Goal: Contribute content: Add original content to the website for others to see

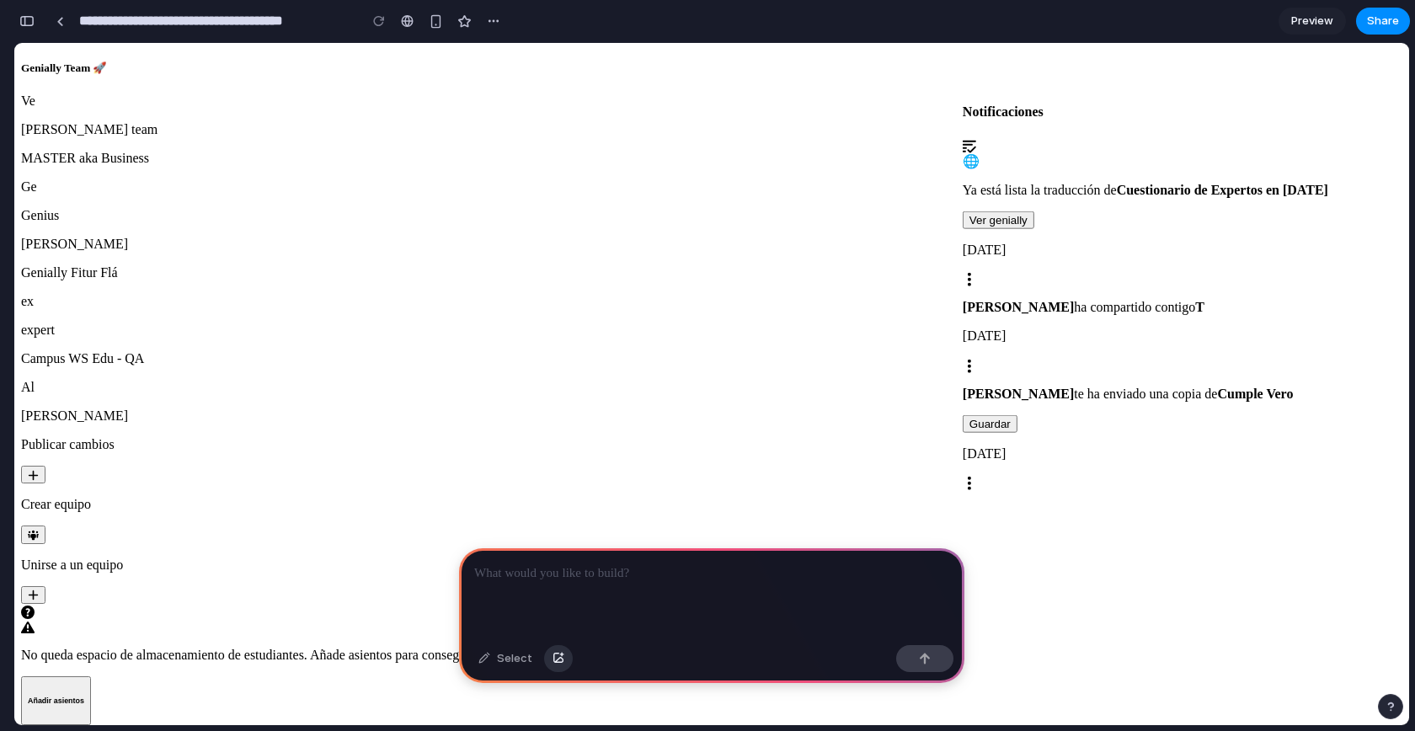
click at [554, 658] on div "button" at bounding box center [558, 658] width 12 height 10
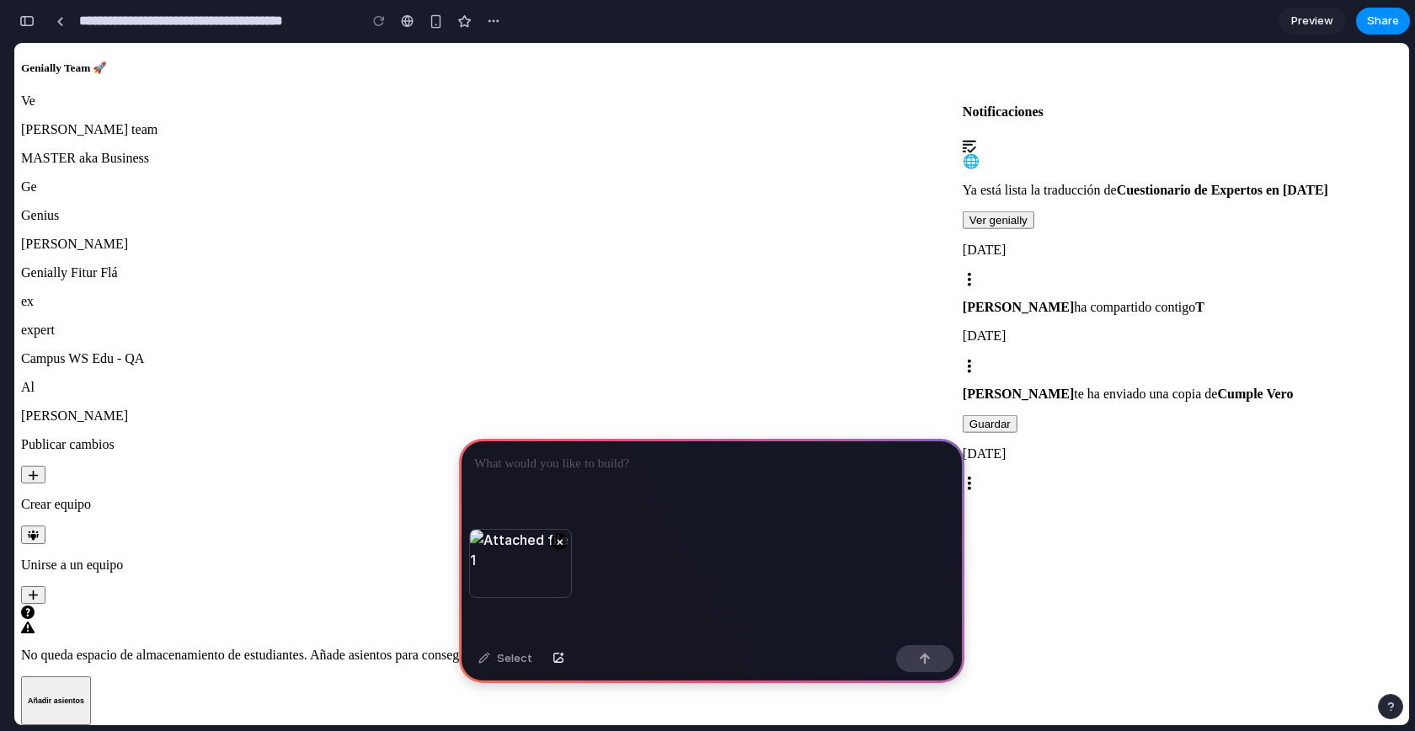
click at [597, 456] on p at bounding box center [711, 464] width 475 height 20
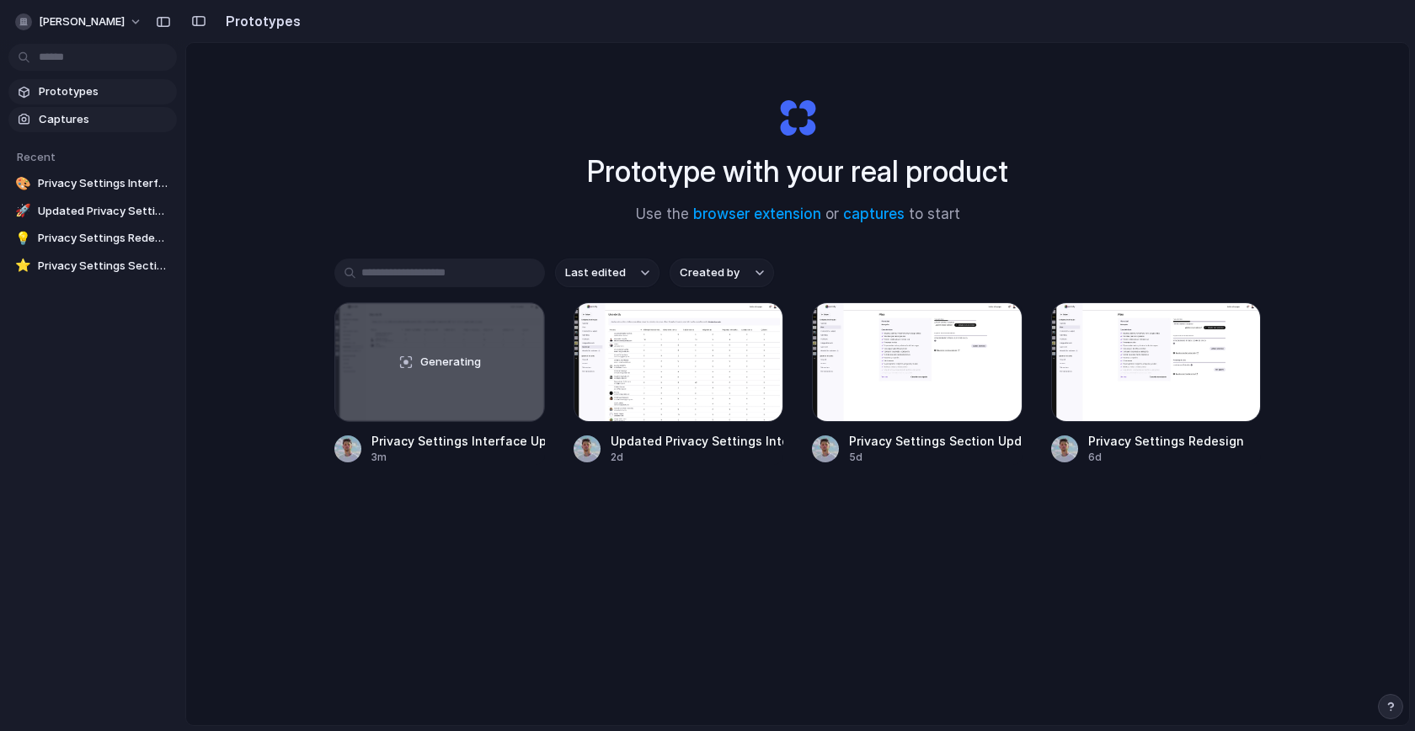
click at [60, 124] on span "Captures" at bounding box center [104, 119] width 131 height 17
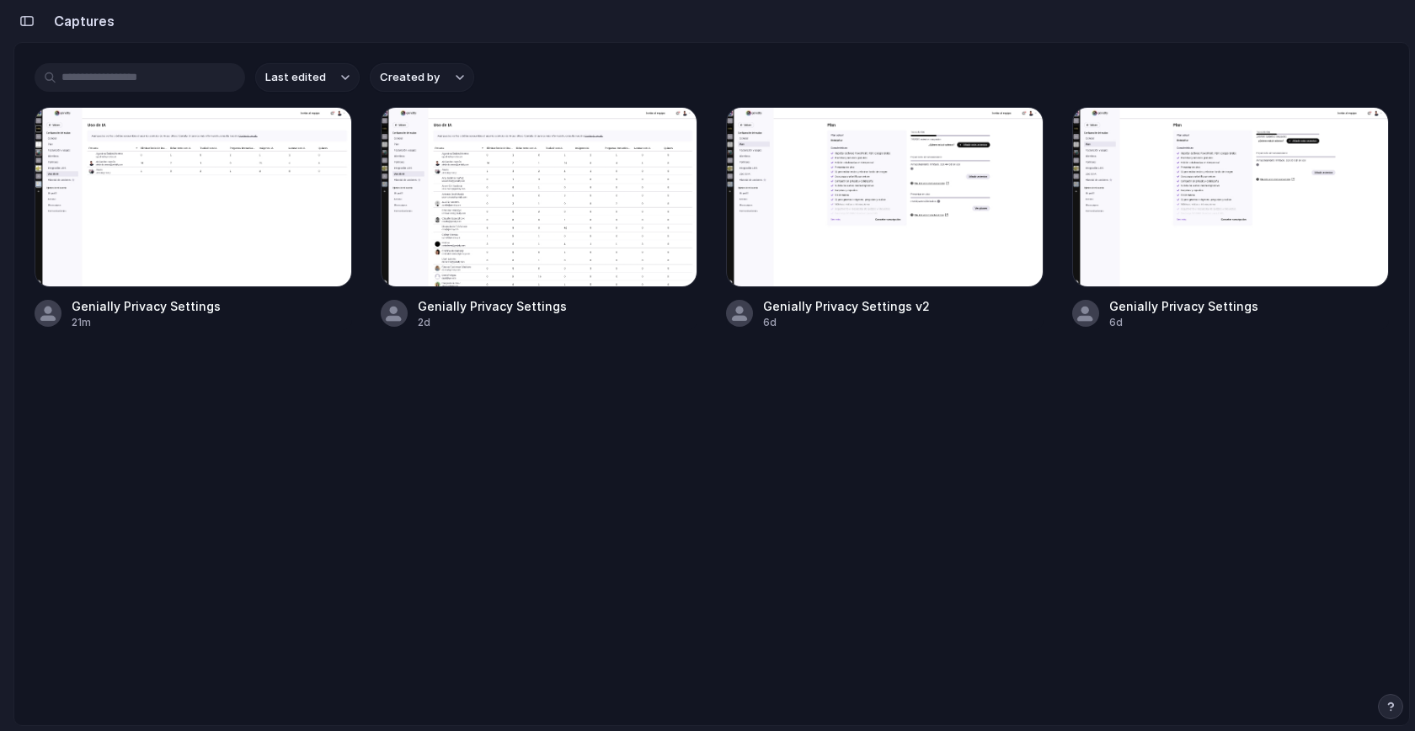
click at [446, 83] on button "Created by" at bounding box center [422, 77] width 104 height 29
click at [184, 476] on div "All users Alejandro Ramón" at bounding box center [707, 365] width 1415 height 731
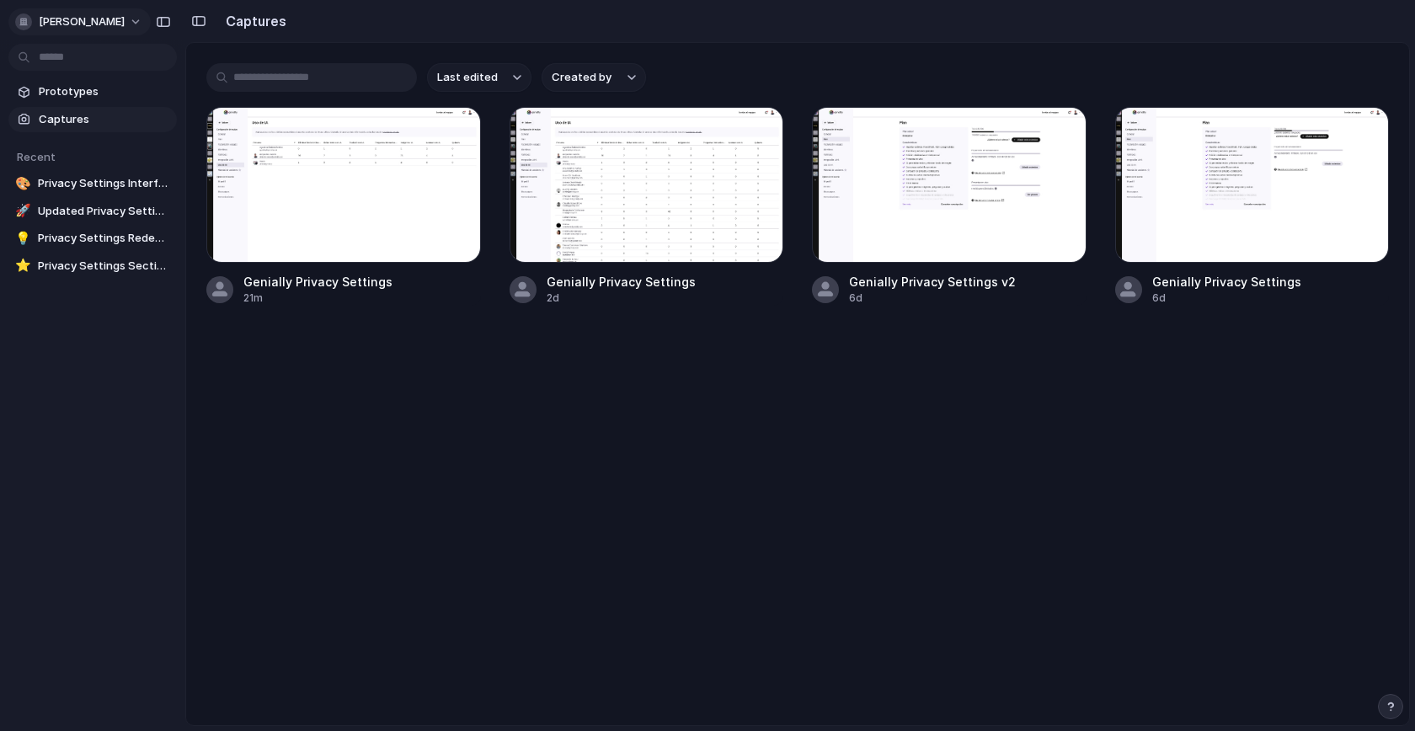
click at [93, 34] on button "[PERSON_NAME]" at bounding box center [79, 21] width 142 height 27
click at [77, 93] on span "Invite members" at bounding box center [79, 86] width 81 height 17
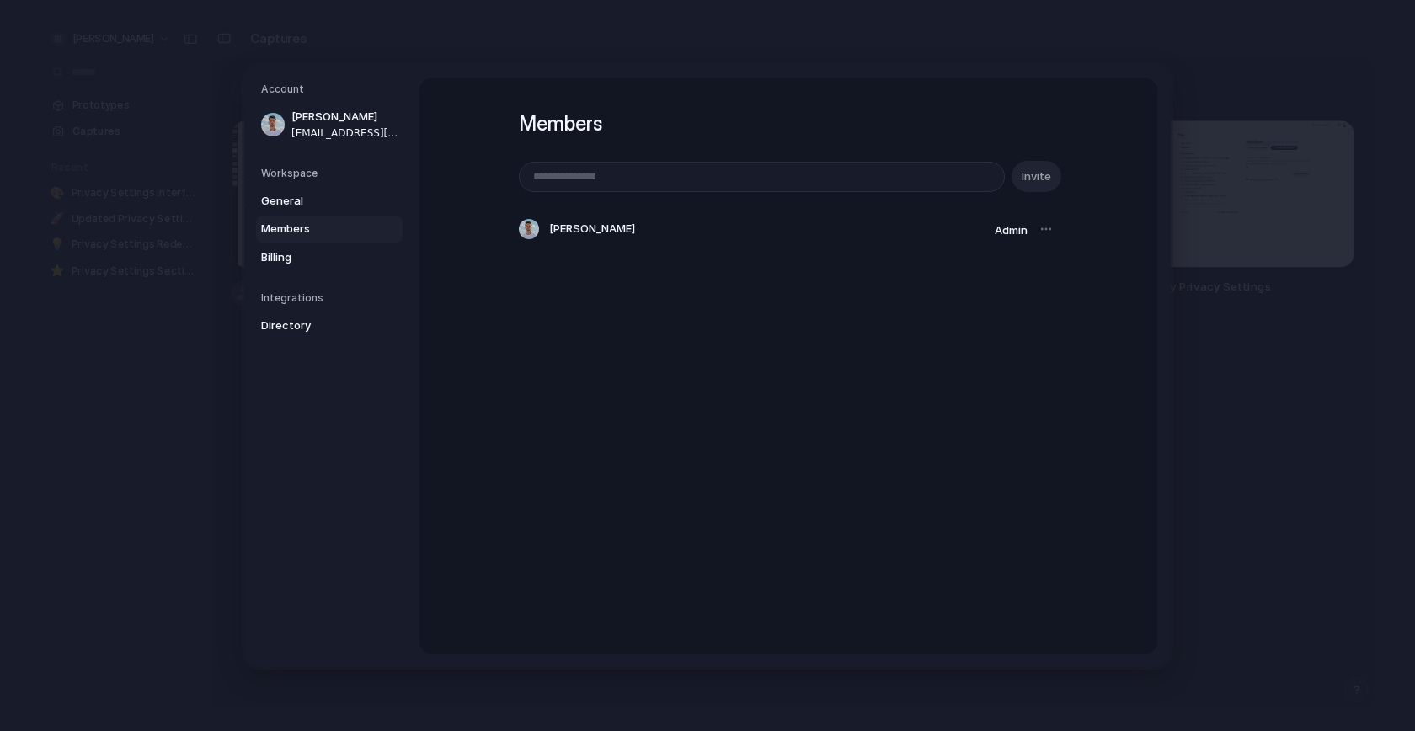
click at [609, 104] on div "Members Invite Alejandro Ramón Admin" at bounding box center [788, 192] width 539 height 228
click at [265, 259] on span "Billing" at bounding box center [315, 256] width 108 height 17
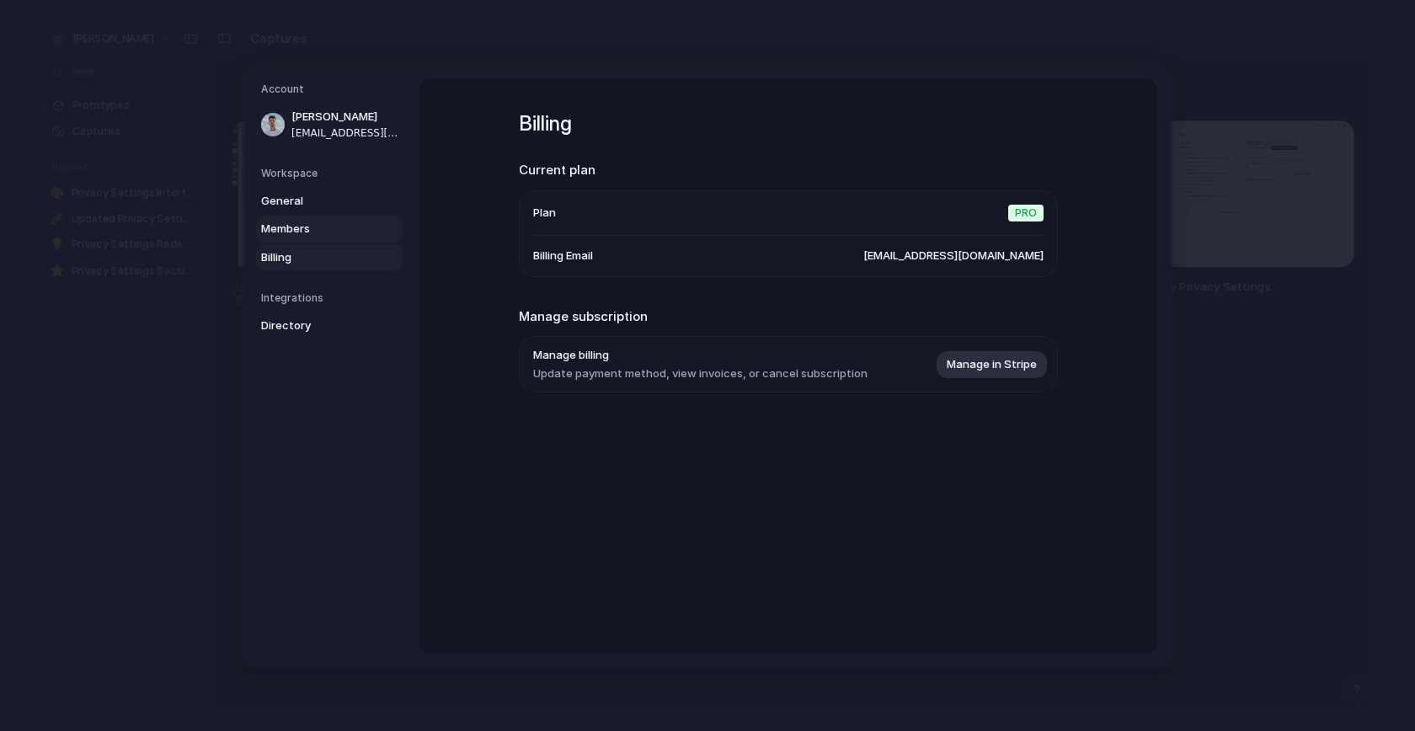
click at [298, 229] on span "Members" at bounding box center [315, 229] width 108 height 17
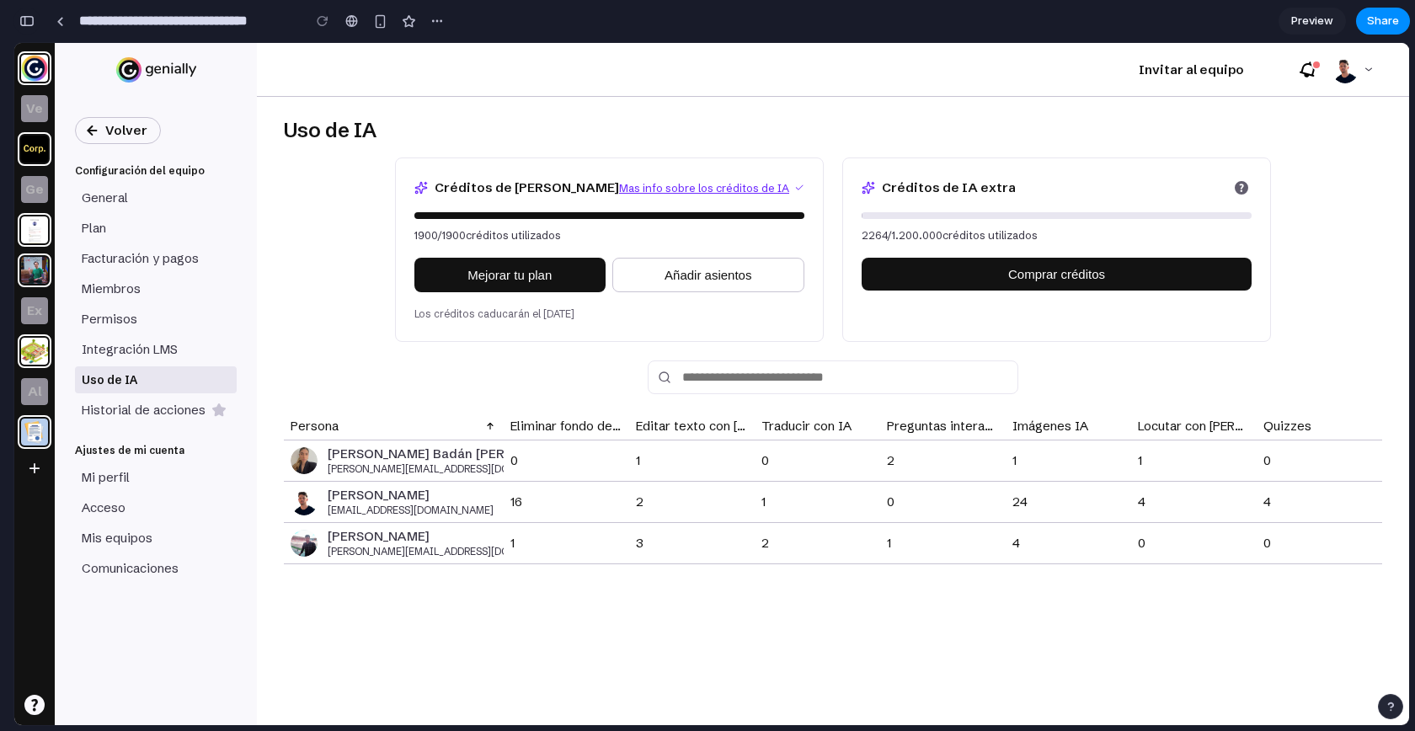
click at [25, 27] on button "button" at bounding box center [26, 21] width 27 height 27
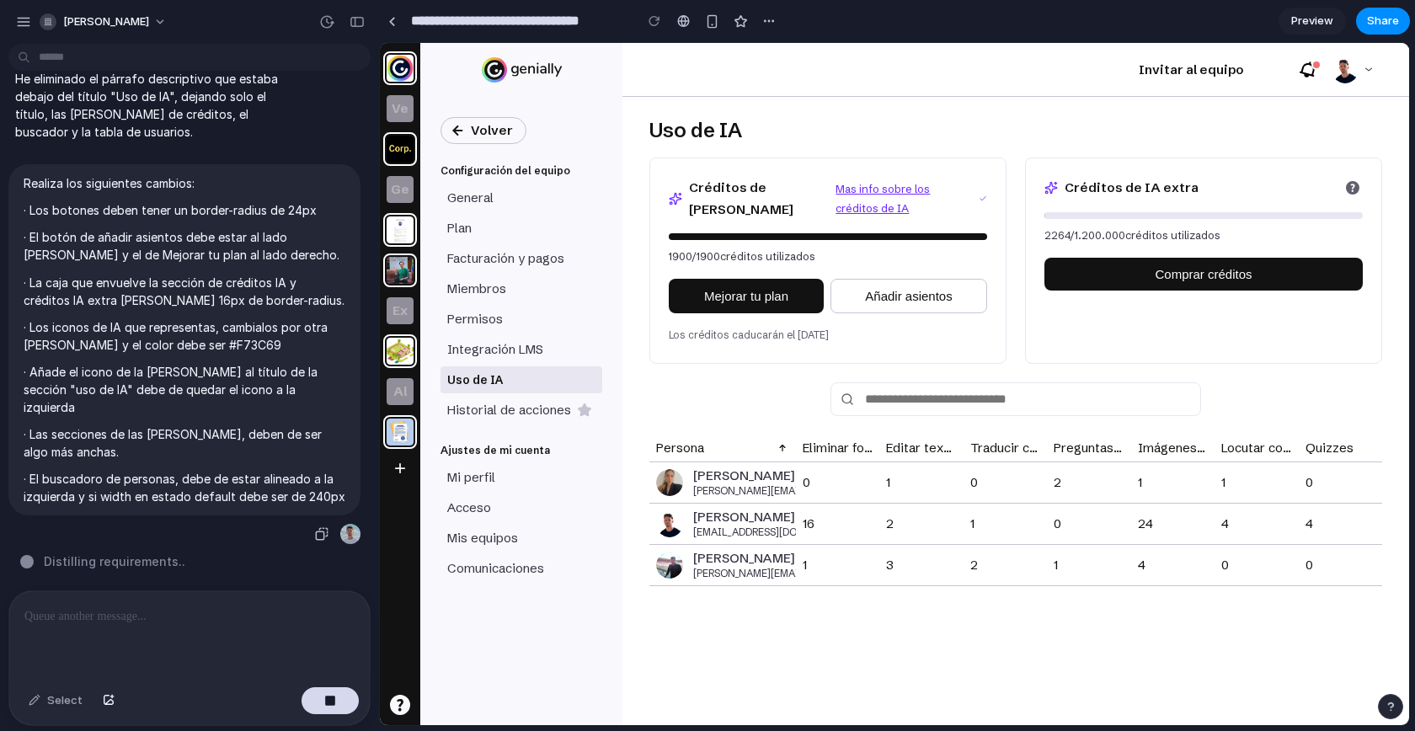
click at [166, 369] on p "· Añade el icono de la estrella al título de la sección "uso de IA" debe de que…" at bounding box center [185, 389] width 322 height 53
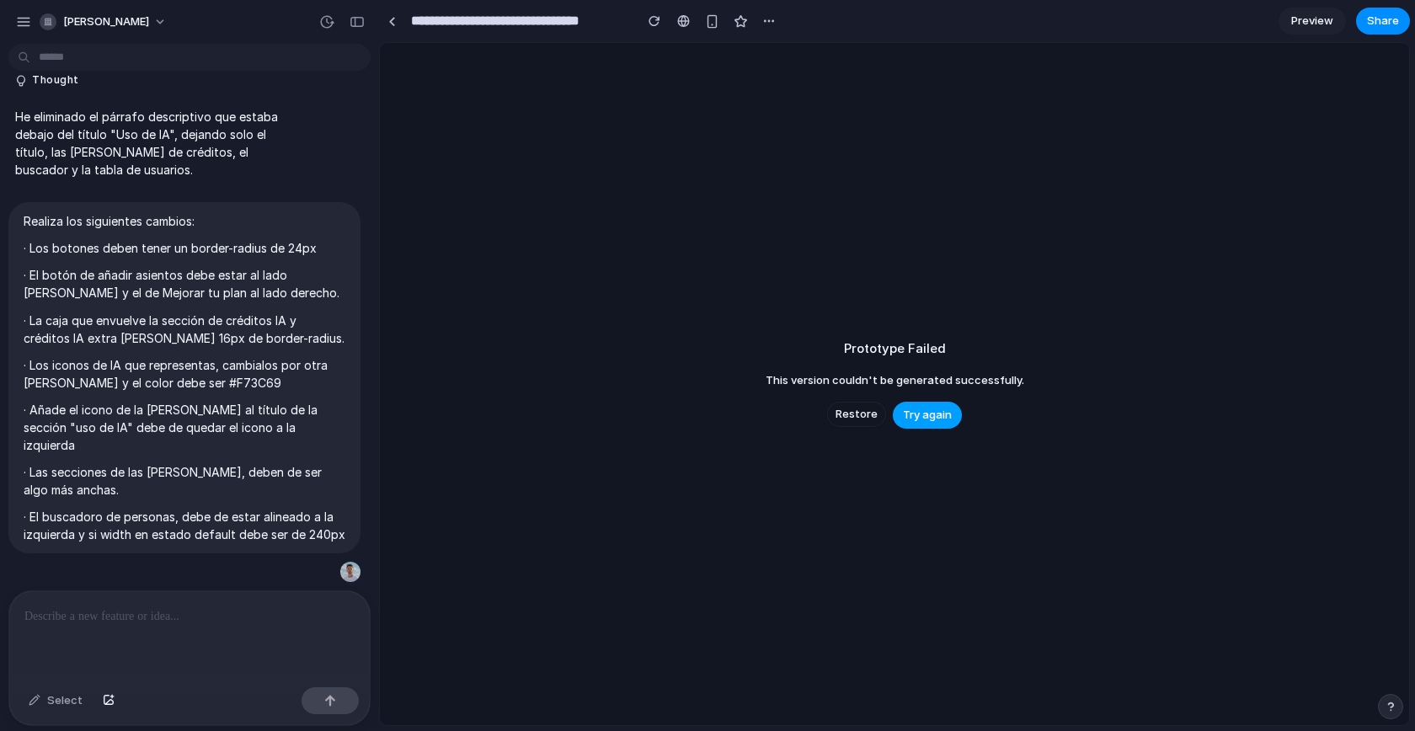
click at [928, 418] on span "Try again" at bounding box center [927, 415] width 49 height 17
click at [949, 413] on span "Try again" at bounding box center [927, 415] width 49 height 17
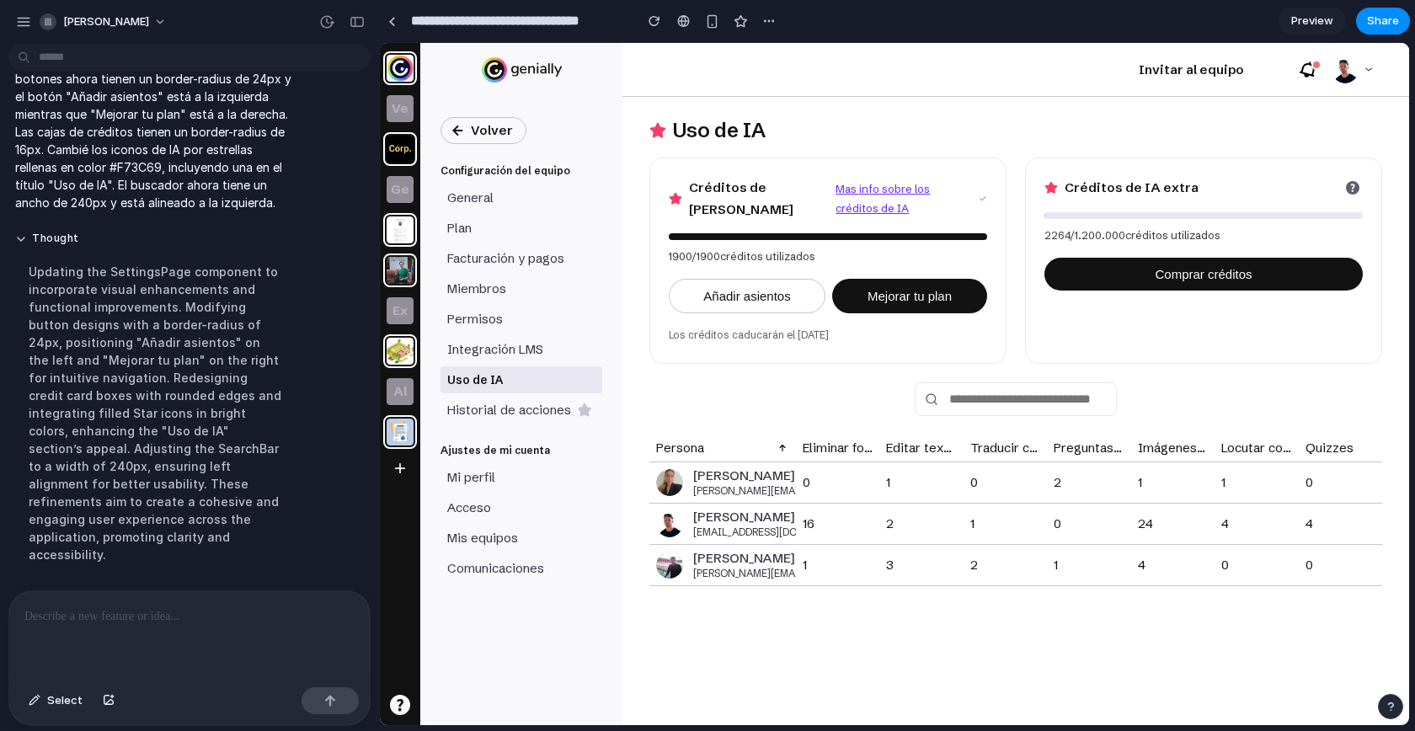
scroll to position [0, 0]
click at [722, 374] on div "Uso de IA Créditos de IA Mas info sobre los créditos de IA 1900 / 1900 créditos…" at bounding box center [1015, 411] width 786 height 628
click at [355, 16] on div "button" at bounding box center [356, 22] width 15 height 12
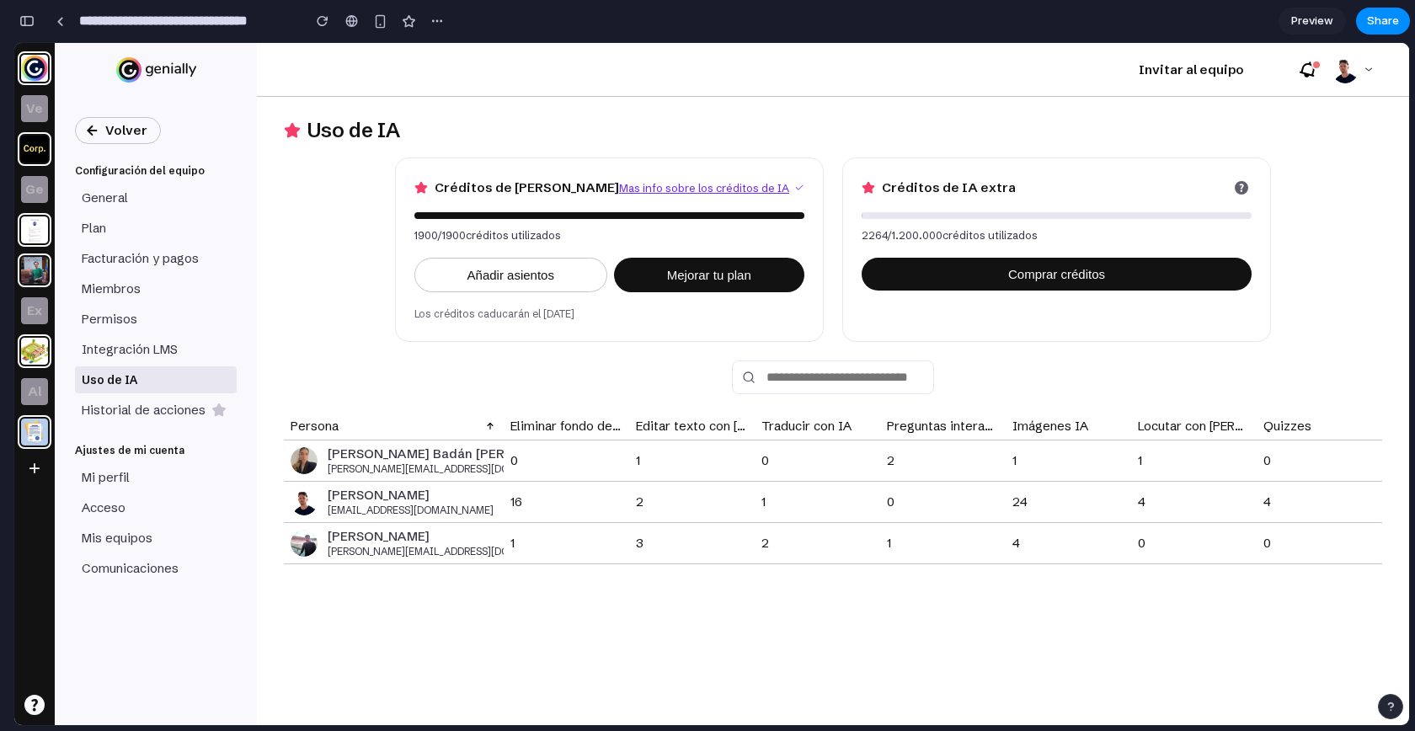
scroll to position [2976, 0]
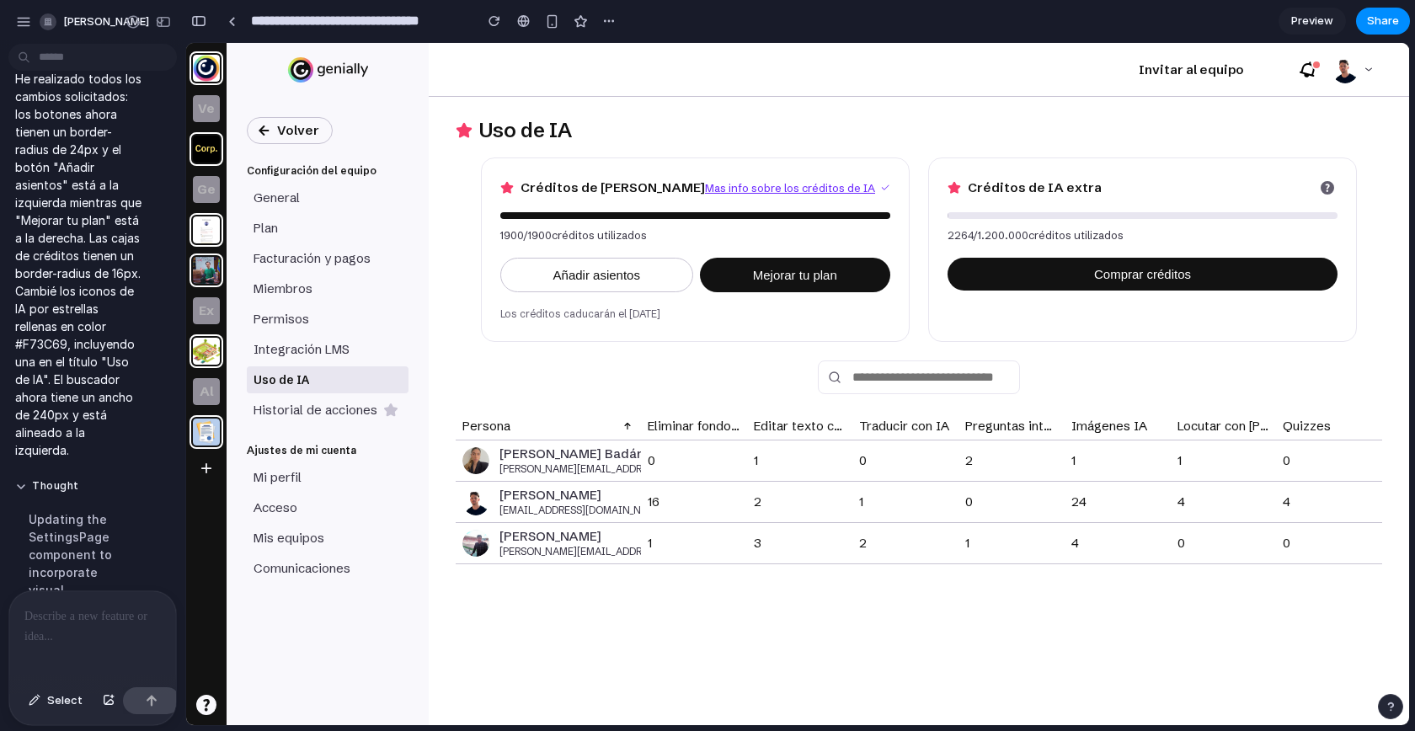
click at [61, 645] on div at bounding box center [92, 635] width 167 height 89
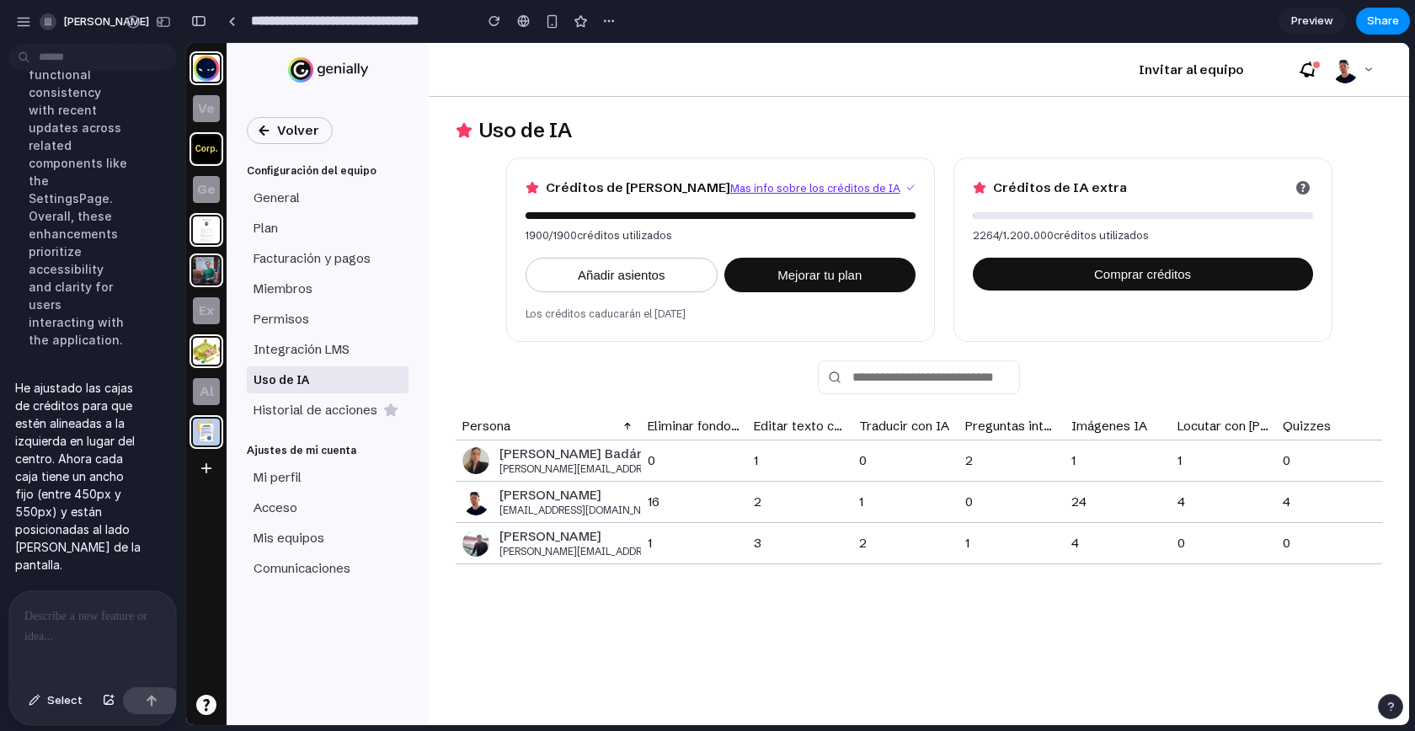
scroll to position [0, 0]
click at [61, 706] on span "Select" at bounding box center [64, 700] width 35 height 17
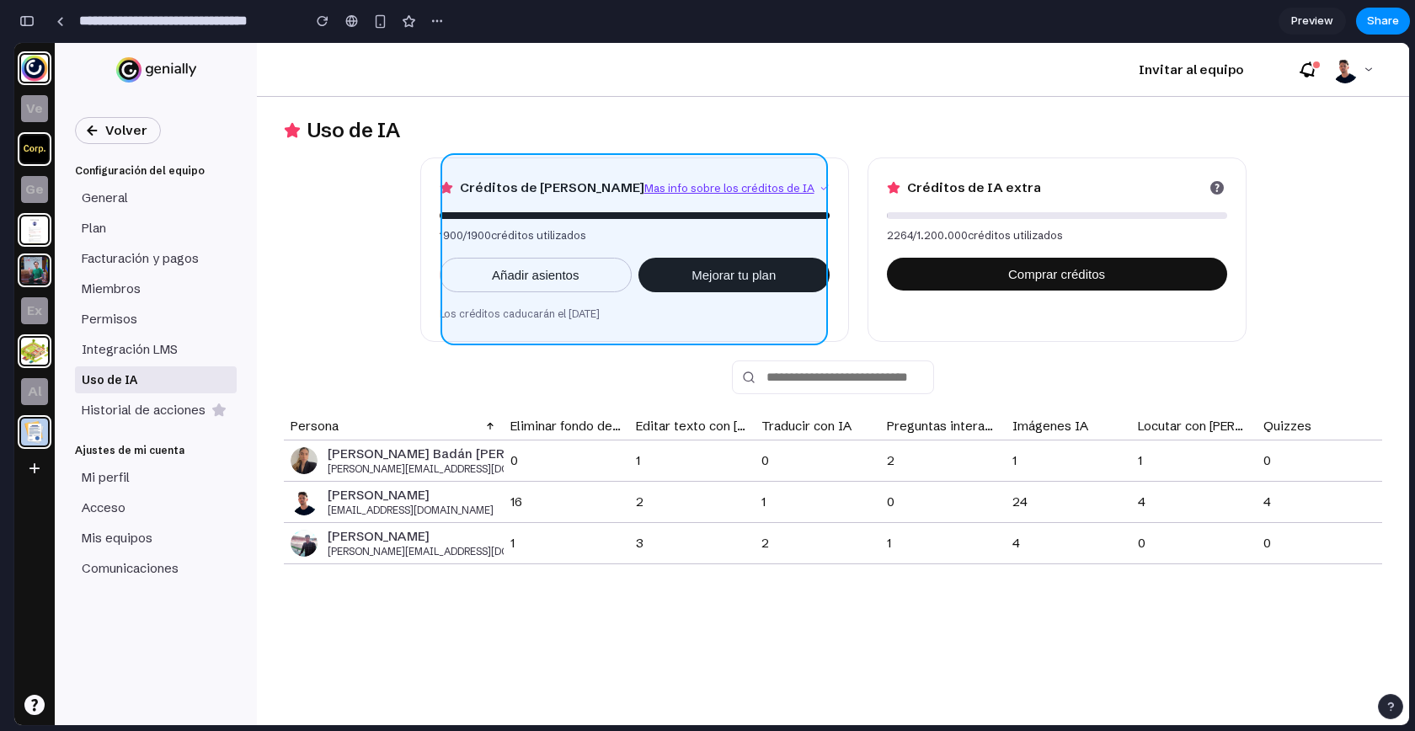
click at [668, 172] on div at bounding box center [797, 384] width 1223 height 682
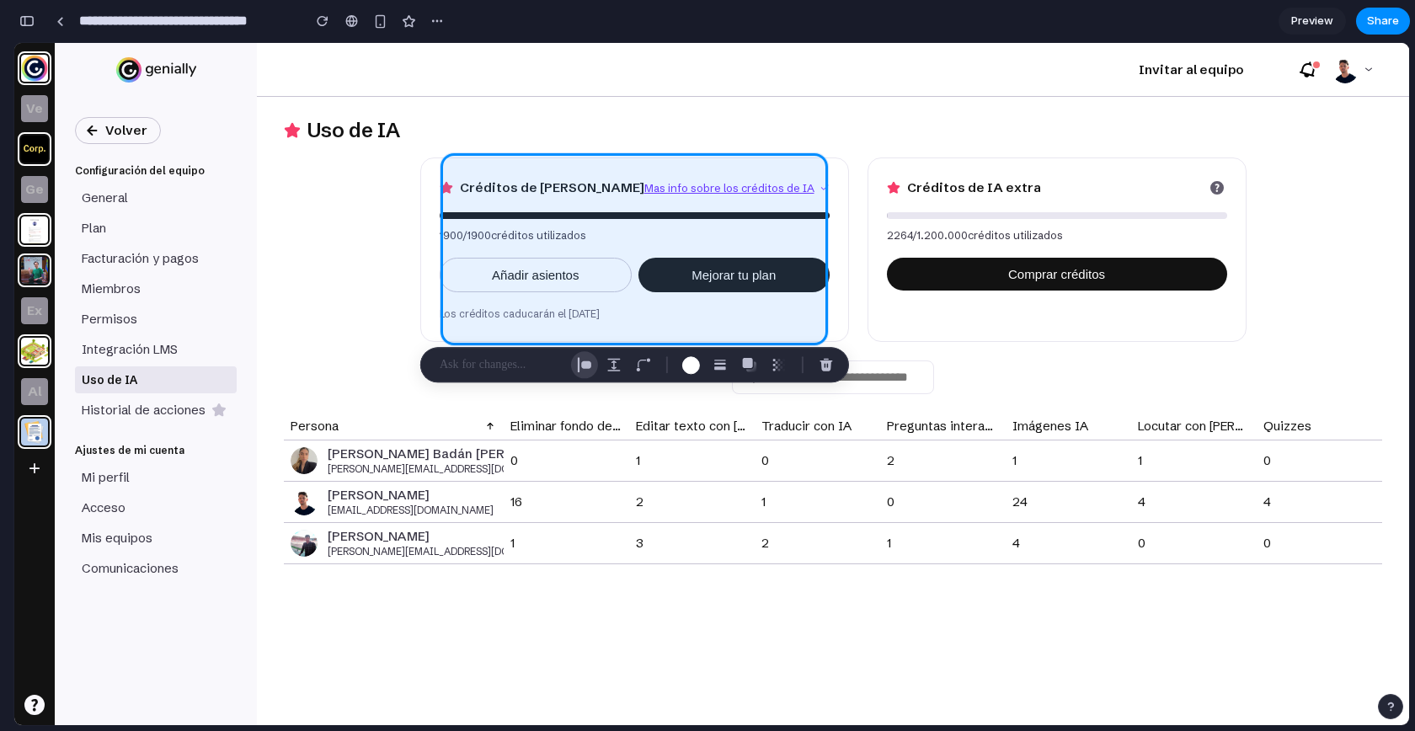
click at [590, 370] on div "button" at bounding box center [584, 364] width 15 height 15
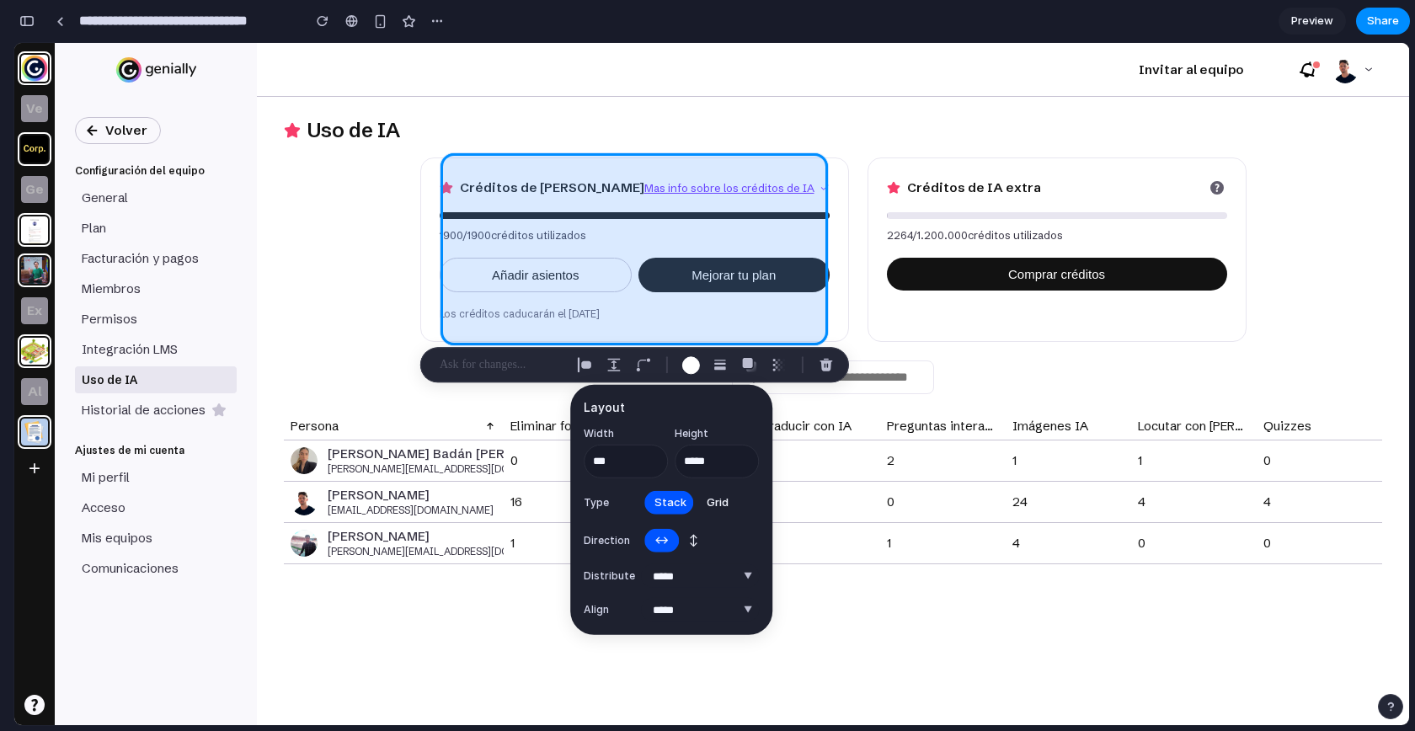
click at [898, 163] on div at bounding box center [797, 384] width 1223 height 682
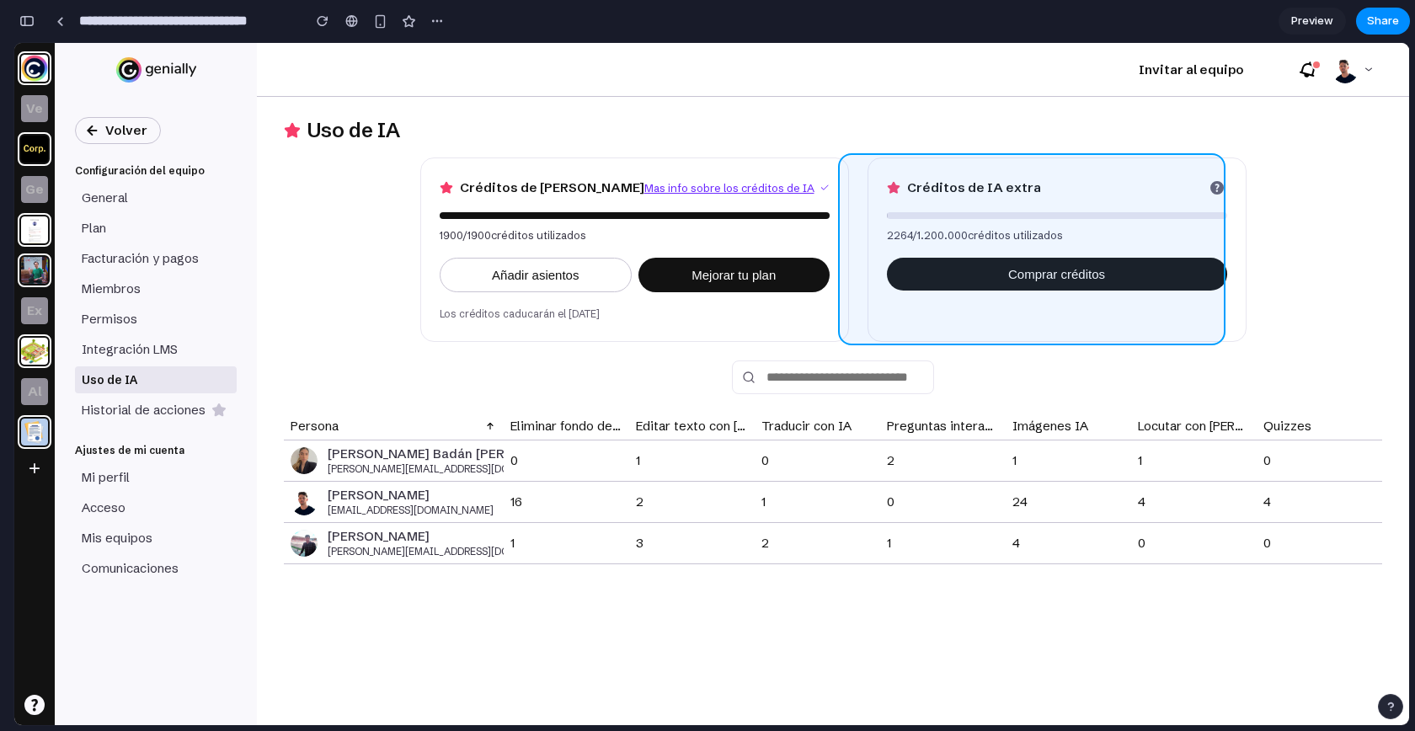
click at [1116, 168] on div at bounding box center [797, 384] width 1223 height 682
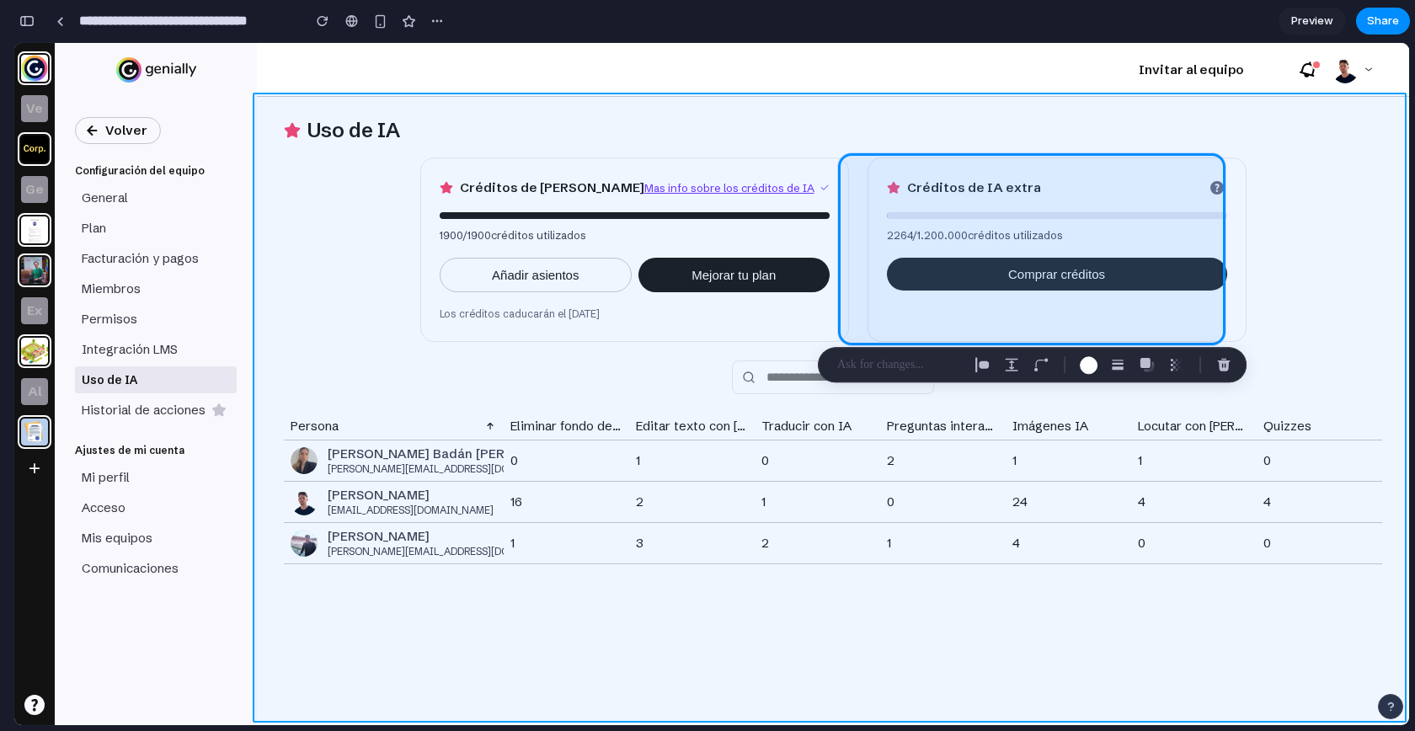
click at [449, 238] on div at bounding box center [797, 384] width 1223 height 682
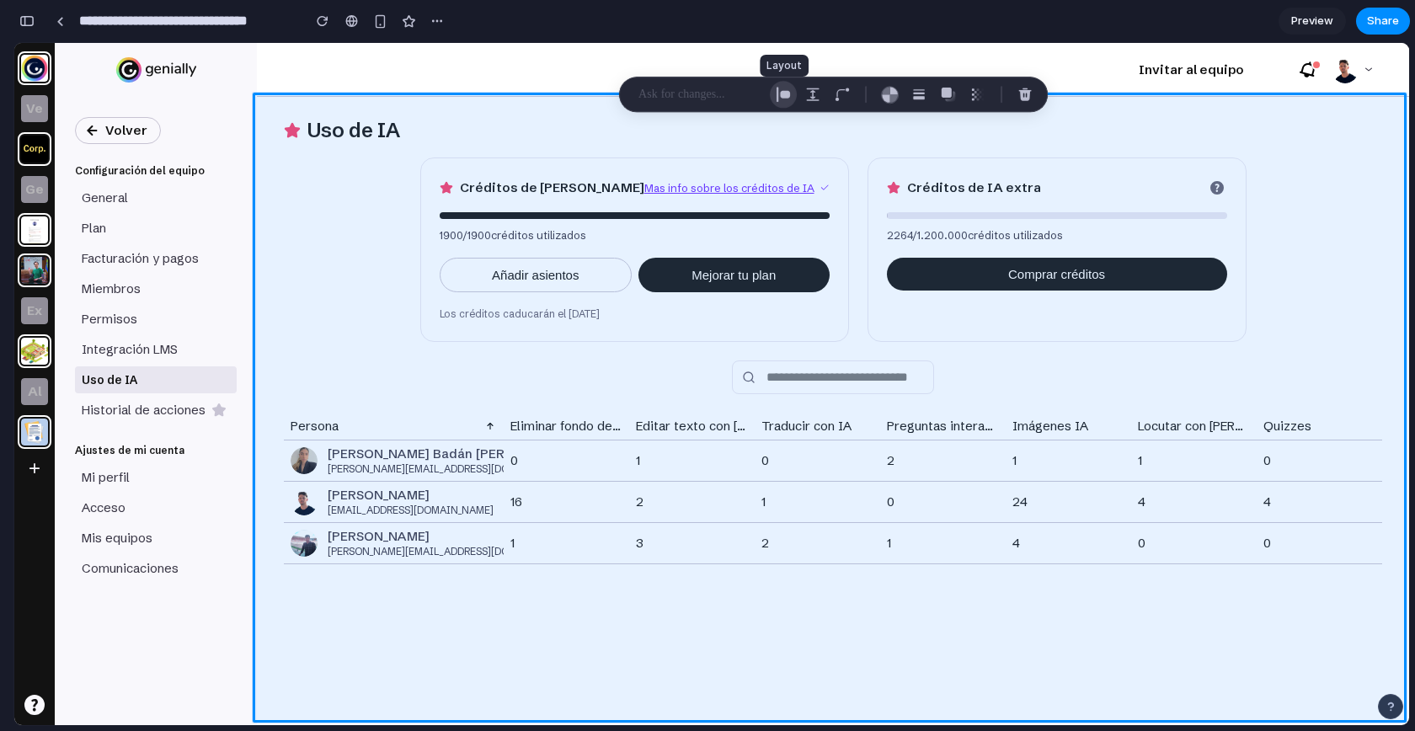
click at [792, 99] on button "button" at bounding box center [783, 94] width 27 height 27
select select "******"
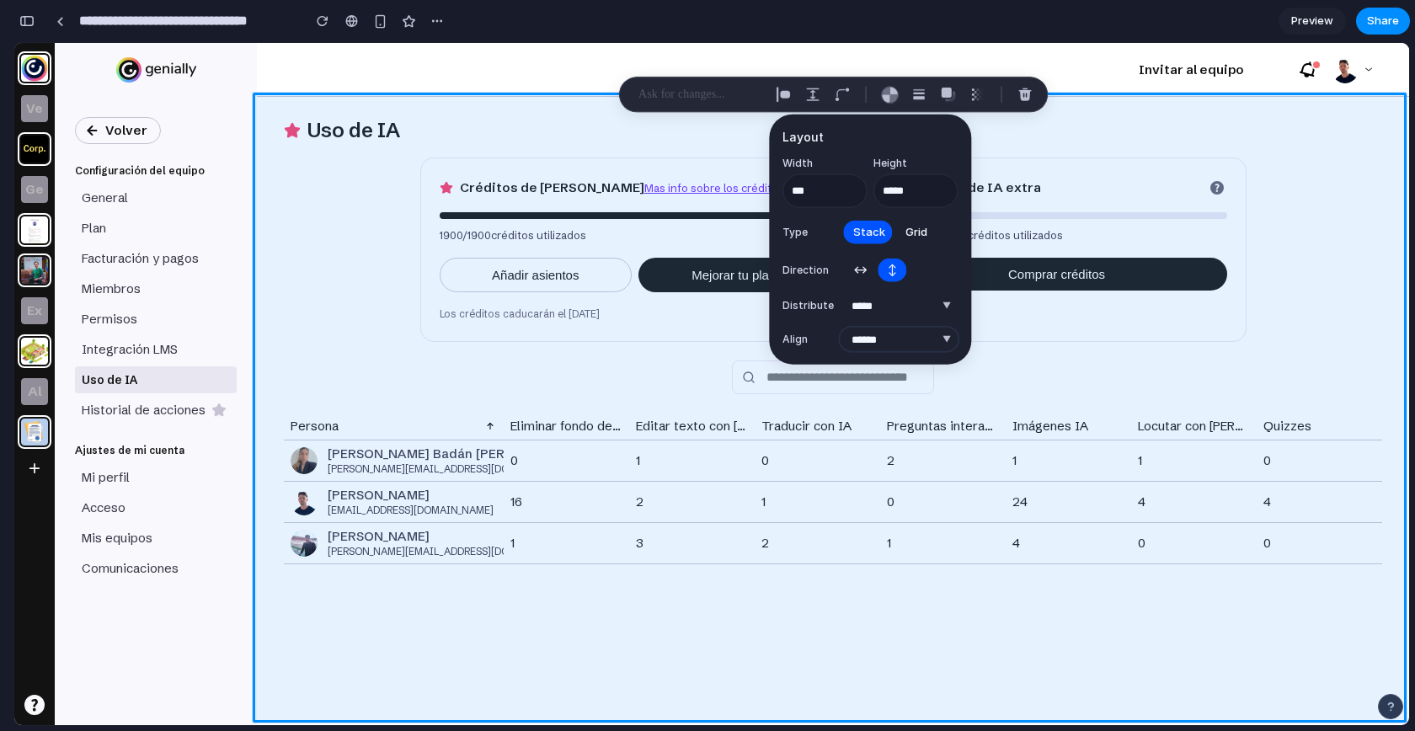
click at [887, 341] on select "***** ****** *** *******" at bounding box center [898, 340] width 118 height 24
click at [869, 308] on select "**********" at bounding box center [898, 306] width 118 height 24
click at [912, 235] on span "Grid" at bounding box center [916, 231] width 22 height 17
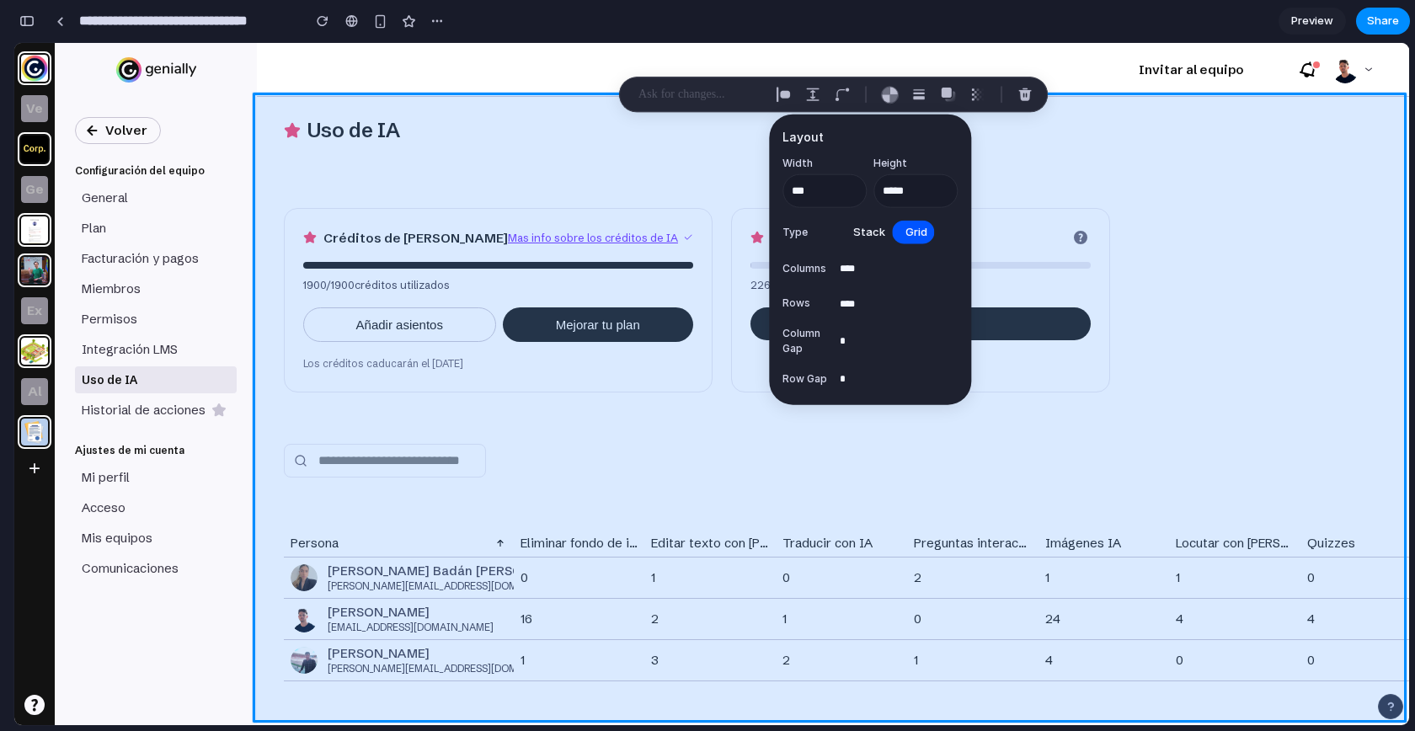
click at [1262, 179] on div at bounding box center [797, 384] width 1223 height 682
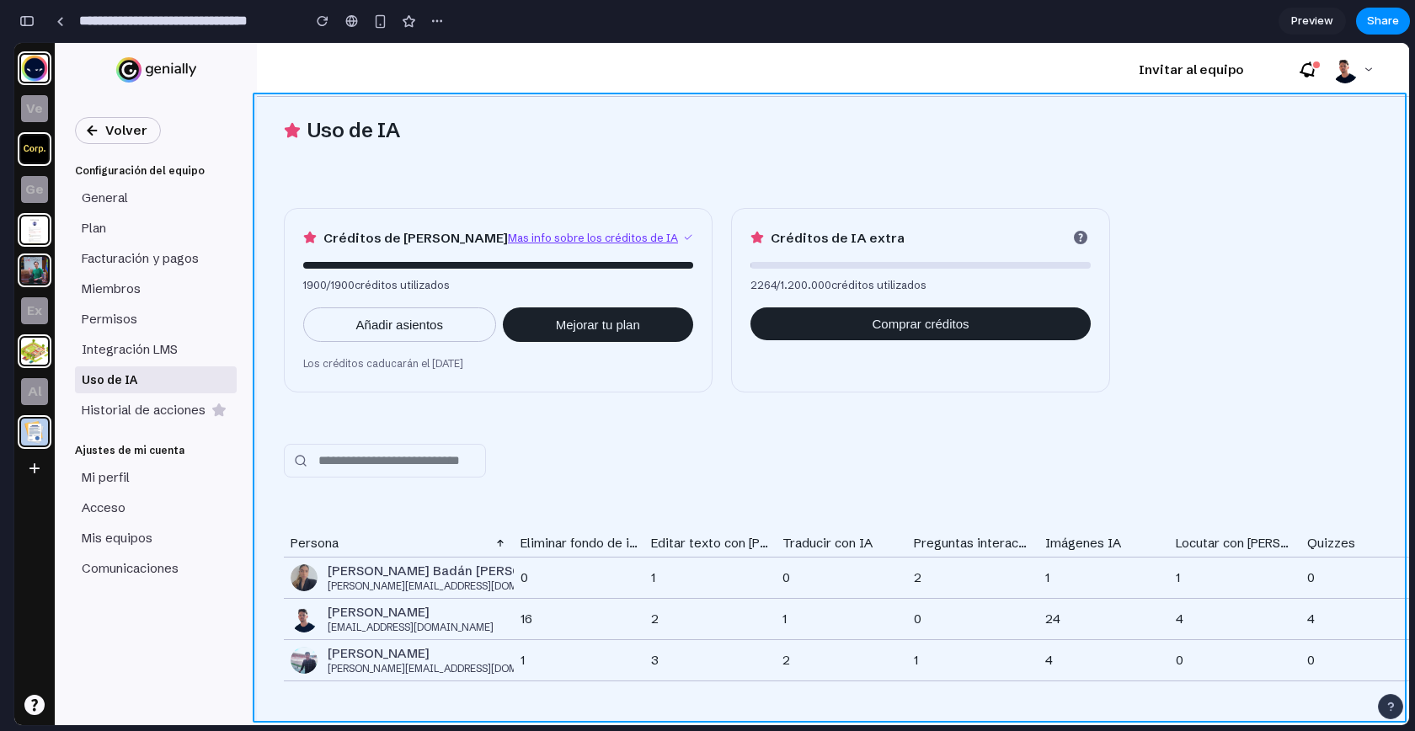
click at [1058, 169] on div at bounding box center [797, 384] width 1223 height 682
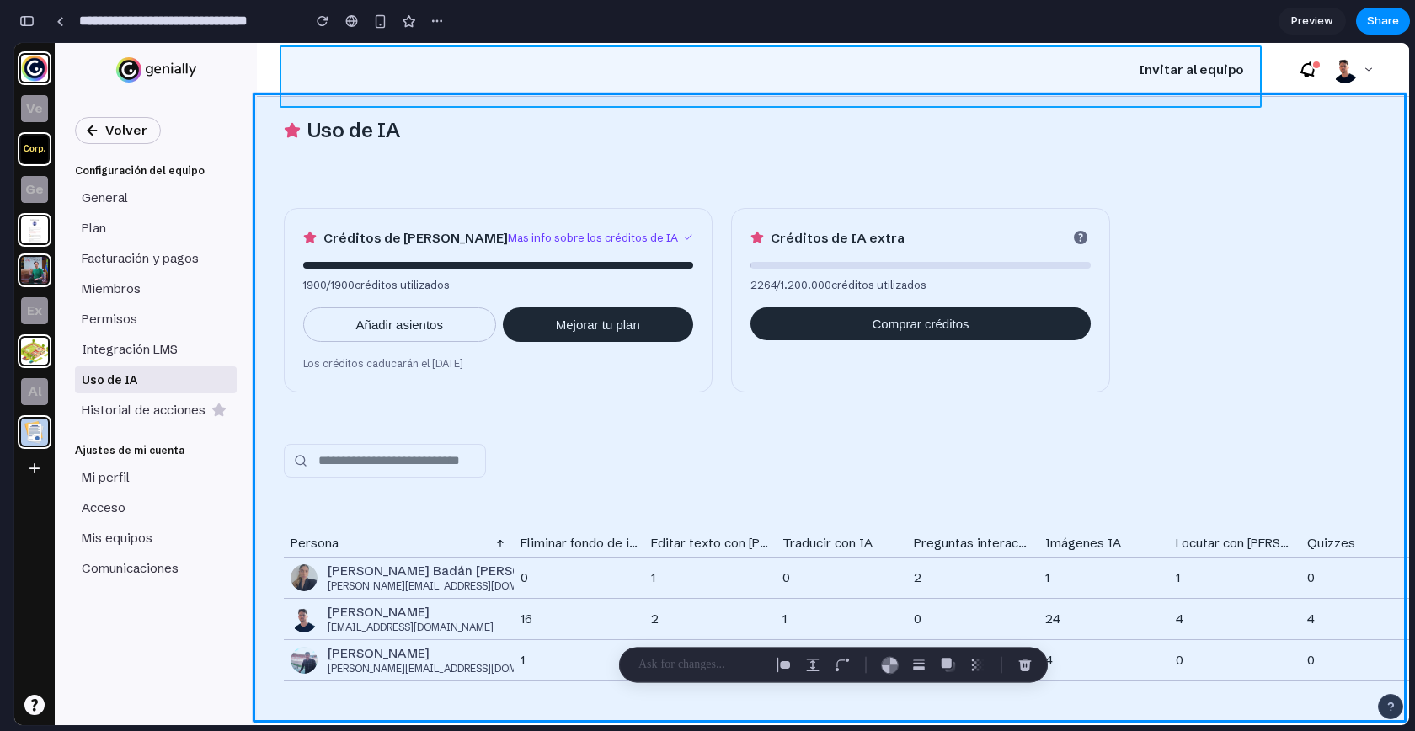
click at [463, 68] on div at bounding box center [797, 384] width 1223 height 682
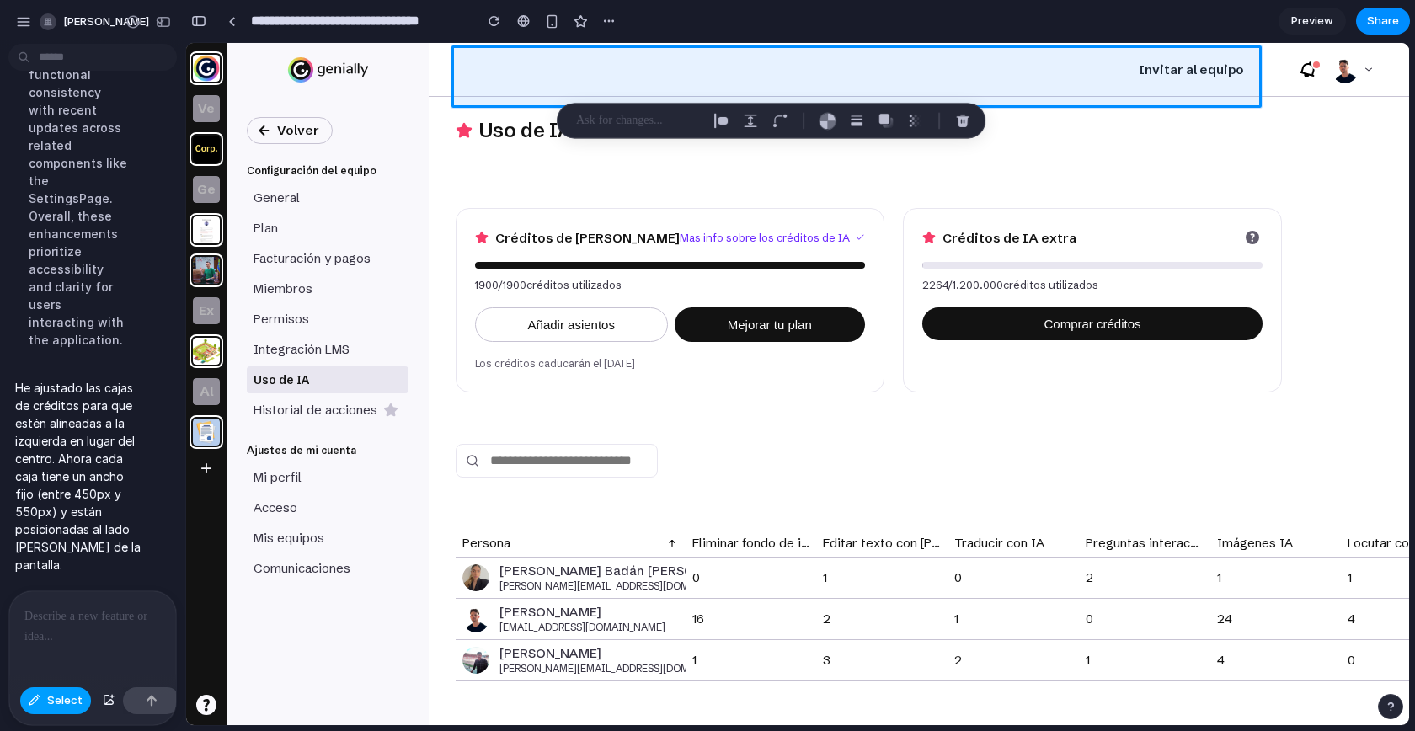
click at [38, 703] on div "button" at bounding box center [35, 701] width 12 height 10
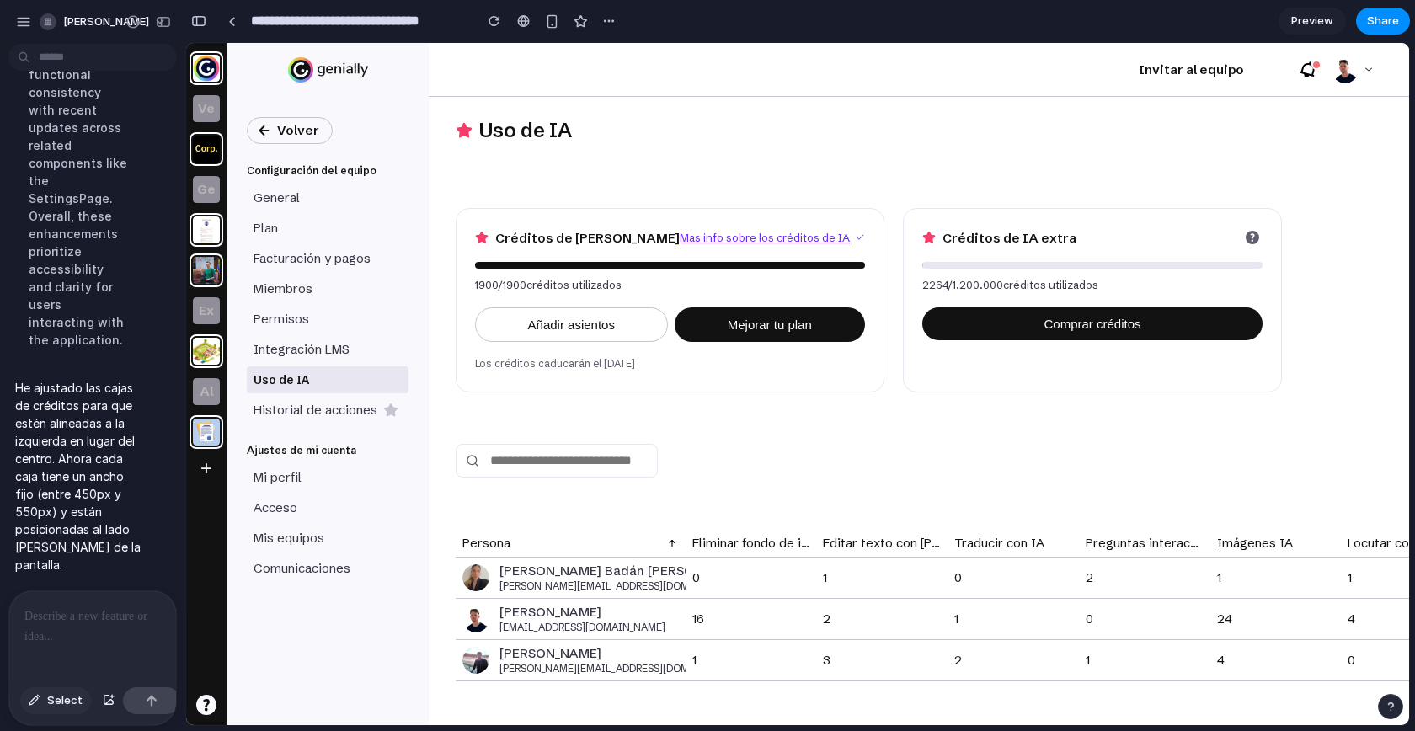
click at [47, 696] on span "Select" at bounding box center [64, 700] width 35 height 17
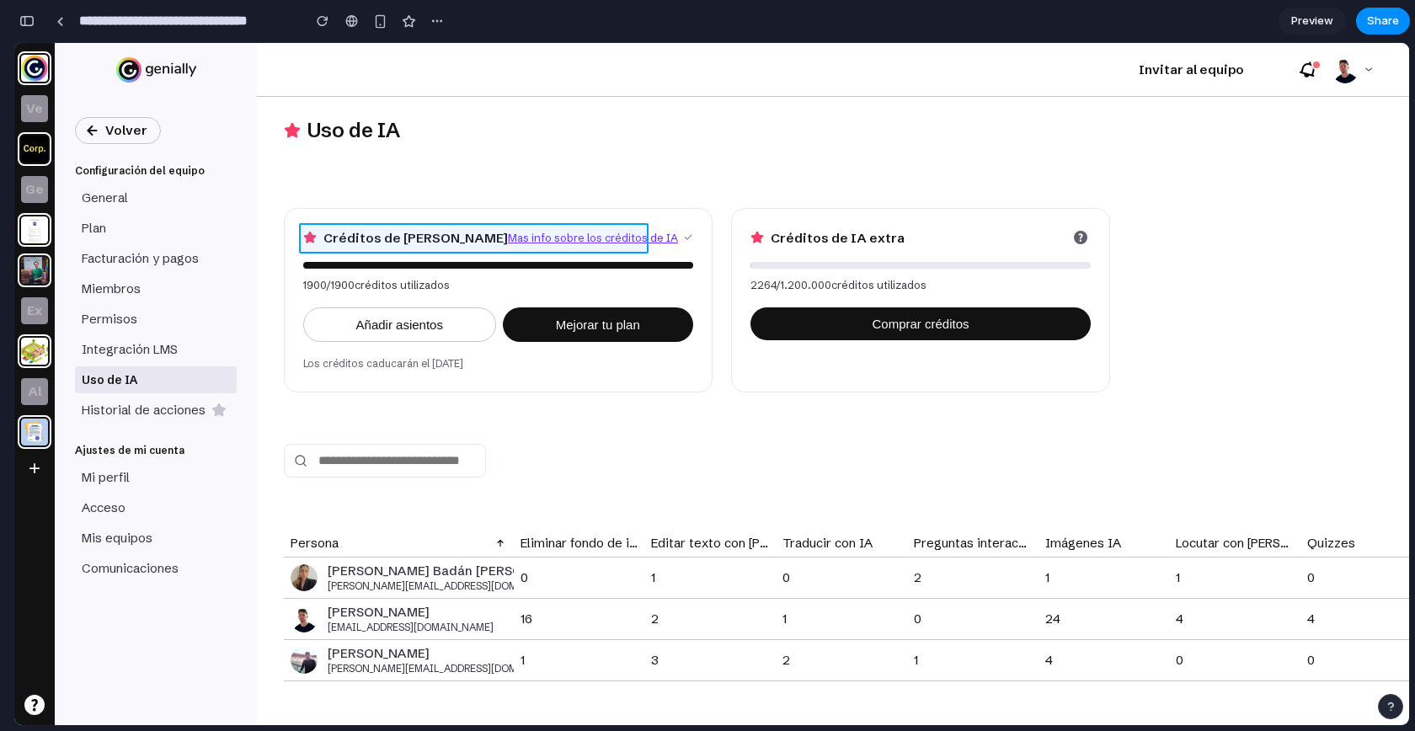
click at [593, 236] on div at bounding box center [797, 384] width 1223 height 682
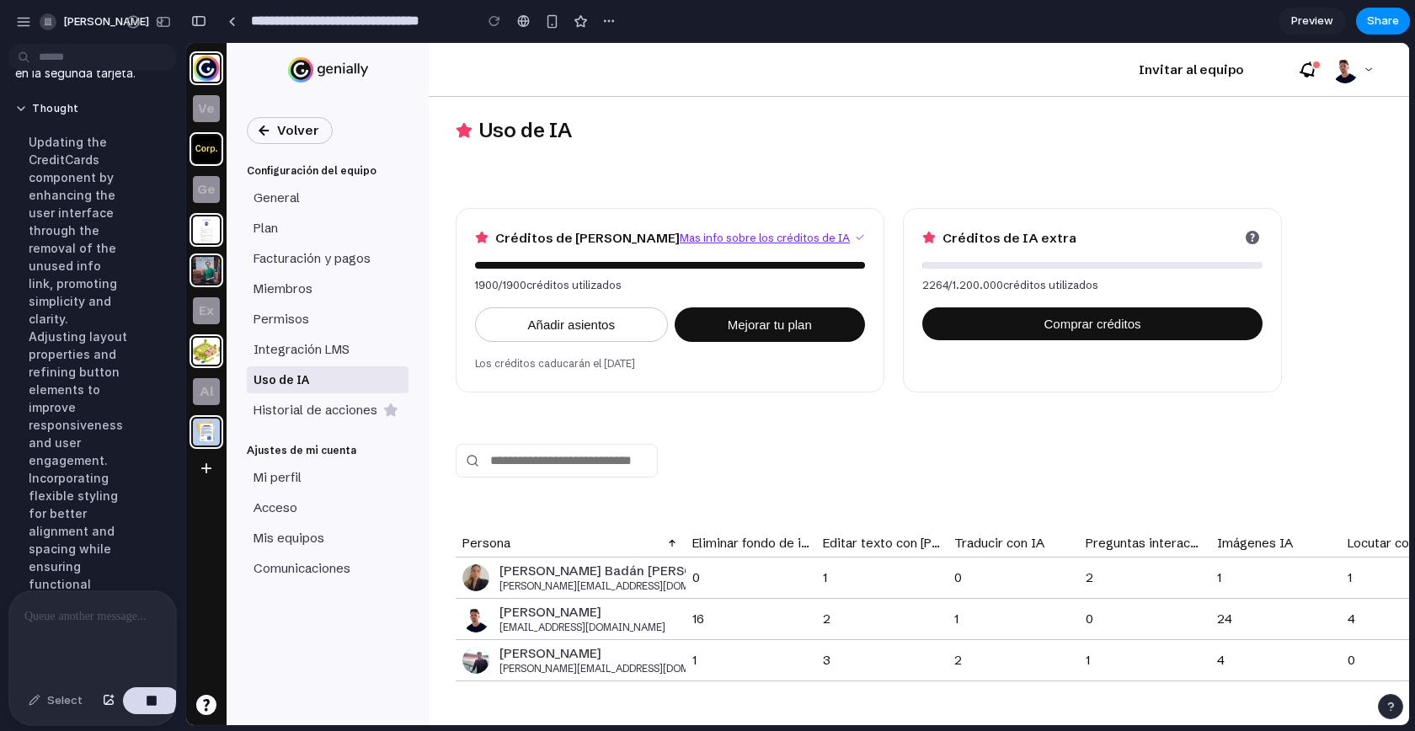
scroll to position [4043, 0]
click at [21, 124] on button "Thought" at bounding box center [78, 116] width 126 height 14
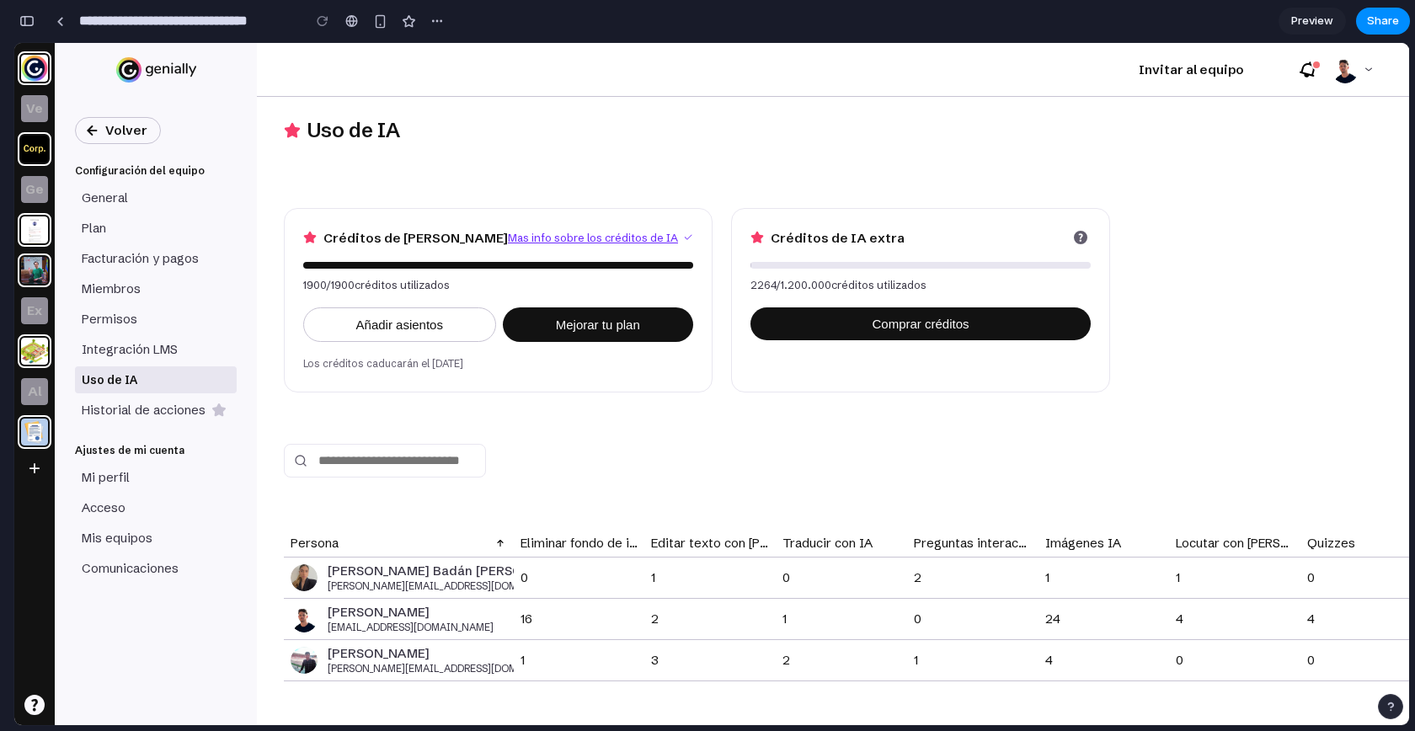
click at [1074, 239] on icon at bounding box center [1080, 237] width 13 height 13
click at [779, 324] on button "Comprar créditos" at bounding box center [920, 323] width 340 height 33
drag, startPoint x: 386, startPoint y: 361, endPoint x: 493, endPoint y: 361, distance: 107.8
click at [493, 361] on p "Los créditos caducarán el 20/10/26" at bounding box center [498, 363] width 390 height 17
click at [567, 448] on div "Uso de IA Créditos de IA Mas info sobre los créditos de IA 1900 / 1900 créditos…" at bounding box center [833, 411] width 1152 height 628
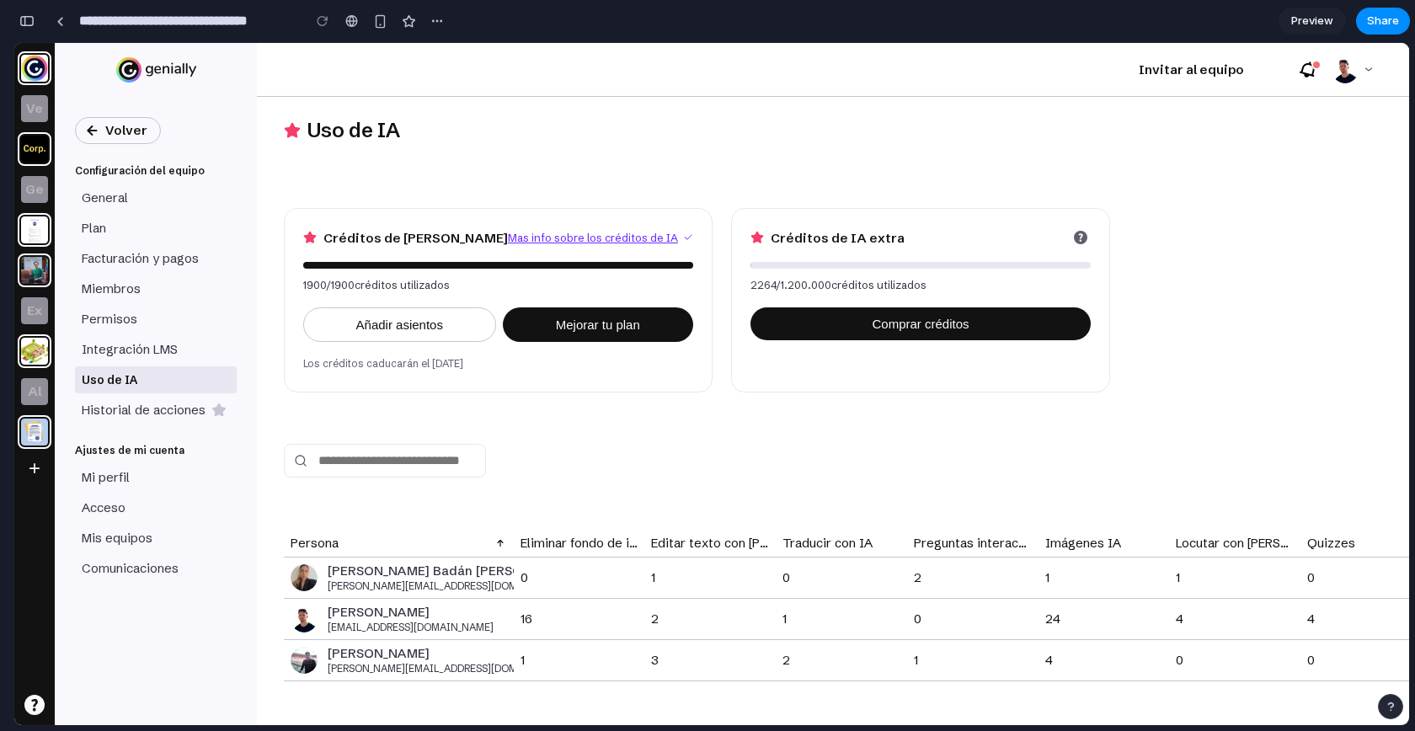
click at [31, 21] on div "button" at bounding box center [26, 21] width 15 height 12
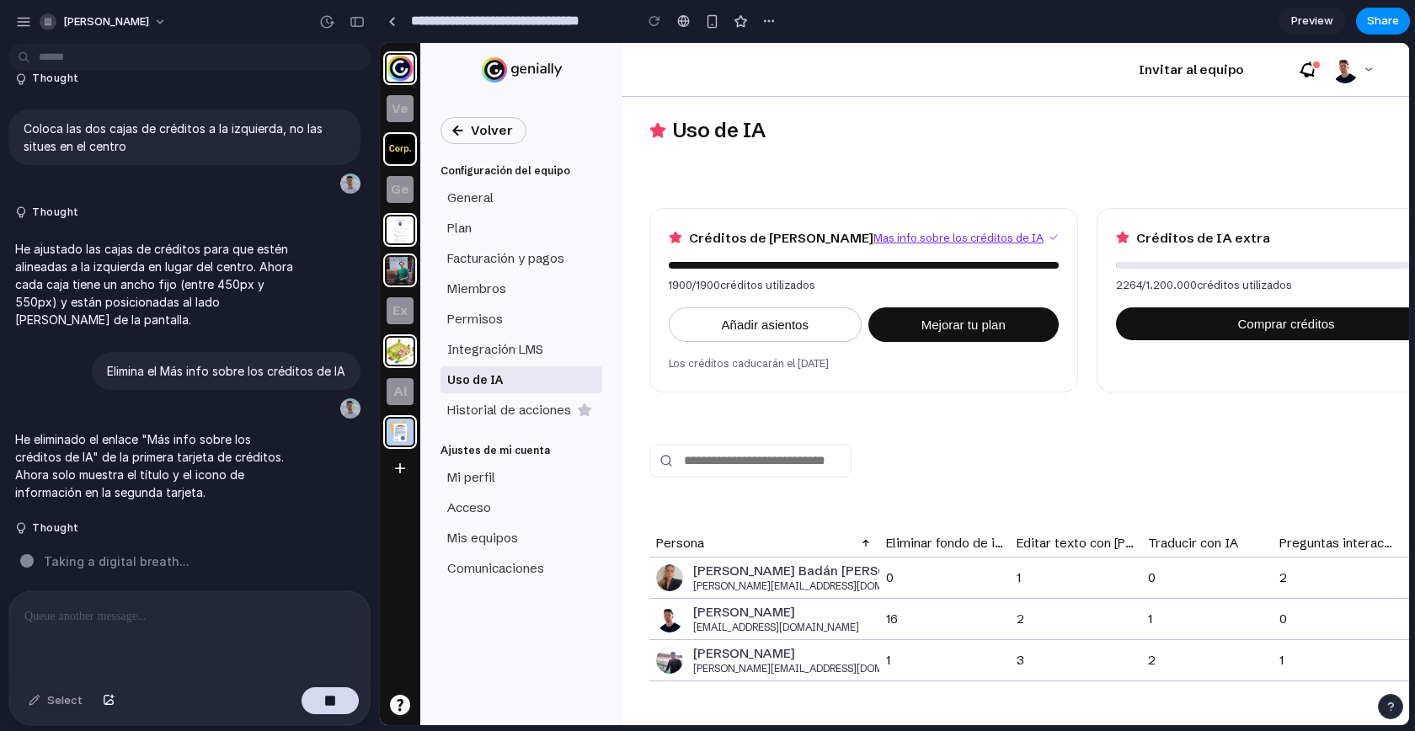
click at [814, 141] on h3 "Uso de IA" at bounding box center [1223, 130] width 1148 height 27
click at [135, 632] on div at bounding box center [189, 635] width 360 height 89
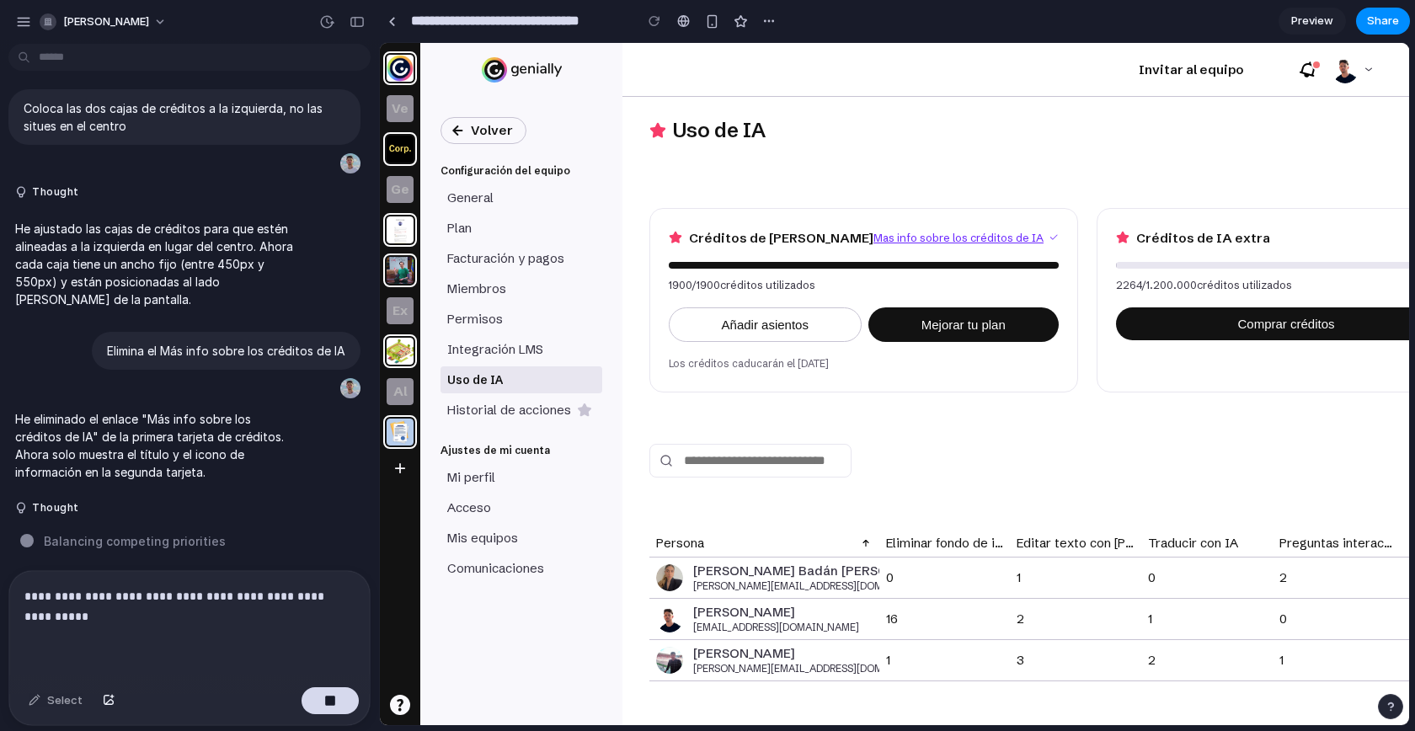
scroll to position [2051, 0]
click at [326, 696] on div "button" at bounding box center [330, 701] width 12 height 12
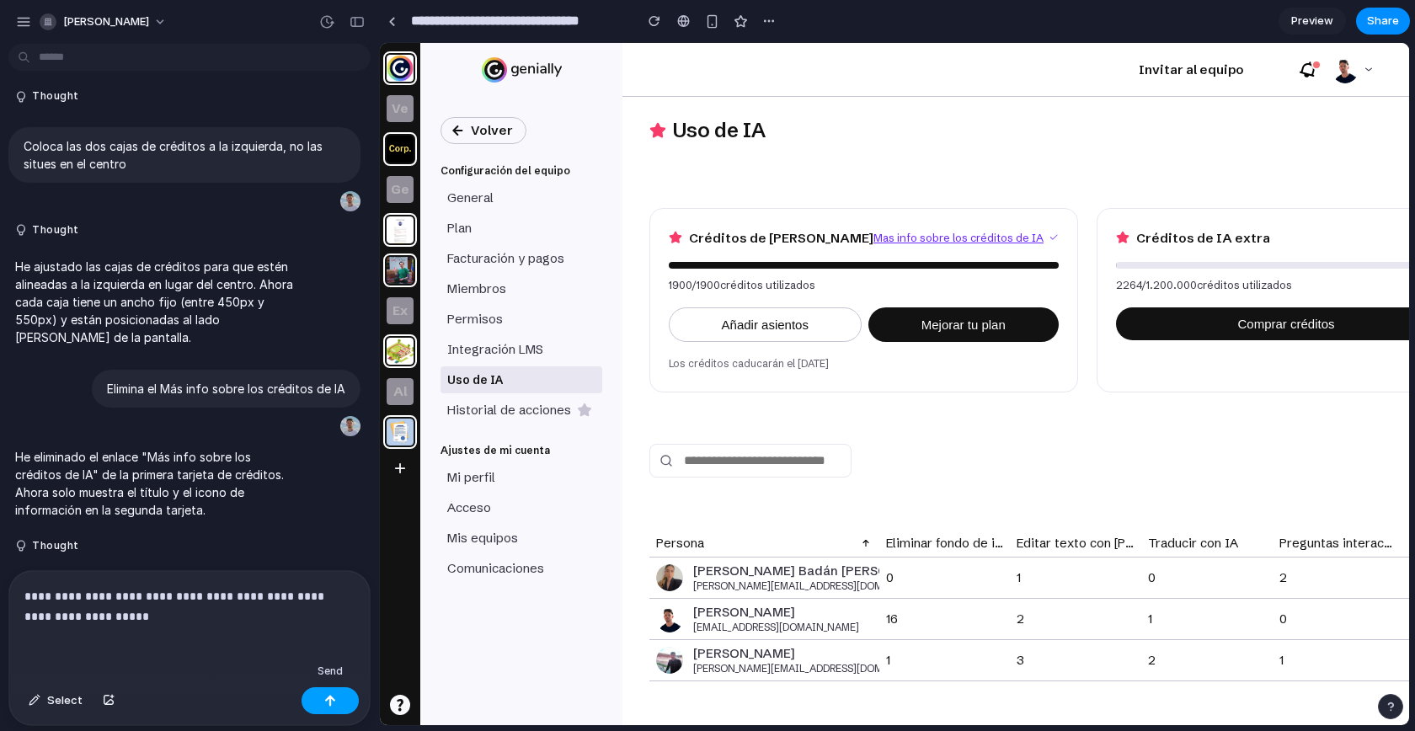
click at [325, 695] on div "button" at bounding box center [330, 701] width 12 height 12
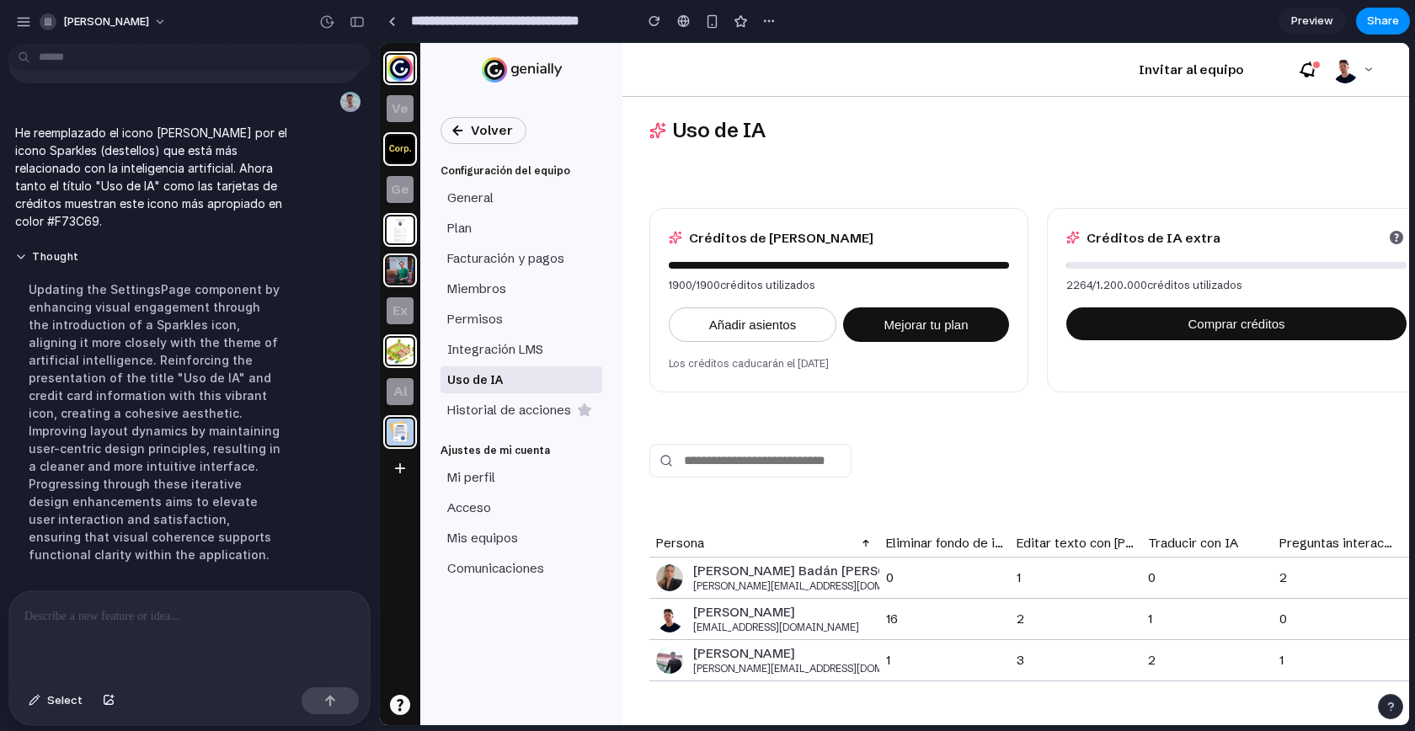
scroll to position [0, 0]
click at [1130, 373] on div "Créditos de IA extra 2264 / 1.200.000 créditos utilizados Comprar créditos" at bounding box center [1236, 300] width 379 height 184
click at [152, 597] on div at bounding box center [189, 635] width 360 height 89
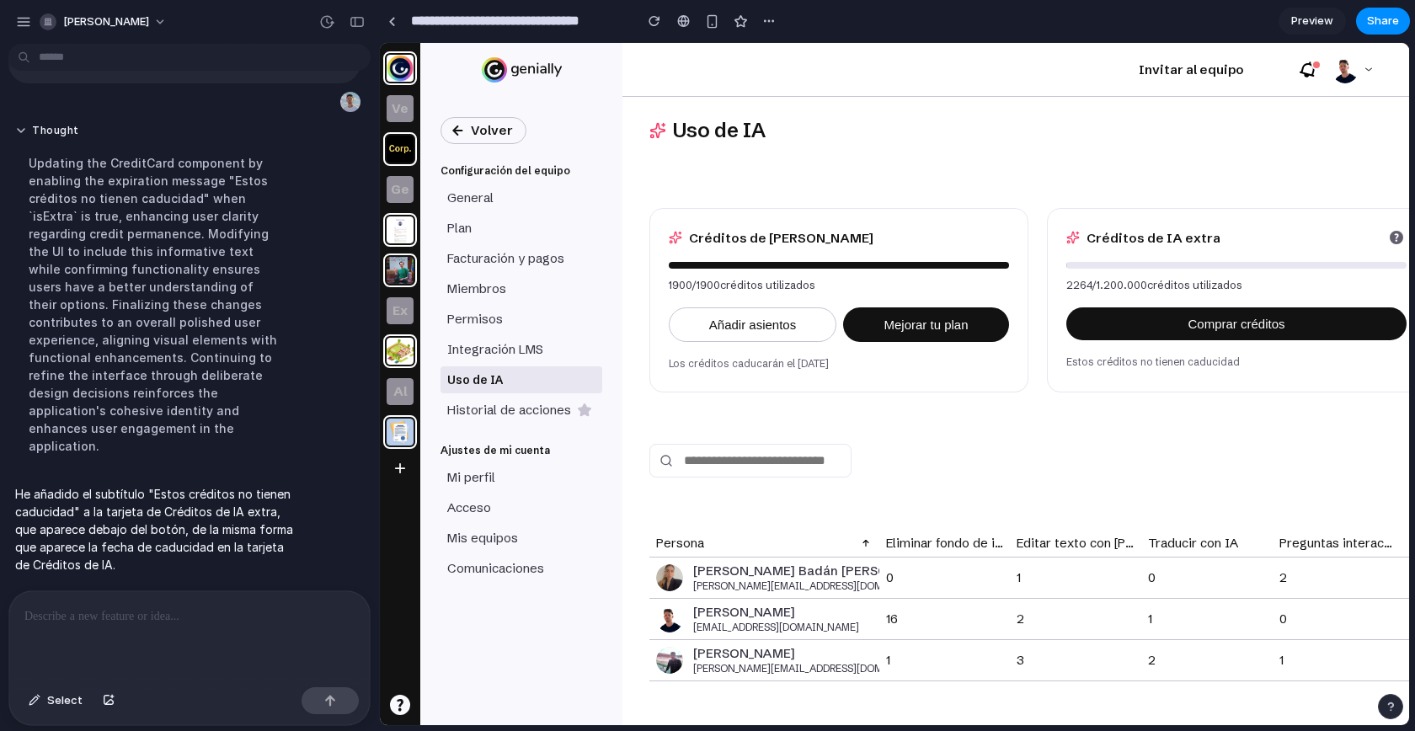
click at [882, 428] on div "Uso de IA Créditos de IA 1900 / 1900 créditos utilizados Añadir asientos Mejora…" at bounding box center [1015, 411] width 786 height 628
click at [207, 608] on p at bounding box center [185, 616] width 323 height 20
click at [192, 606] on p at bounding box center [185, 616] width 323 height 20
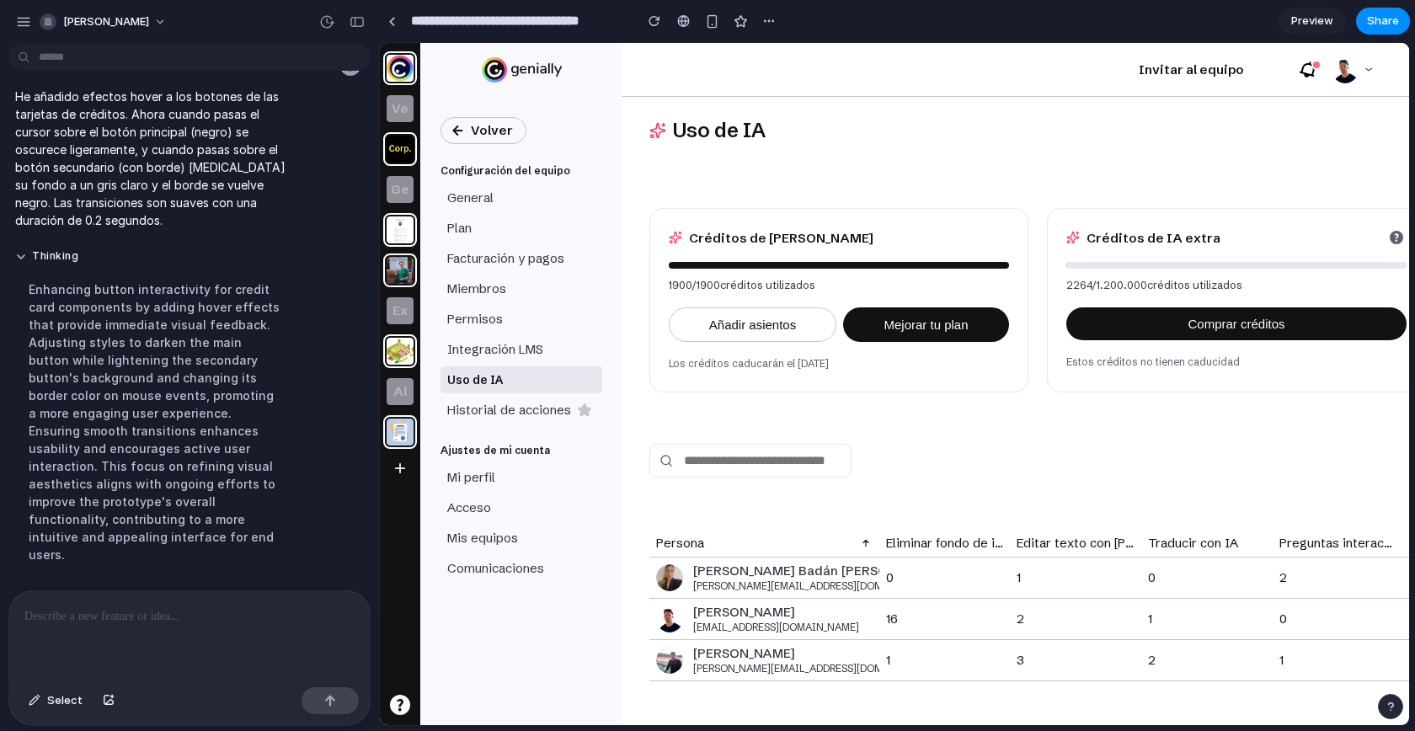
click at [237, 609] on p at bounding box center [185, 616] width 323 height 20
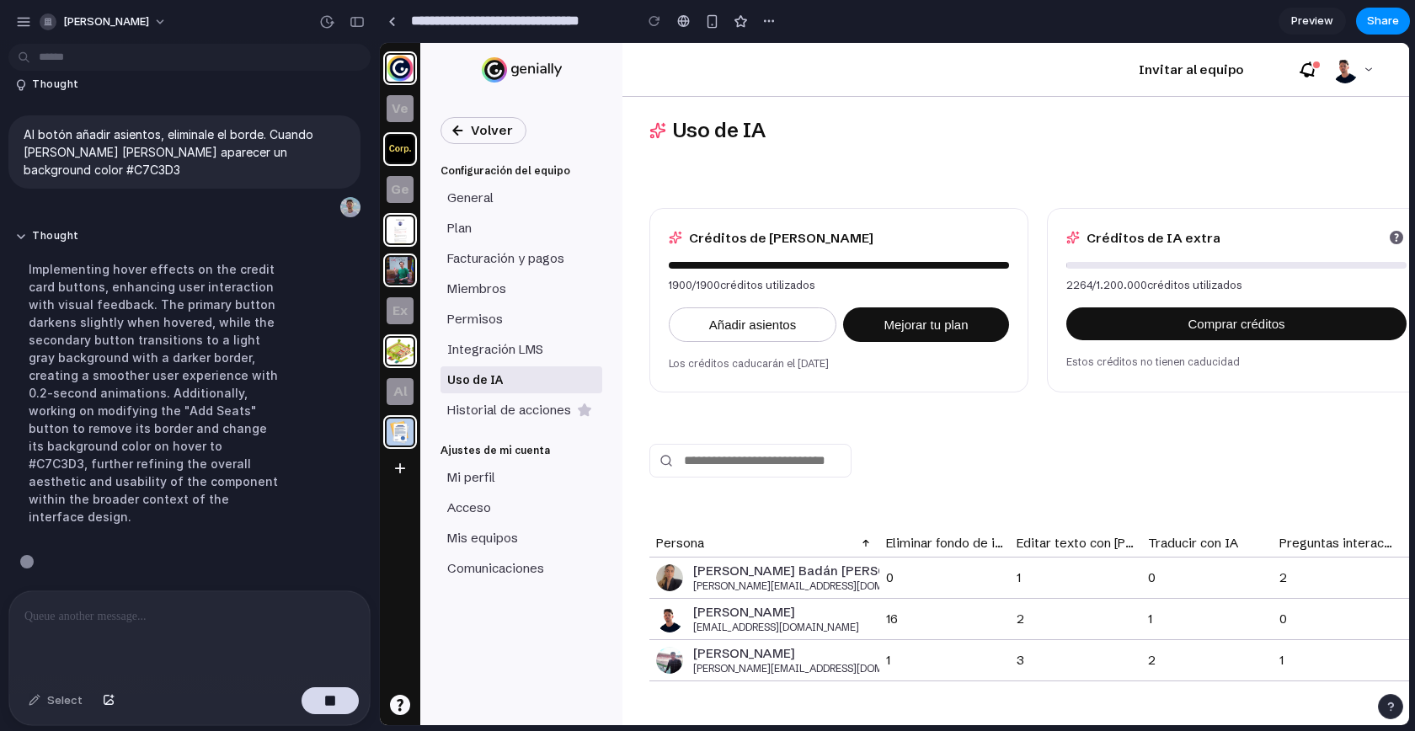
scroll to position [3264, 0]
click at [174, 607] on p at bounding box center [185, 616] width 323 height 20
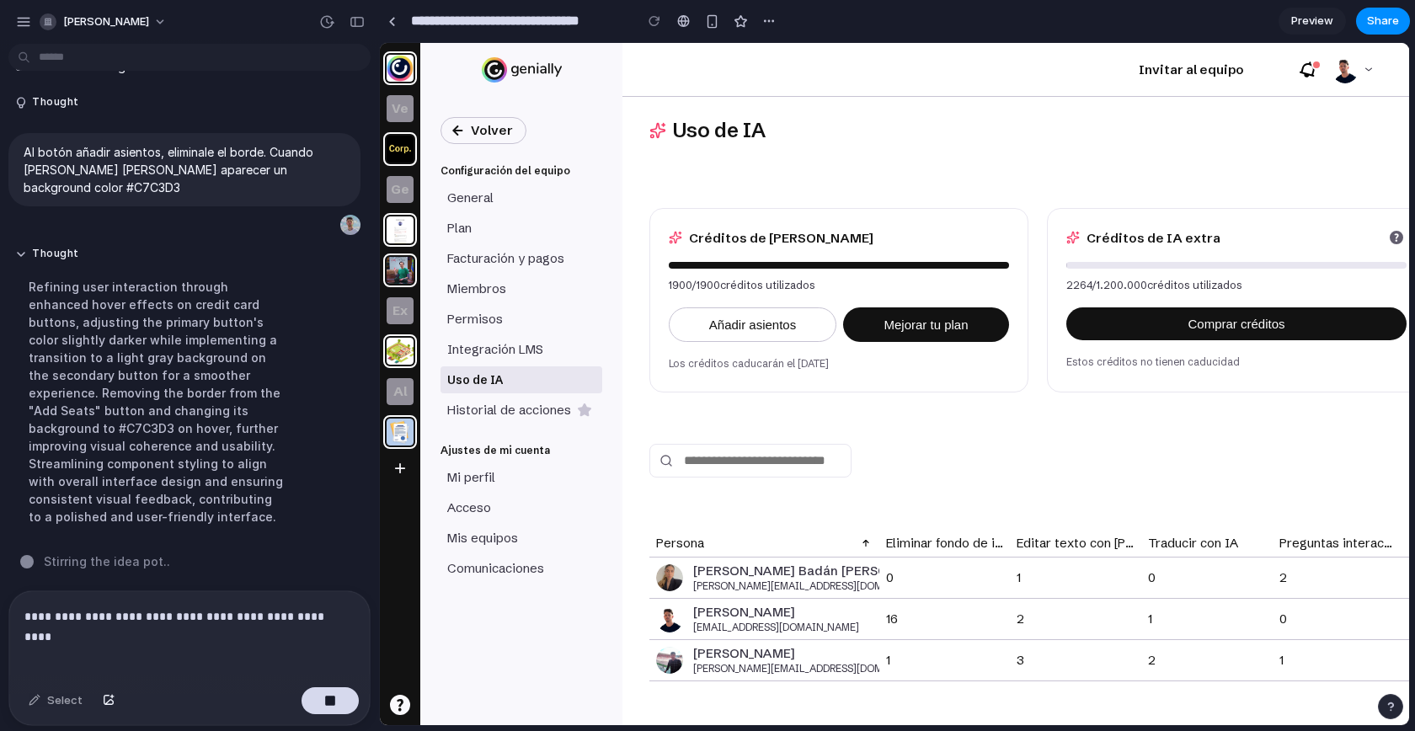
click at [157, 607] on p "**********" at bounding box center [185, 616] width 323 height 20
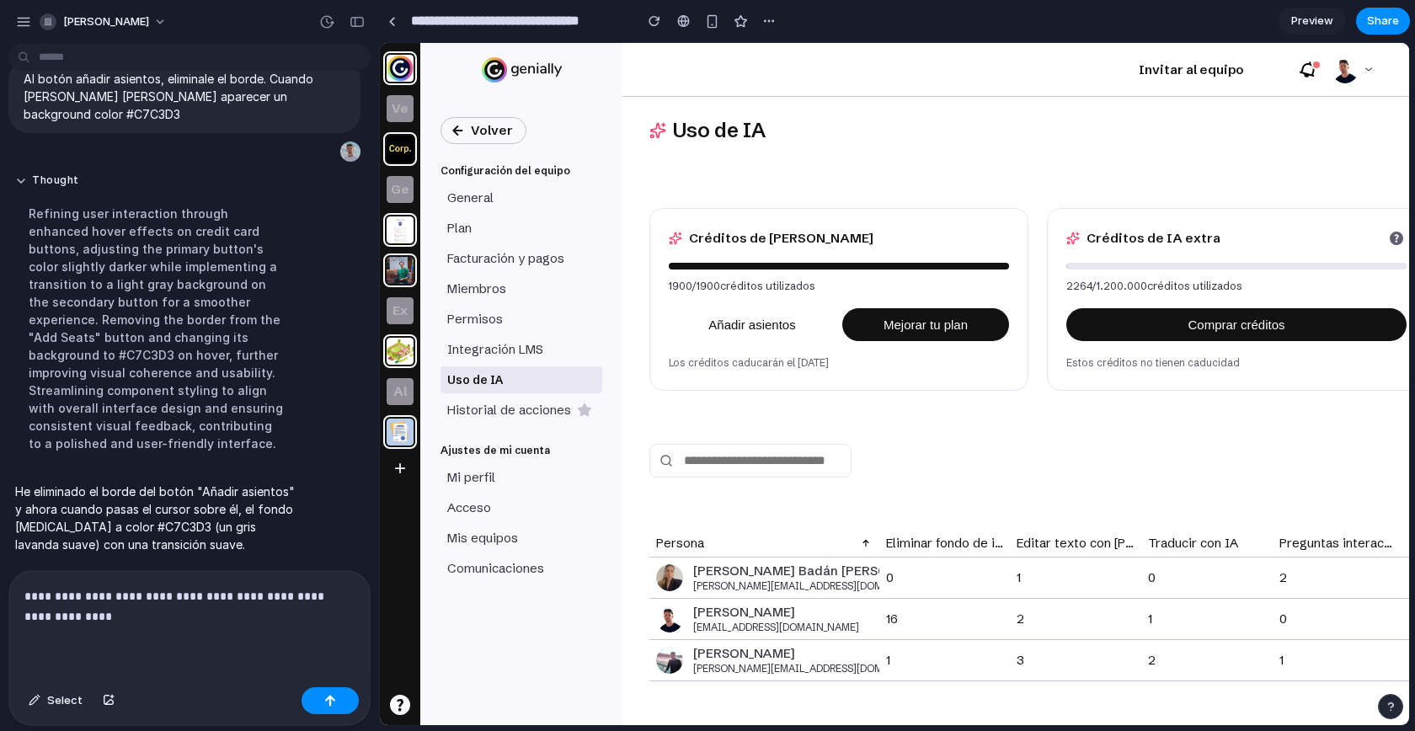
scroll to position [0, 0]
click at [130, 612] on p "**********" at bounding box center [185, 606] width 323 height 40
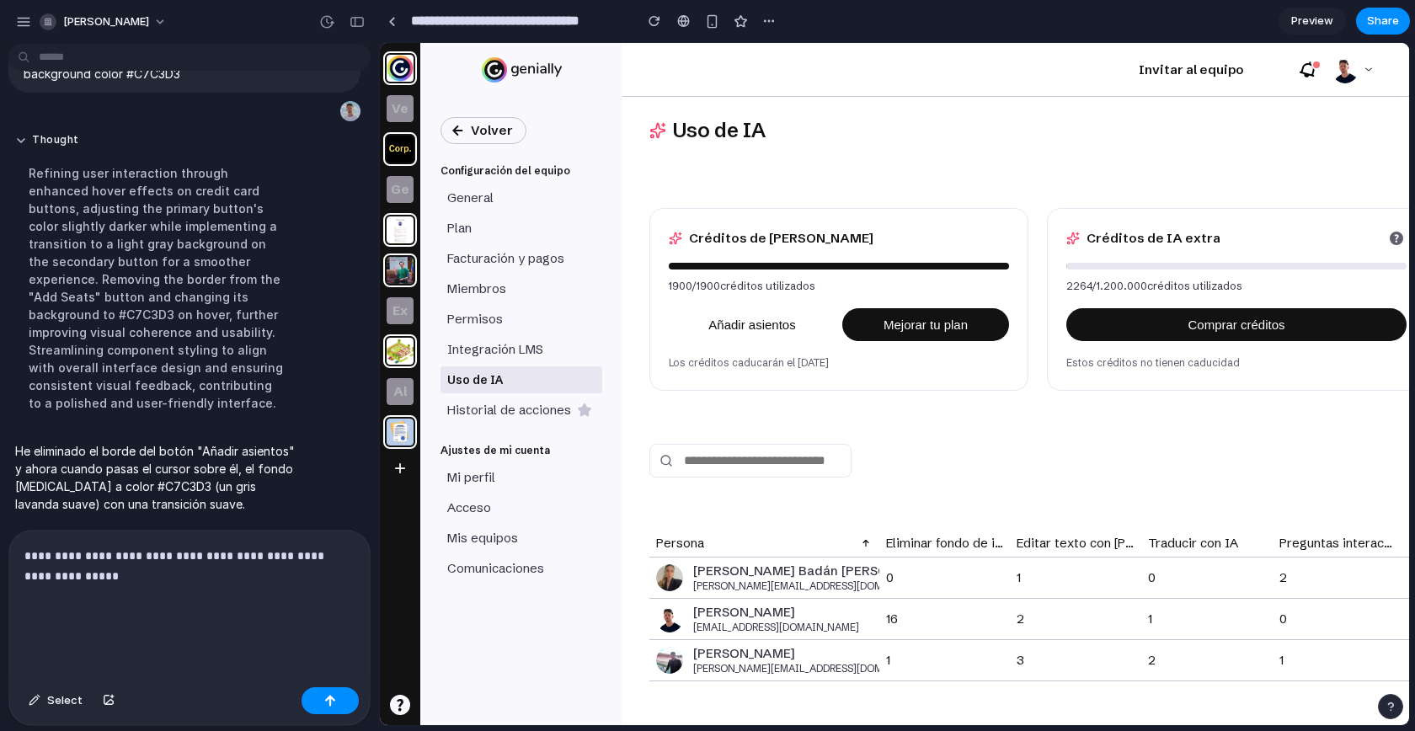
scroll to position [3375, 0]
drag, startPoint x: 227, startPoint y: 611, endPoint x: 339, endPoint y: 614, distance: 112.9
click at [339, 614] on p "**********" at bounding box center [185, 586] width 323 height 81
copy p "**********"
click at [325, 706] on button "button" at bounding box center [329, 700] width 57 height 27
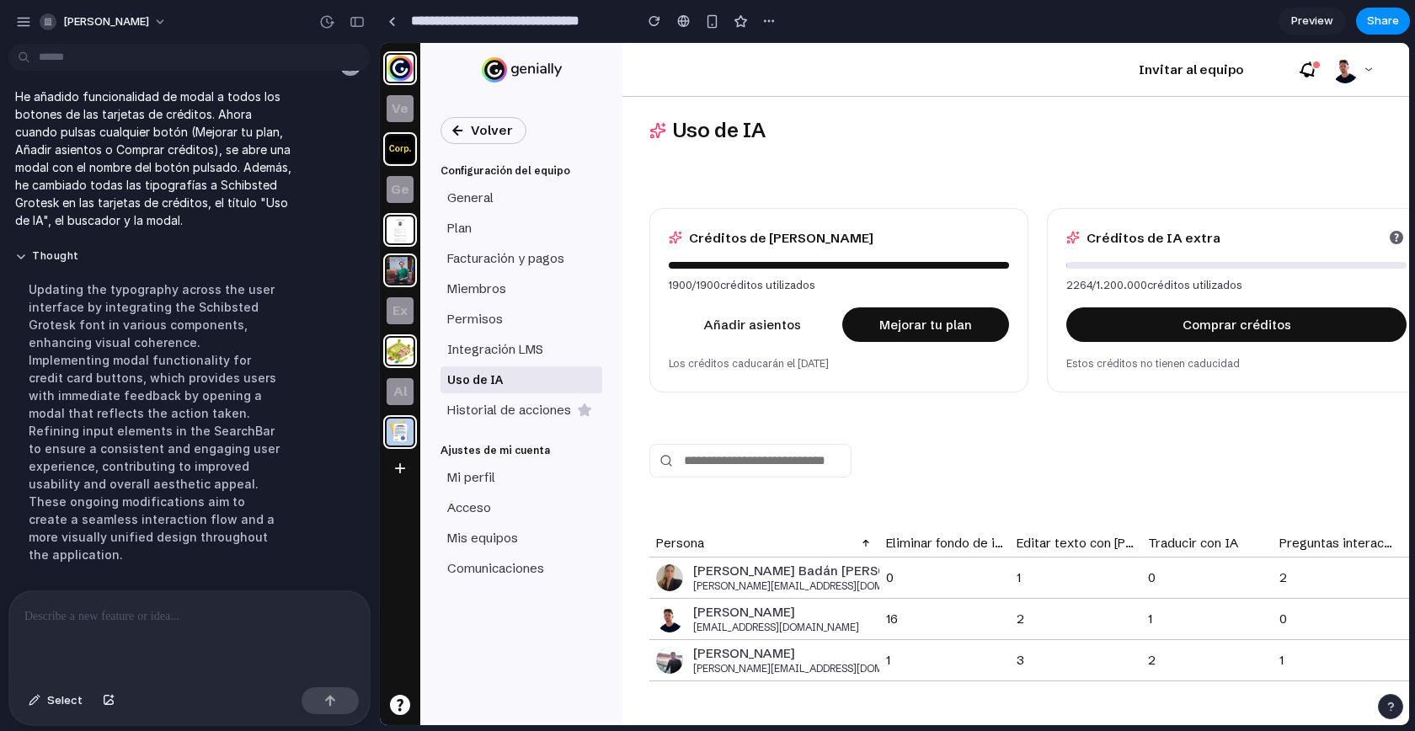
scroll to position [0, 0]
click at [950, 324] on button "Mejorar tu plan" at bounding box center [925, 324] width 167 height 35
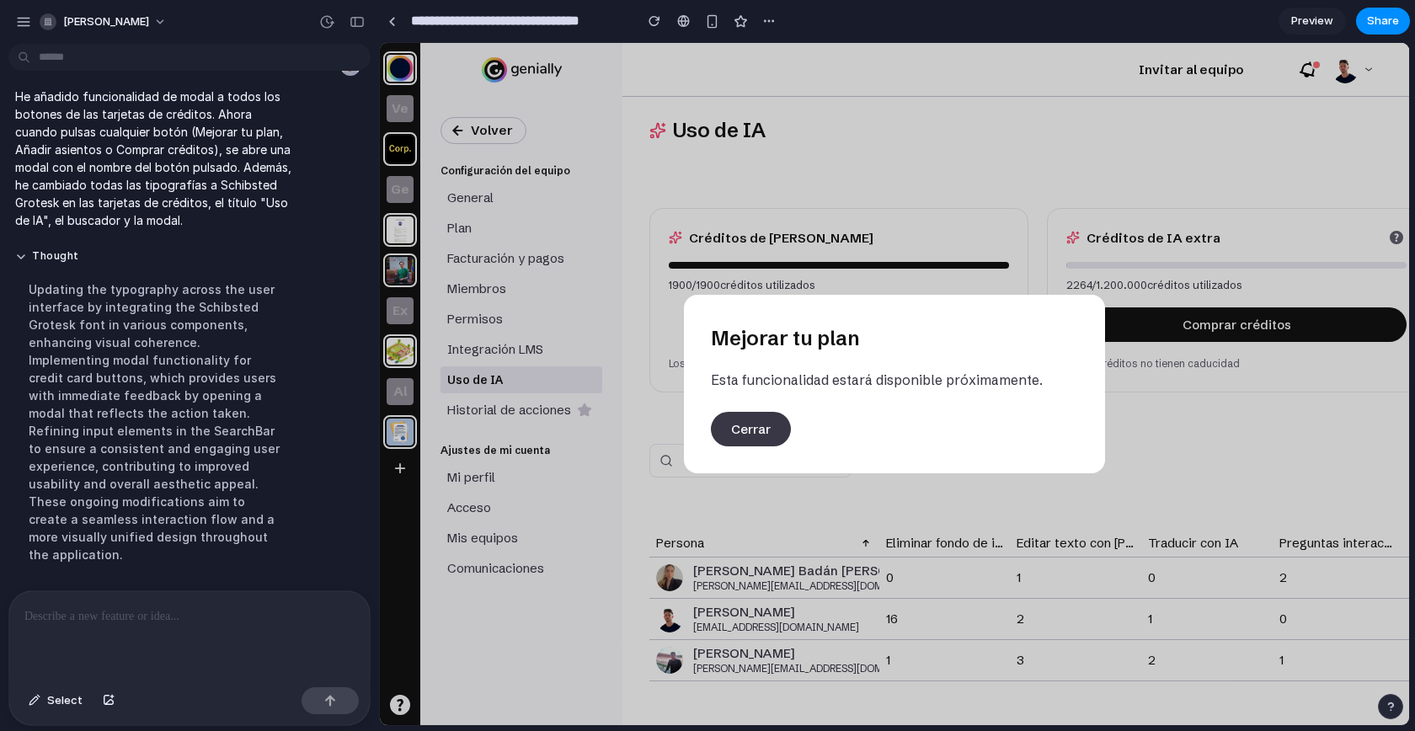
click at [741, 434] on button "Cerrar" at bounding box center [751, 429] width 80 height 35
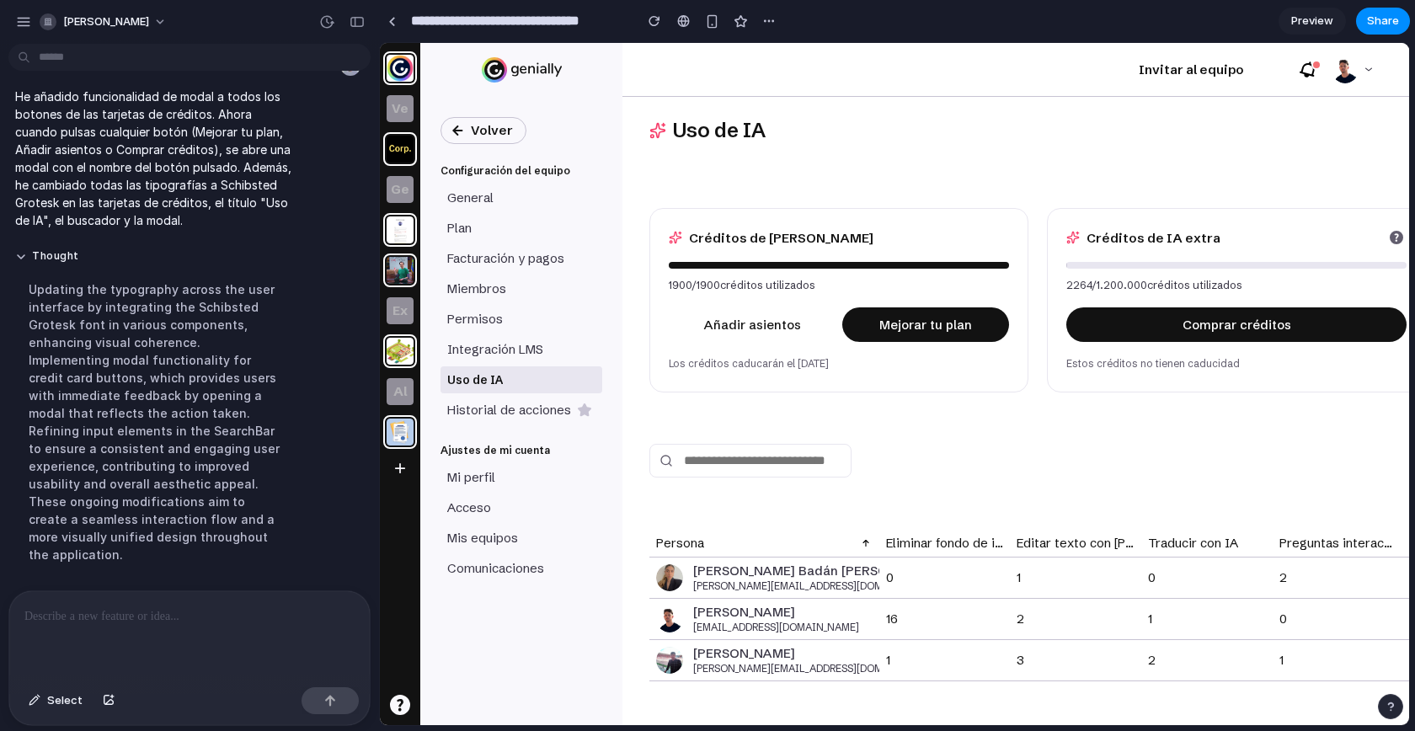
click at [1160, 298] on div "Créditos de IA extra 2264 / 1.200.000 créditos utilizados Comprar créditos Esto…" at bounding box center [1236, 300] width 379 height 184
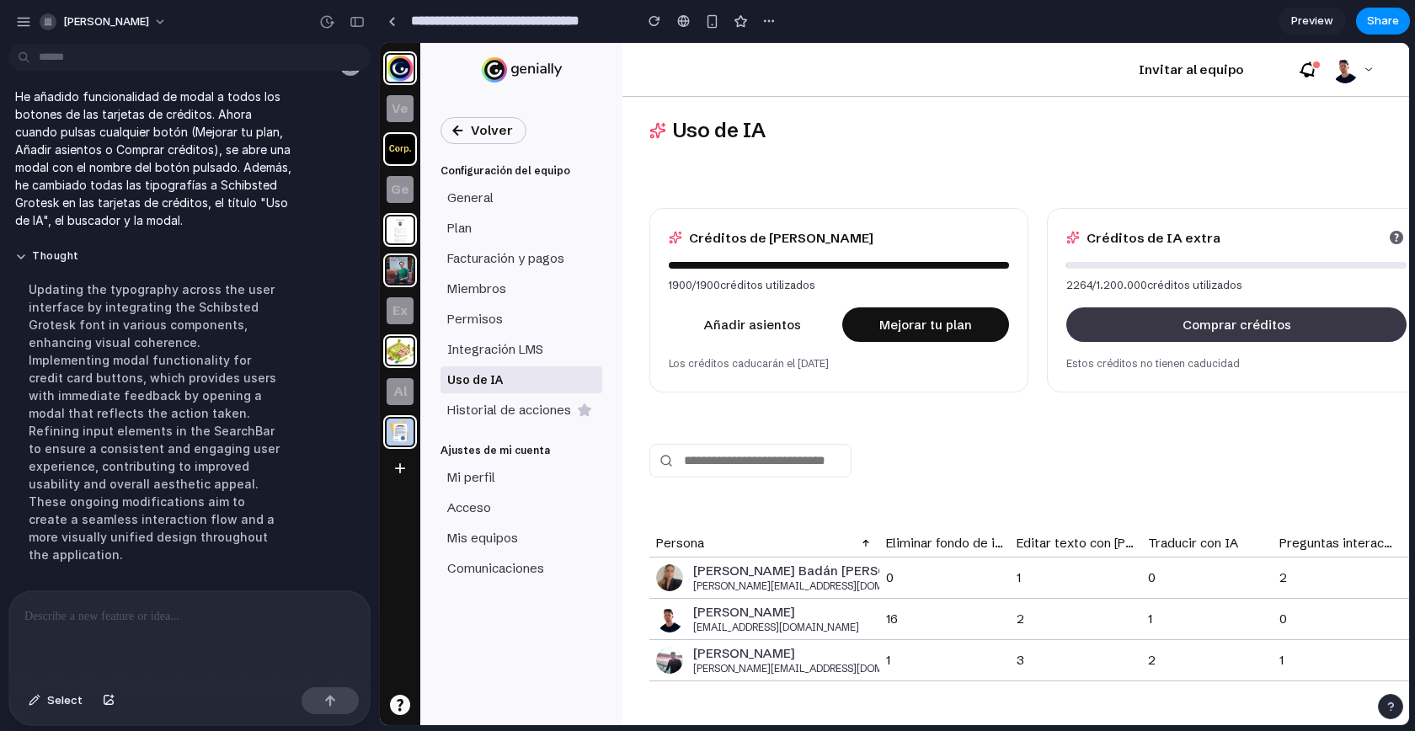
click at [1160, 325] on button "Comprar créditos" at bounding box center [1236, 324] width 340 height 35
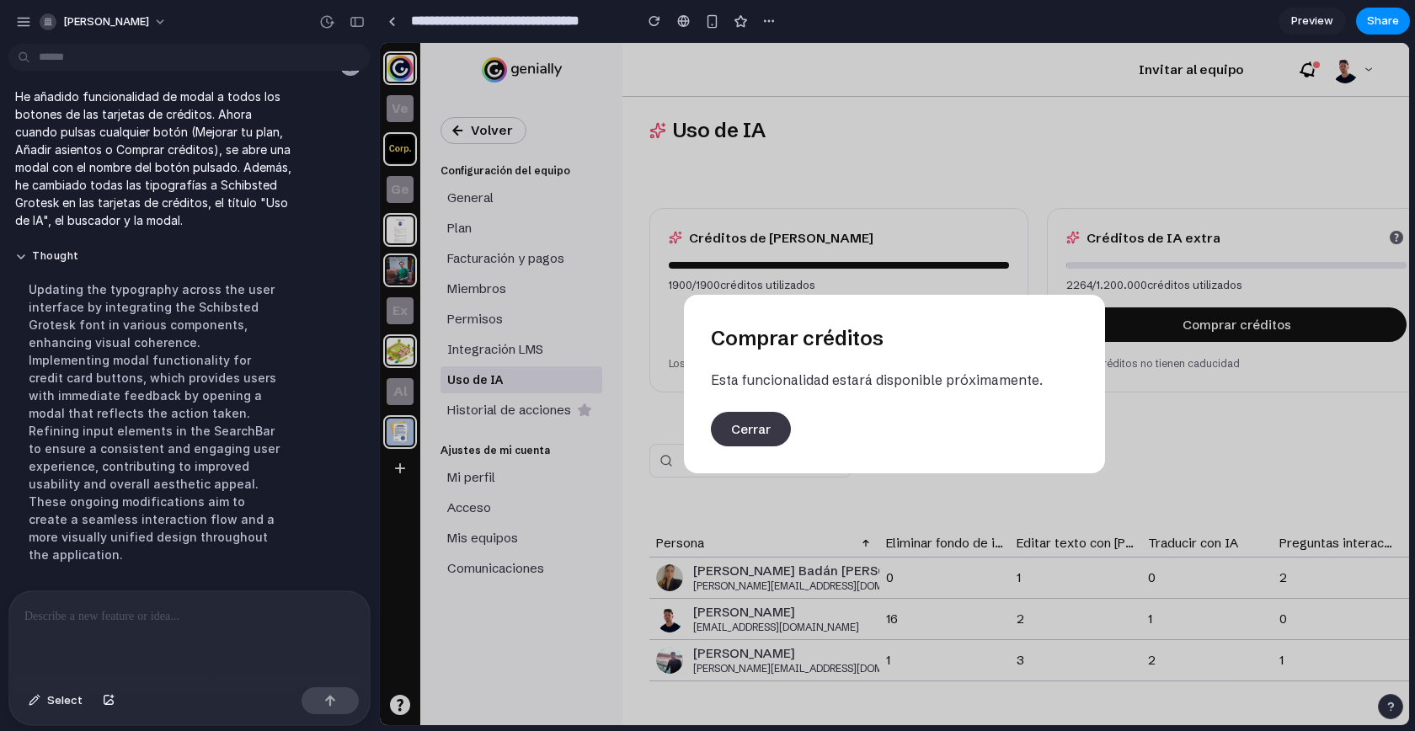
click at [721, 430] on button "Cerrar" at bounding box center [751, 429] width 80 height 35
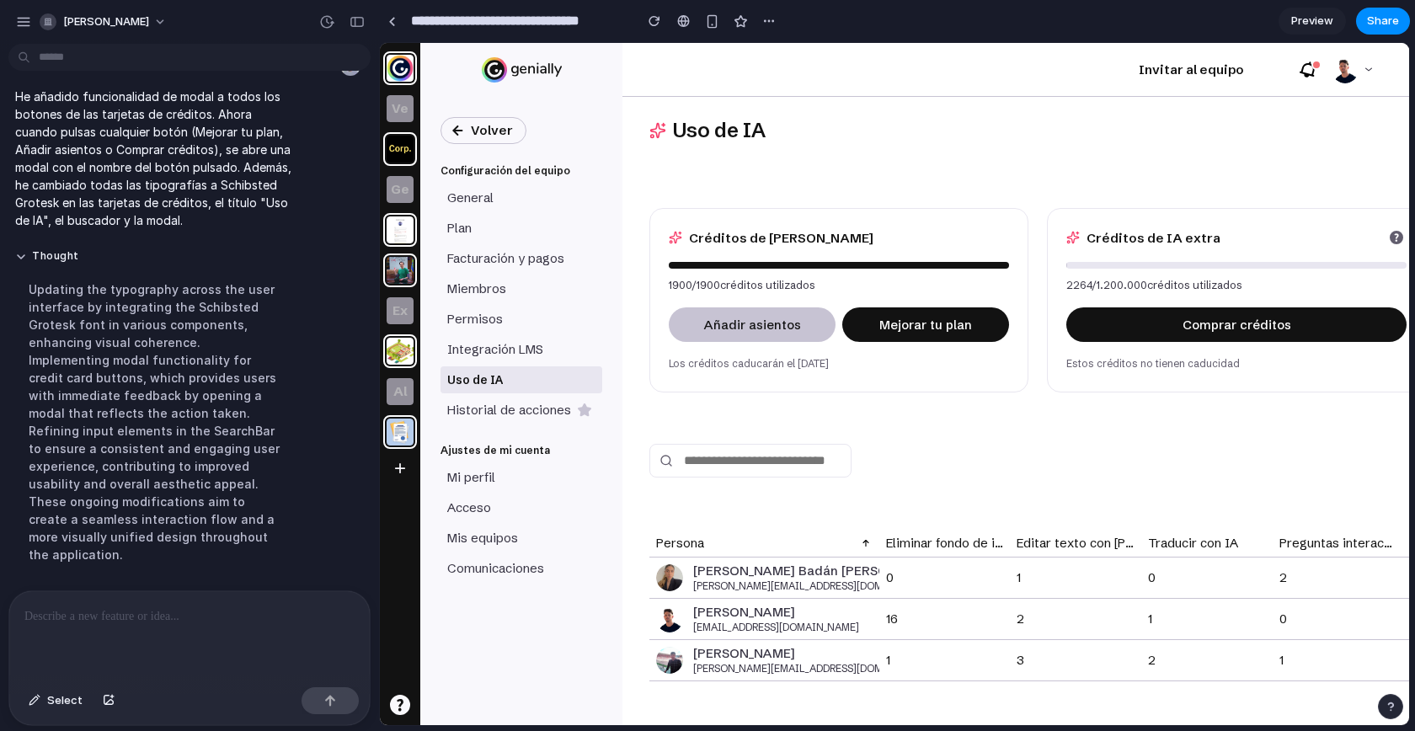
click at [726, 310] on button "Añadir asientos" at bounding box center [752, 324] width 167 height 35
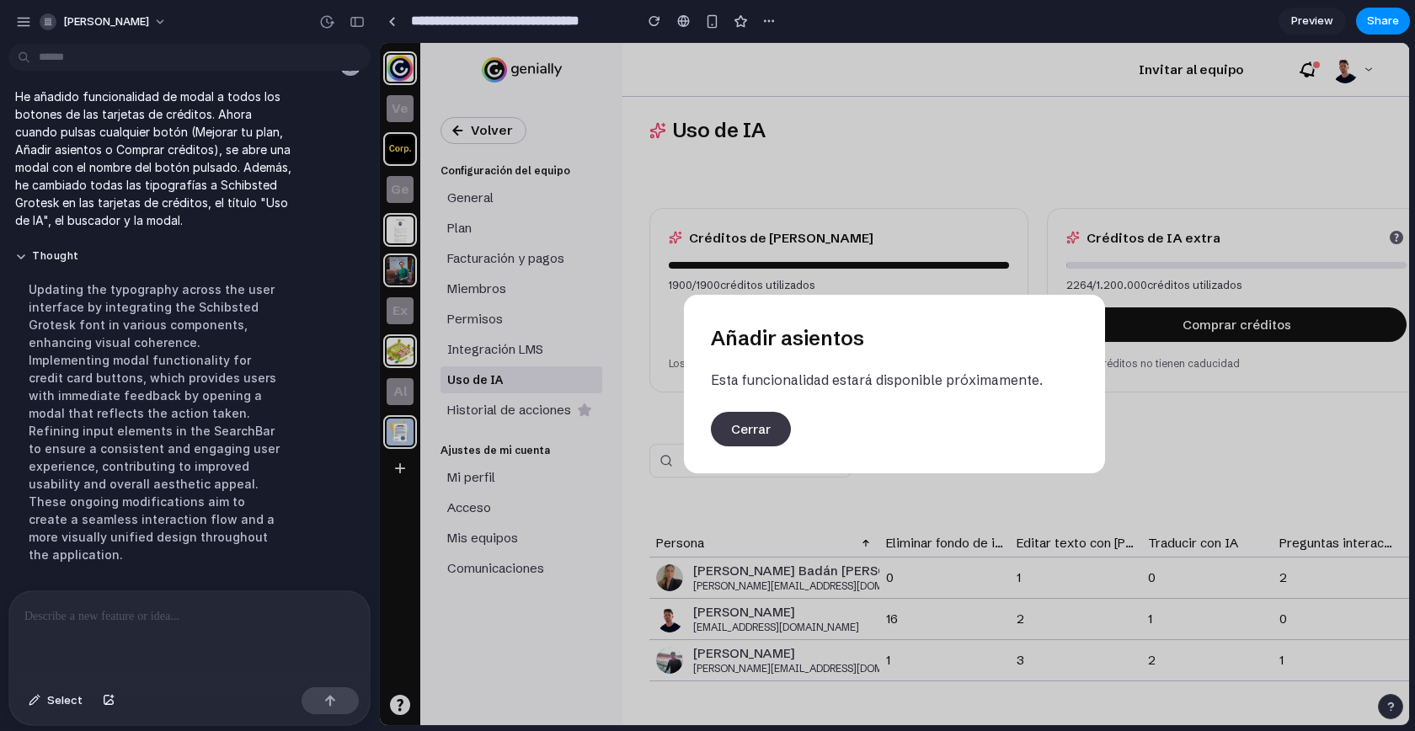
click at [733, 440] on button "Cerrar" at bounding box center [751, 429] width 80 height 35
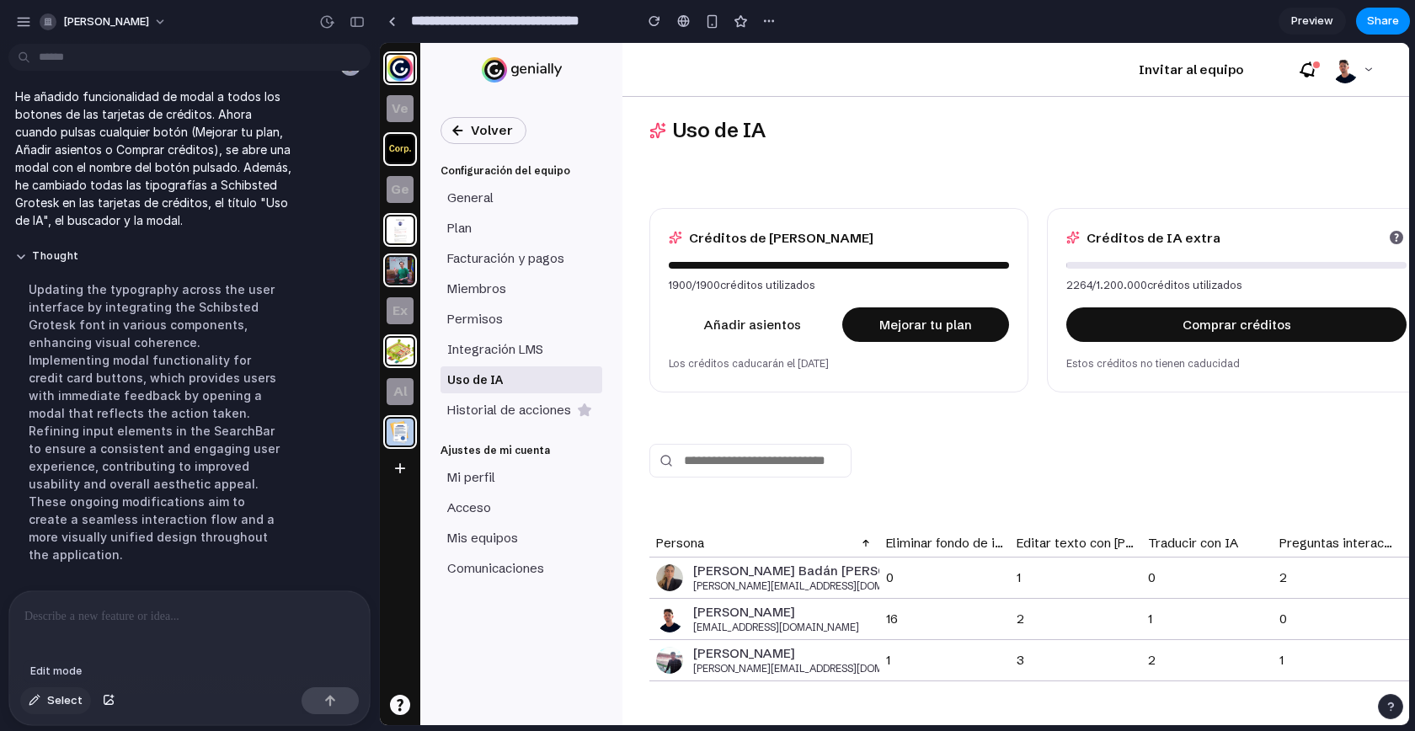
click at [32, 697] on div "button" at bounding box center [35, 701] width 12 height 10
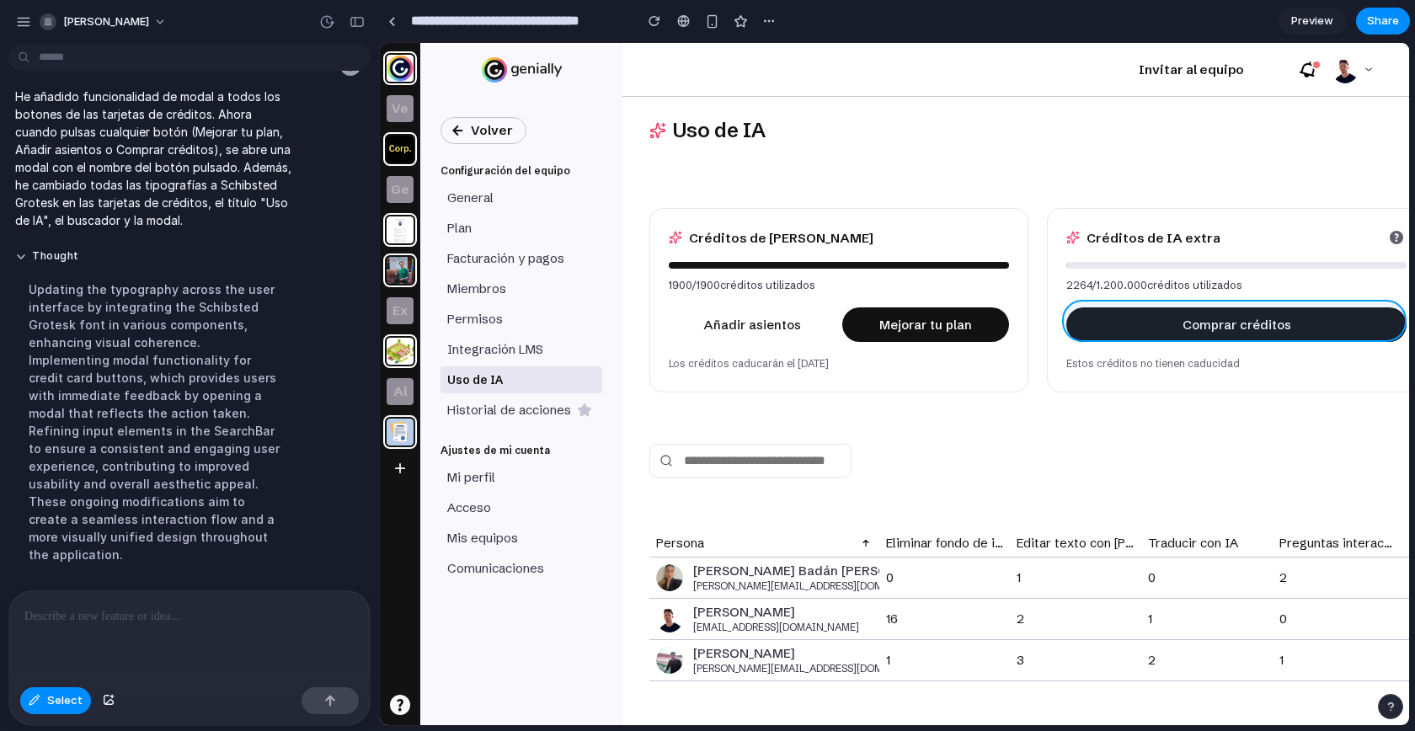
click at [1137, 322] on div at bounding box center [894, 384] width 1029 height 682
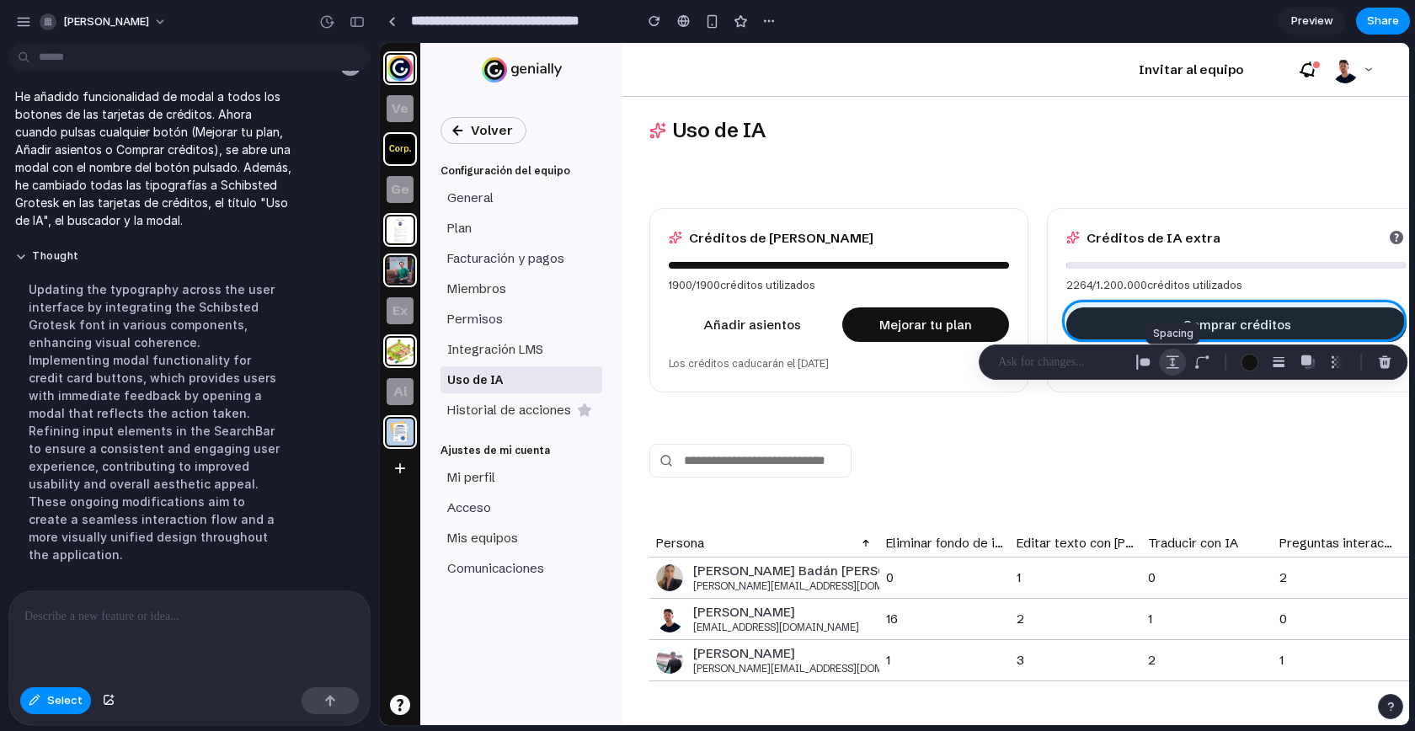
click at [1175, 365] on div "button" at bounding box center [1172, 361] width 15 height 15
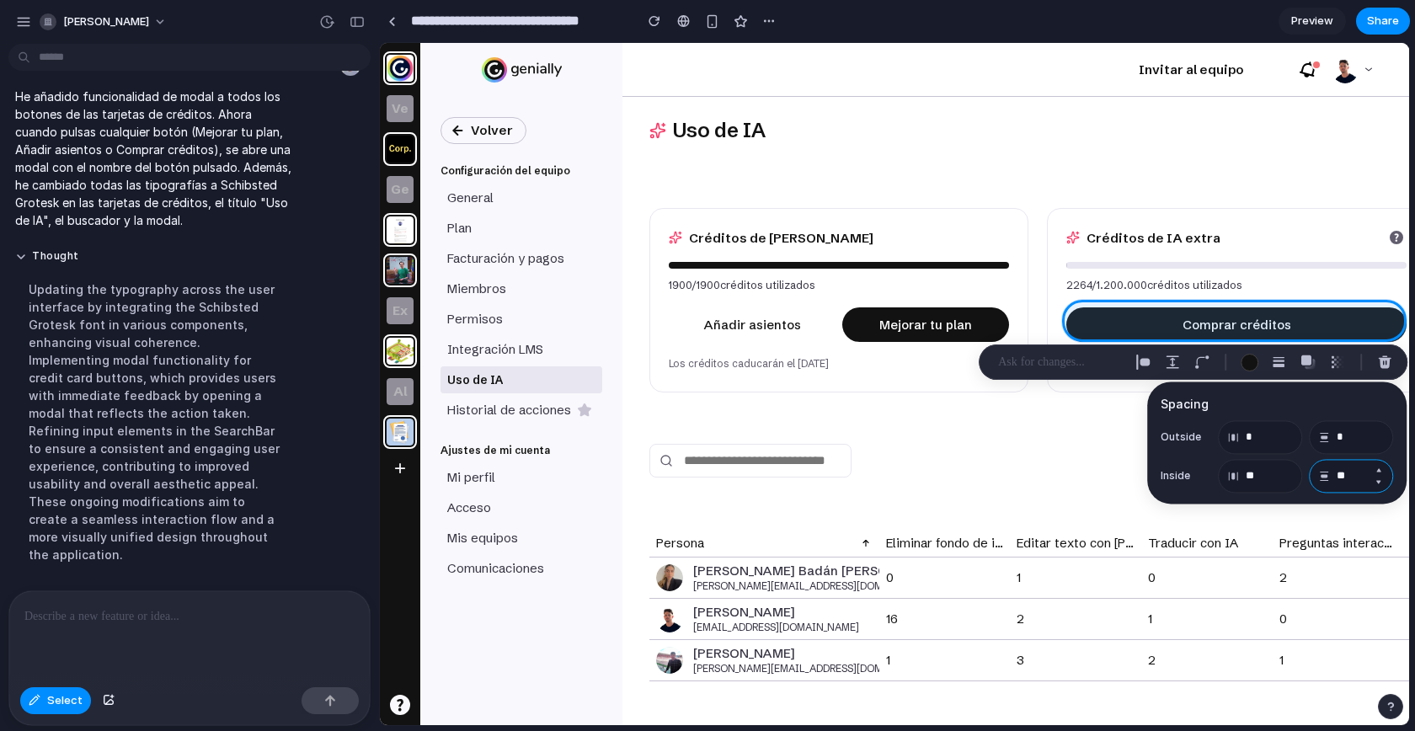
click at [1352, 478] on input "**" at bounding box center [1351, 476] width 84 height 34
click at [1201, 356] on div "button" at bounding box center [1201, 361] width 15 height 15
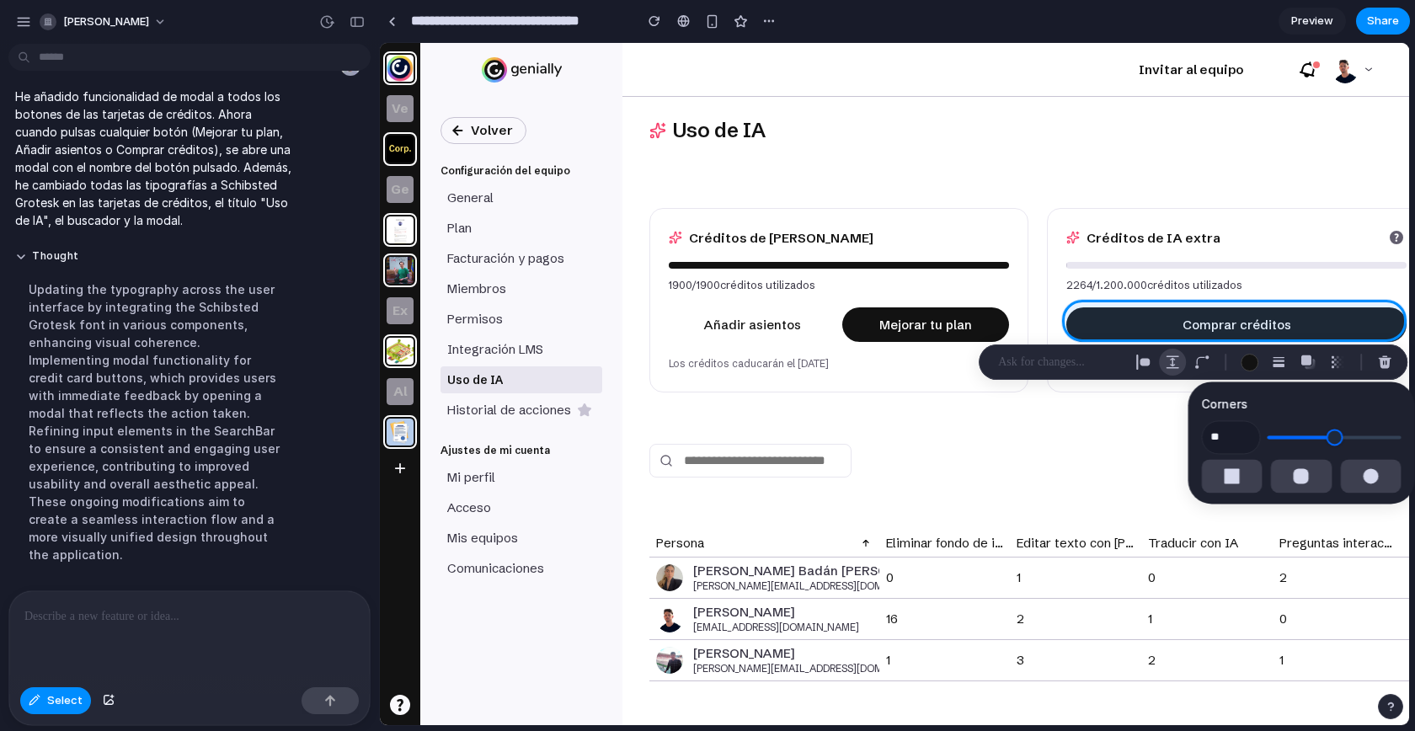
click at [1170, 358] on div "button" at bounding box center [1172, 361] width 15 height 15
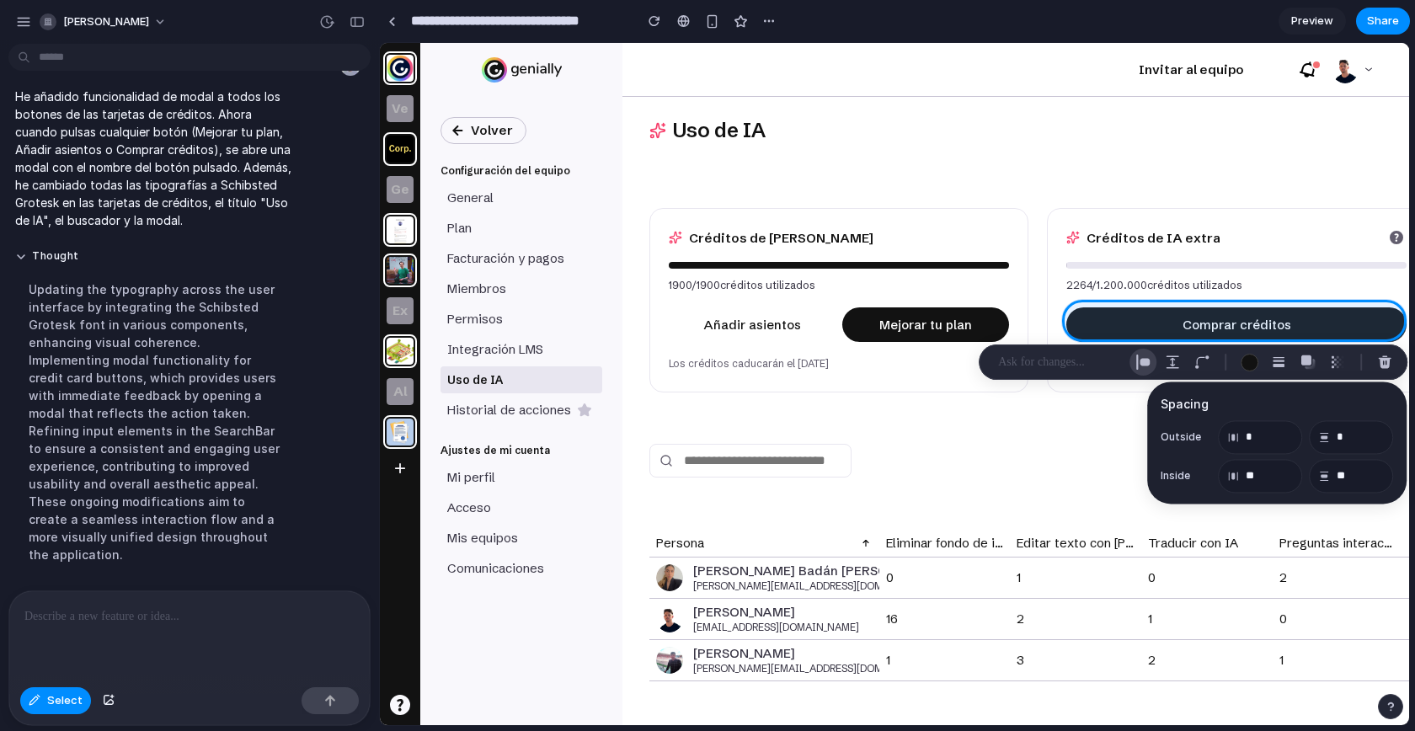
click at [1145, 362] on div "button" at bounding box center [1142, 361] width 15 height 15
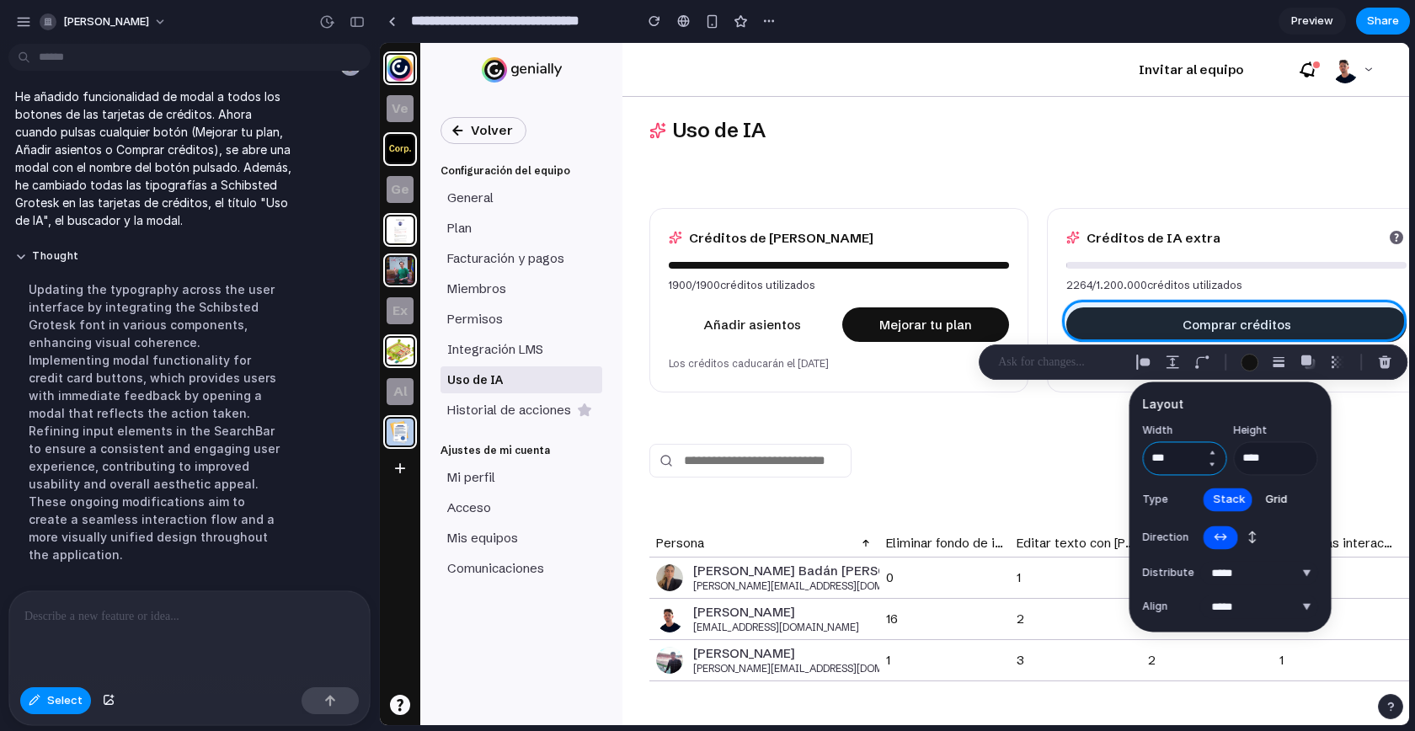
click at [1184, 461] on input "***" at bounding box center [1185, 458] width 84 height 34
type input "***"
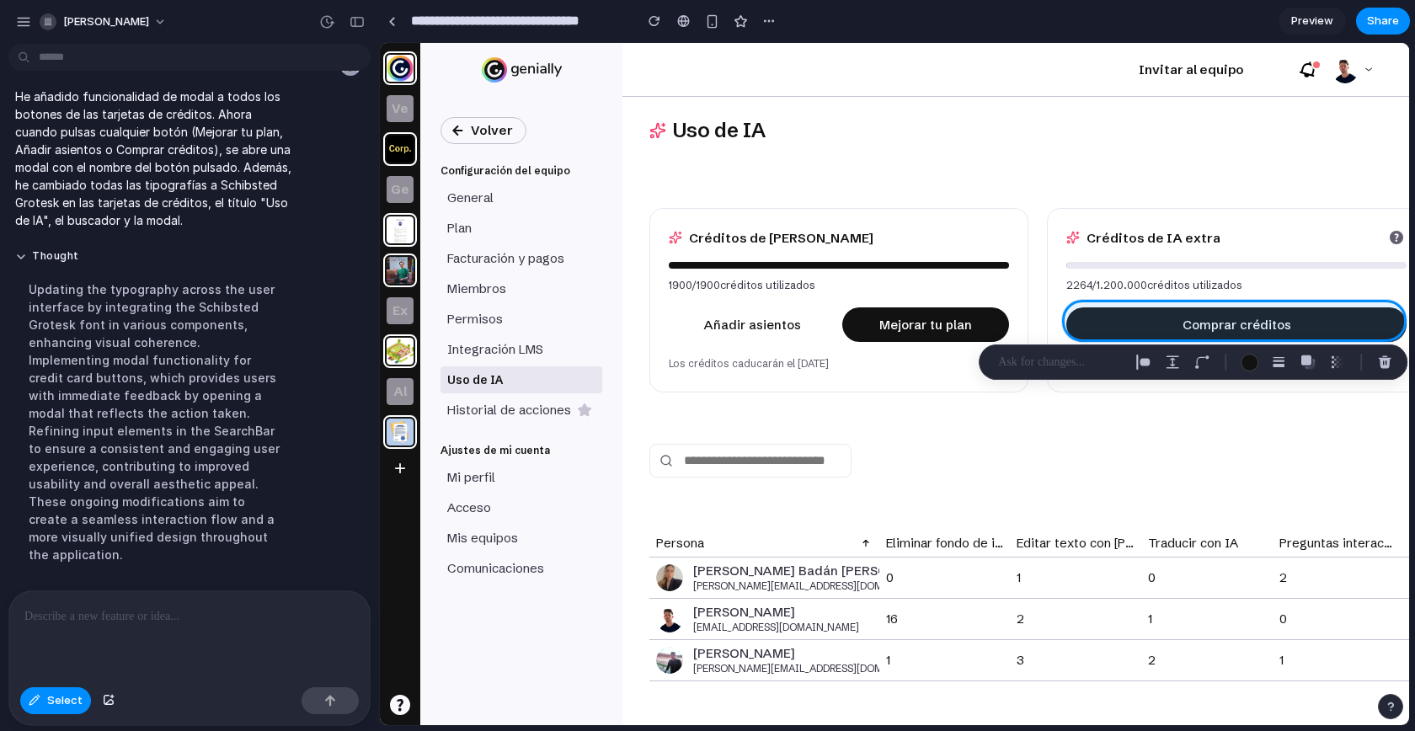
click at [1055, 354] on p at bounding box center [1060, 362] width 125 height 20
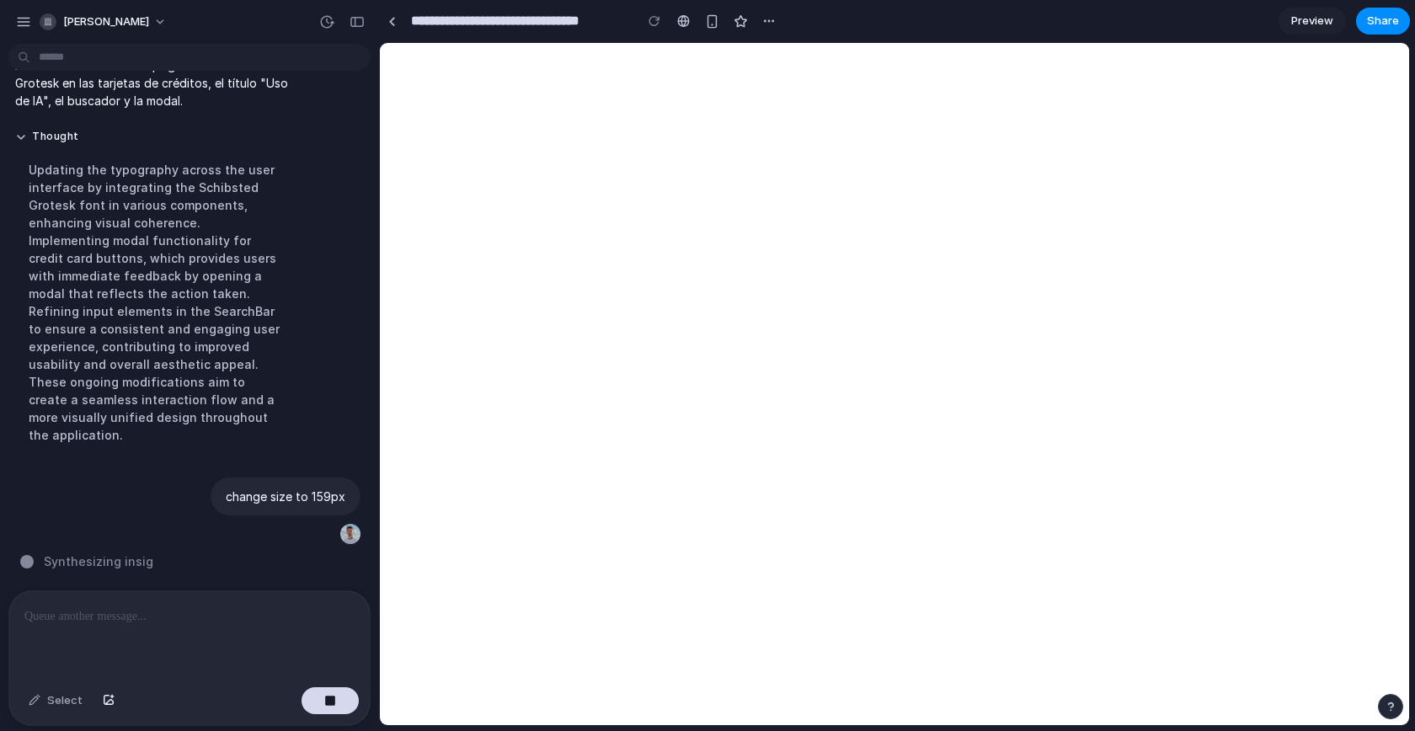
click at [202, 614] on p at bounding box center [185, 616] width 323 height 20
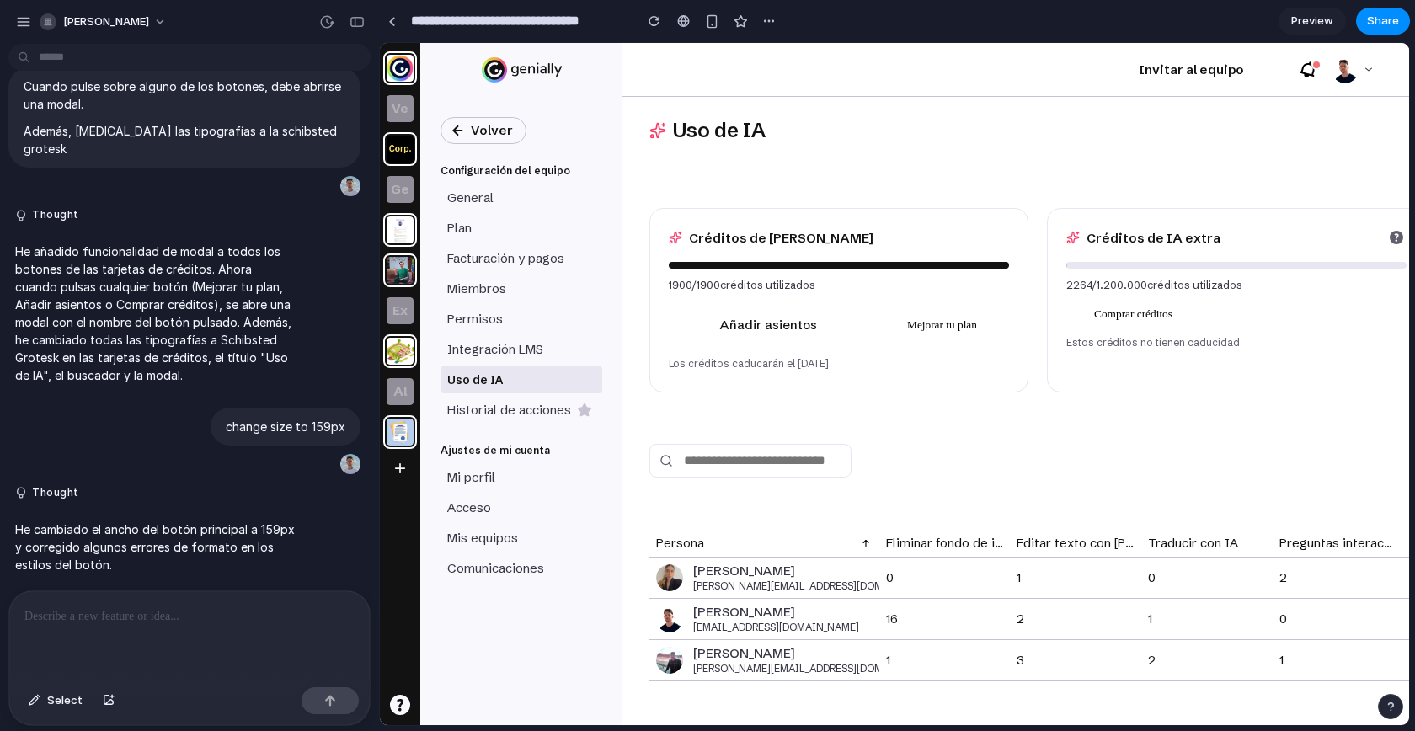
scroll to position [3554, 0]
click at [326, 19] on div "button" at bounding box center [326, 21] width 15 height 15
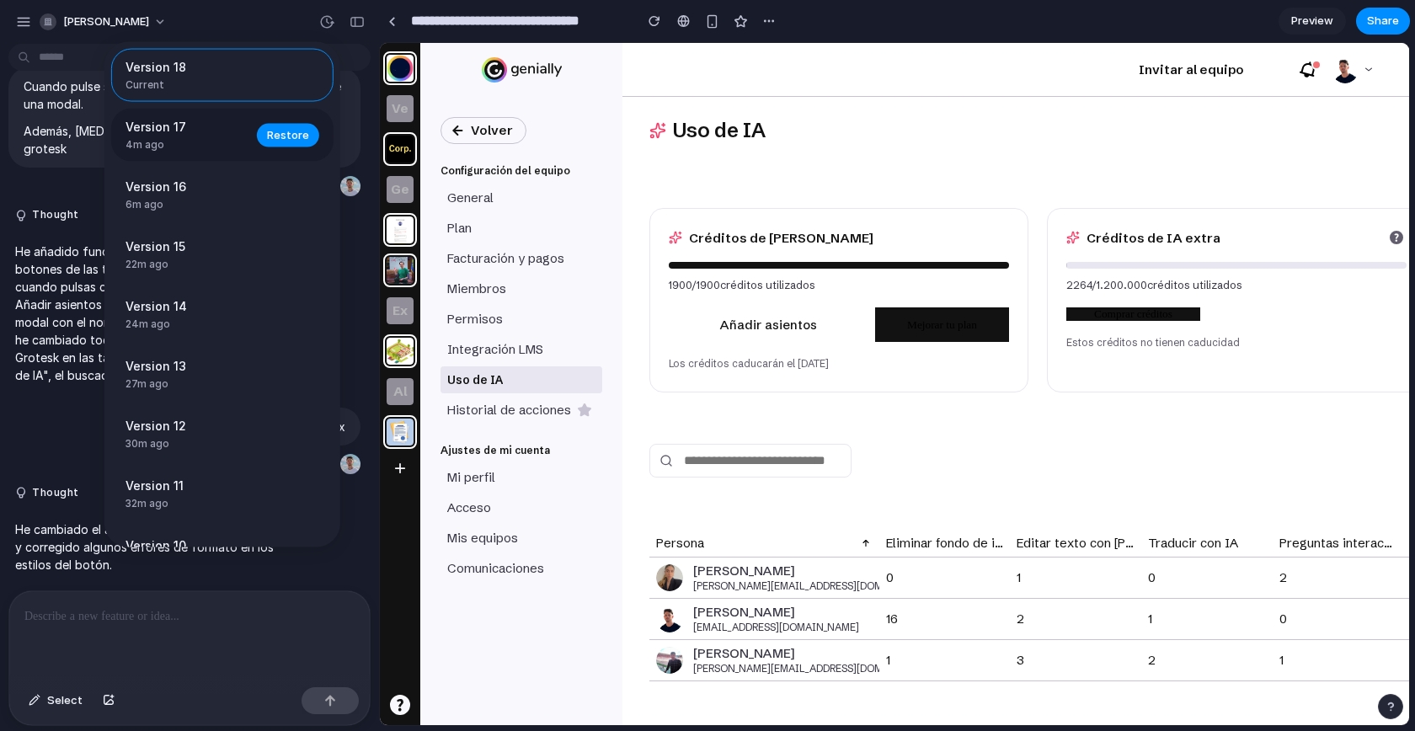
click at [196, 137] on span "4m ago" at bounding box center [185, 144] width 121 height 15
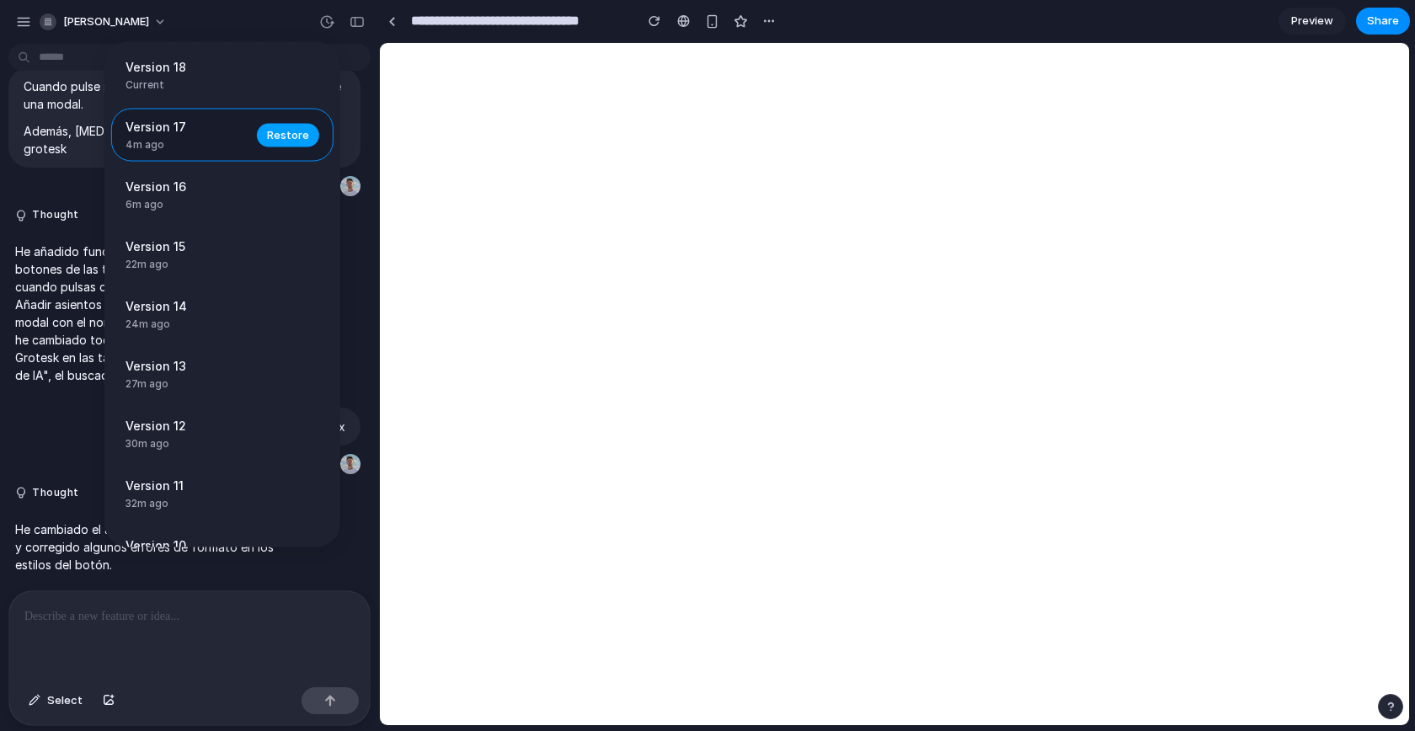
click at [290, 136] on span "Restore" at bounding box center [288, 134] width 42 height 17
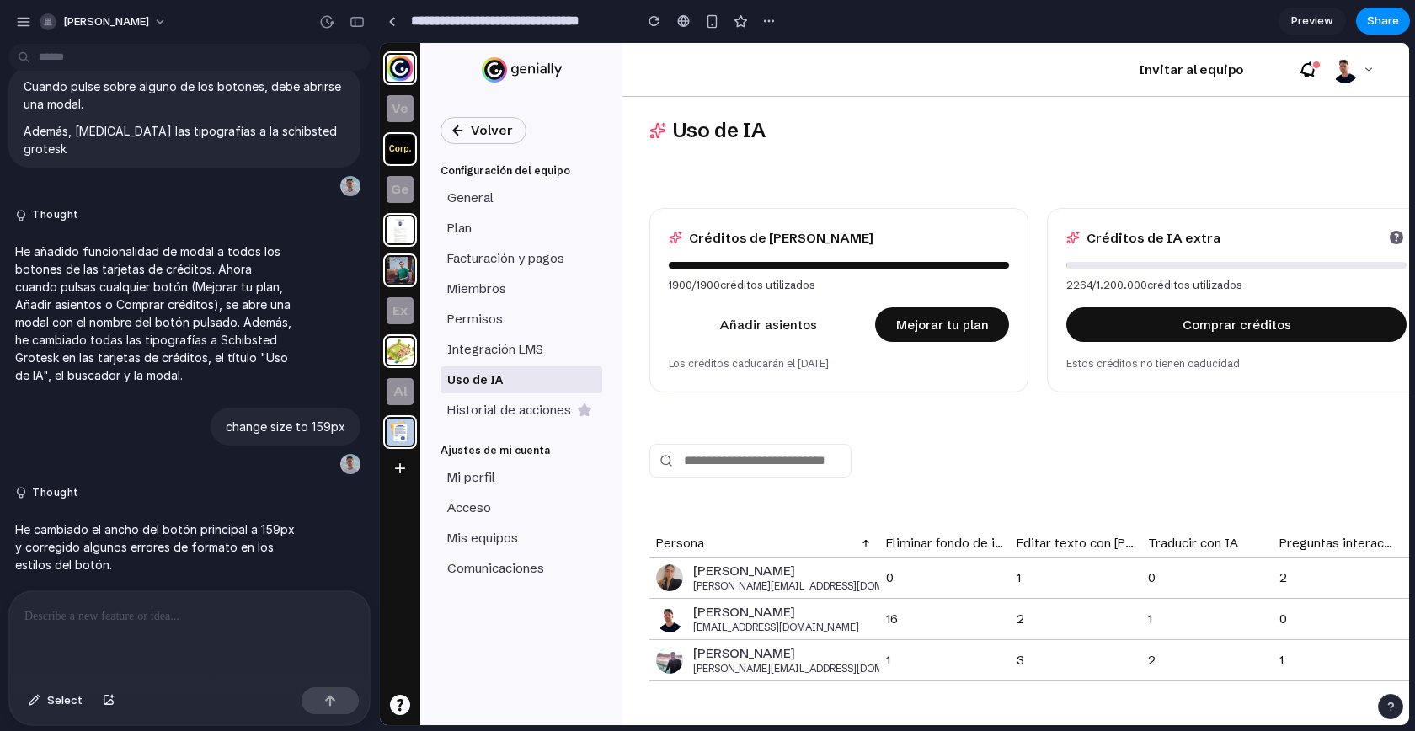
scroll to position [0, 0]
click at [286, 606] on p at bounding box center [189, 616] width 330 height 20
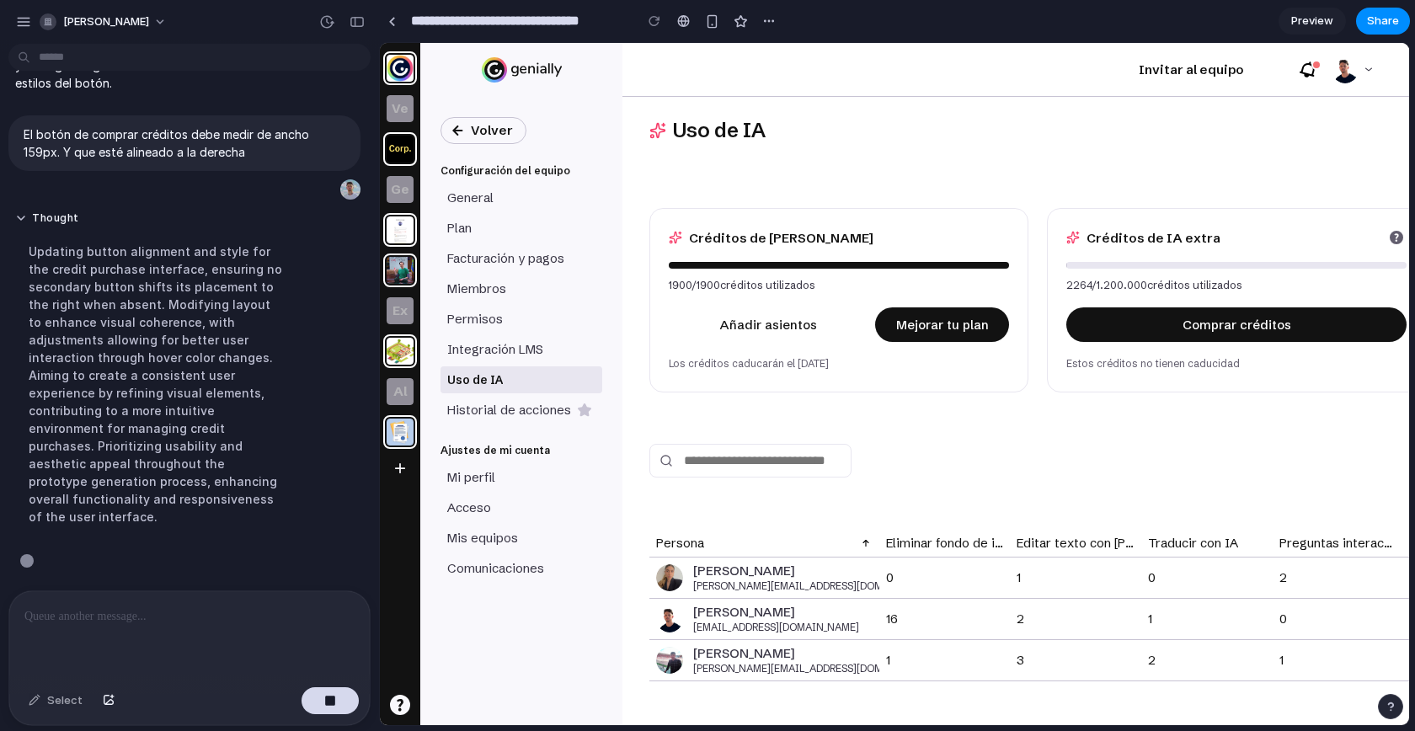
scroll to position [4017, 0]
click at [337, 691] on button "button" at bounding box center [329, 700] width 57 height 27
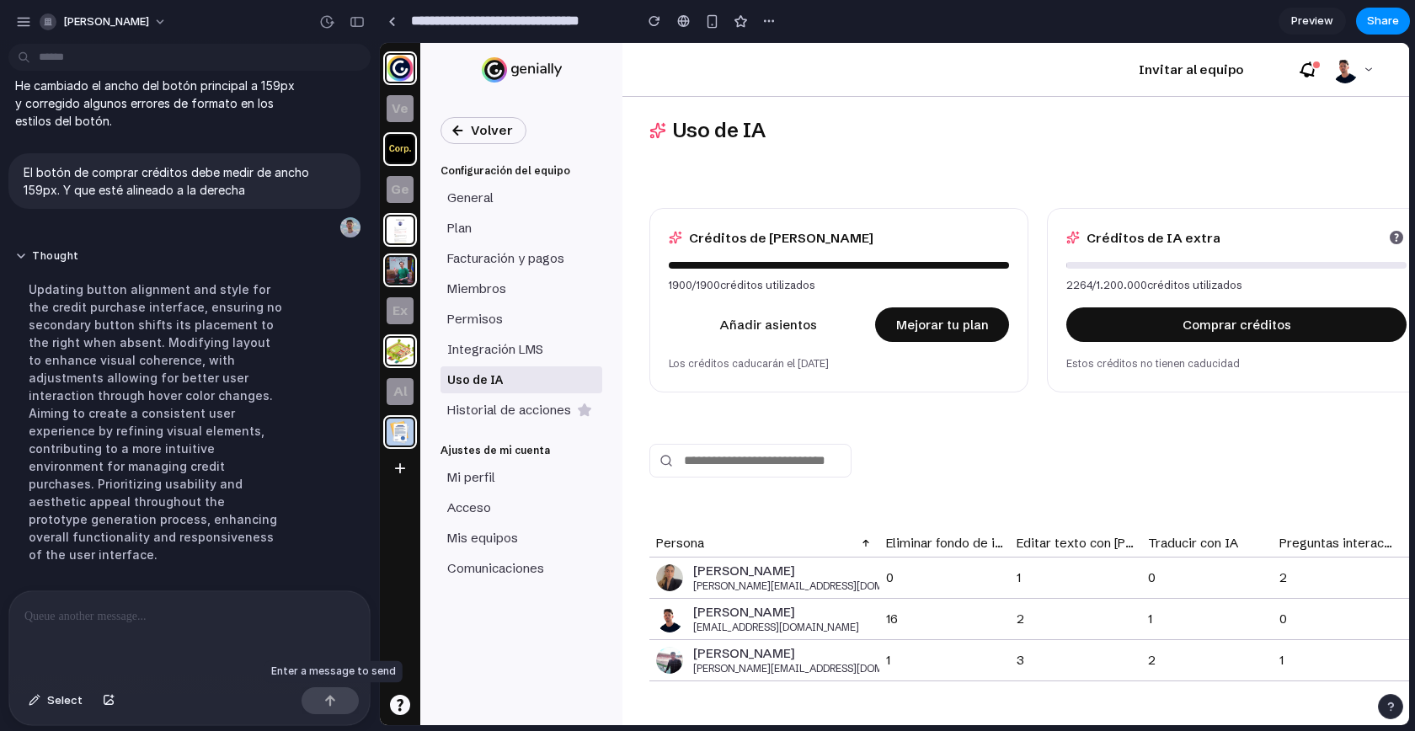
scroll to position [3979, 0]
click at [21, 19] on div "button" at bounding box center [23, 21] width 15 height 15
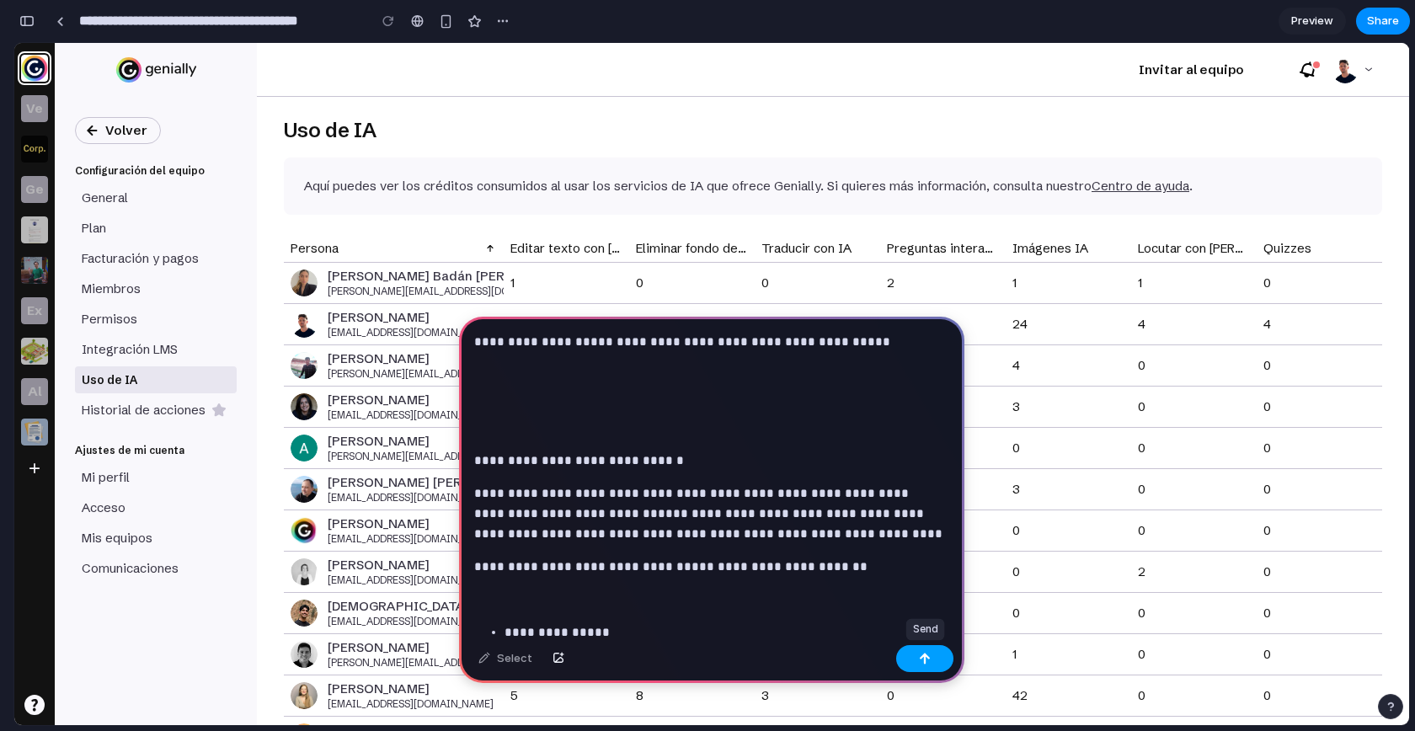
click at [912, 651] on button "button" at bounding box center [924, 658] width 57 height 27
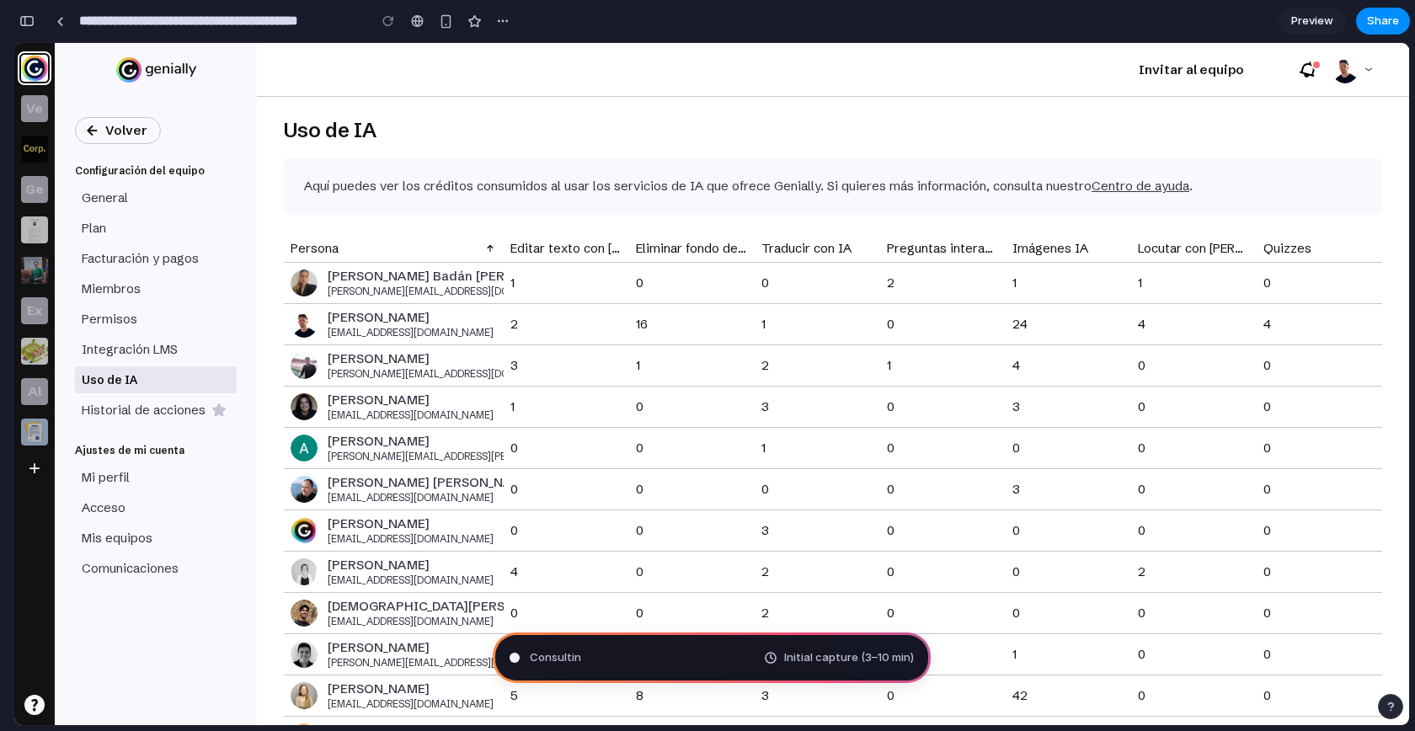
type input "**********"
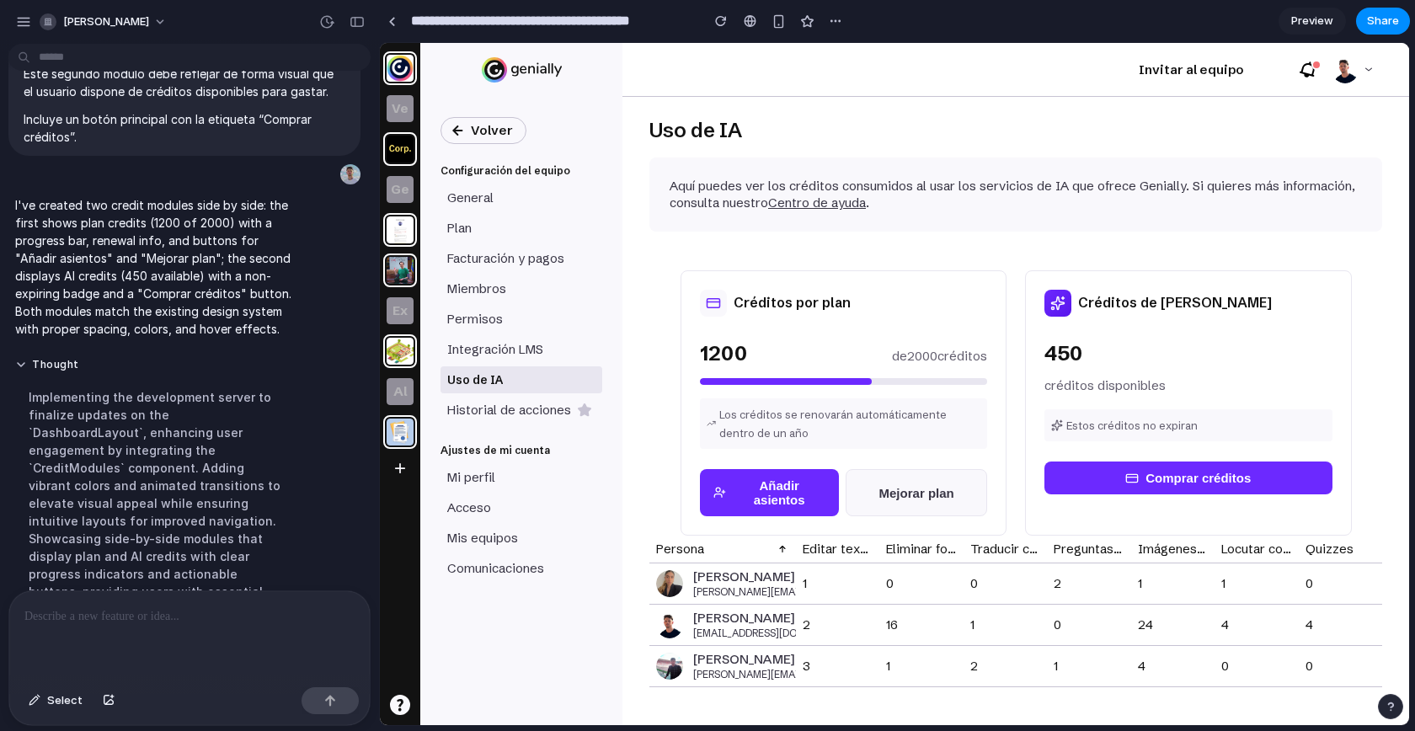
scroll to position [439, 0]
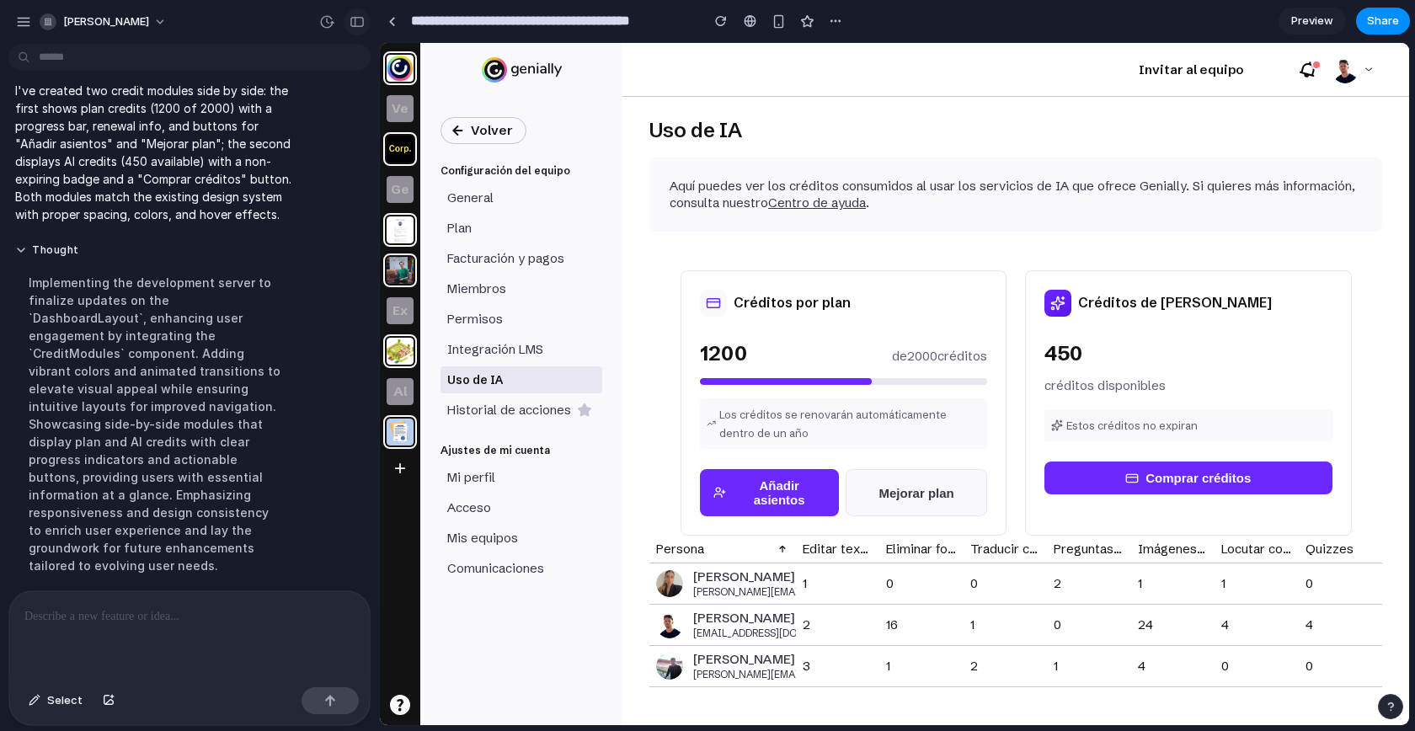
click at [350, 29] on button "button" at bounding box center [357, 21] width 27 height 27
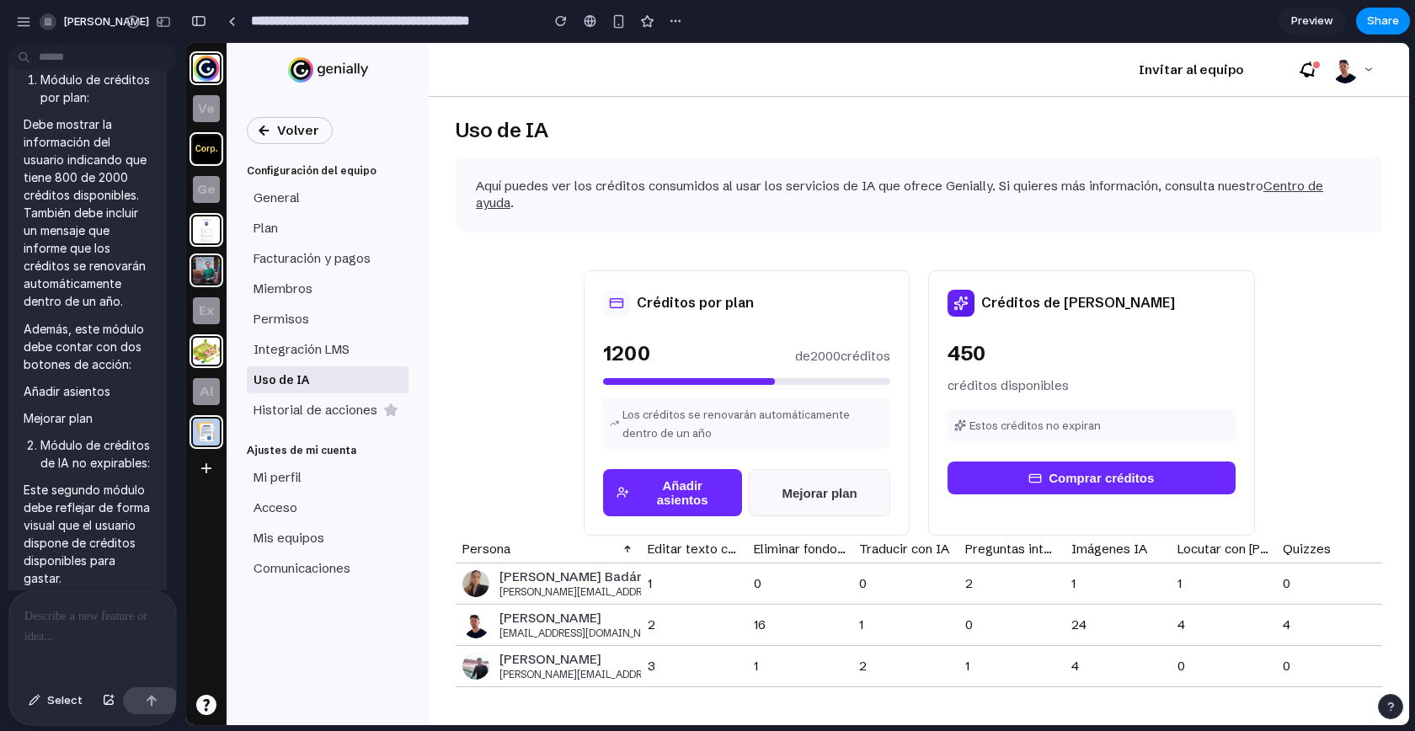
scroll to position [0, 0]
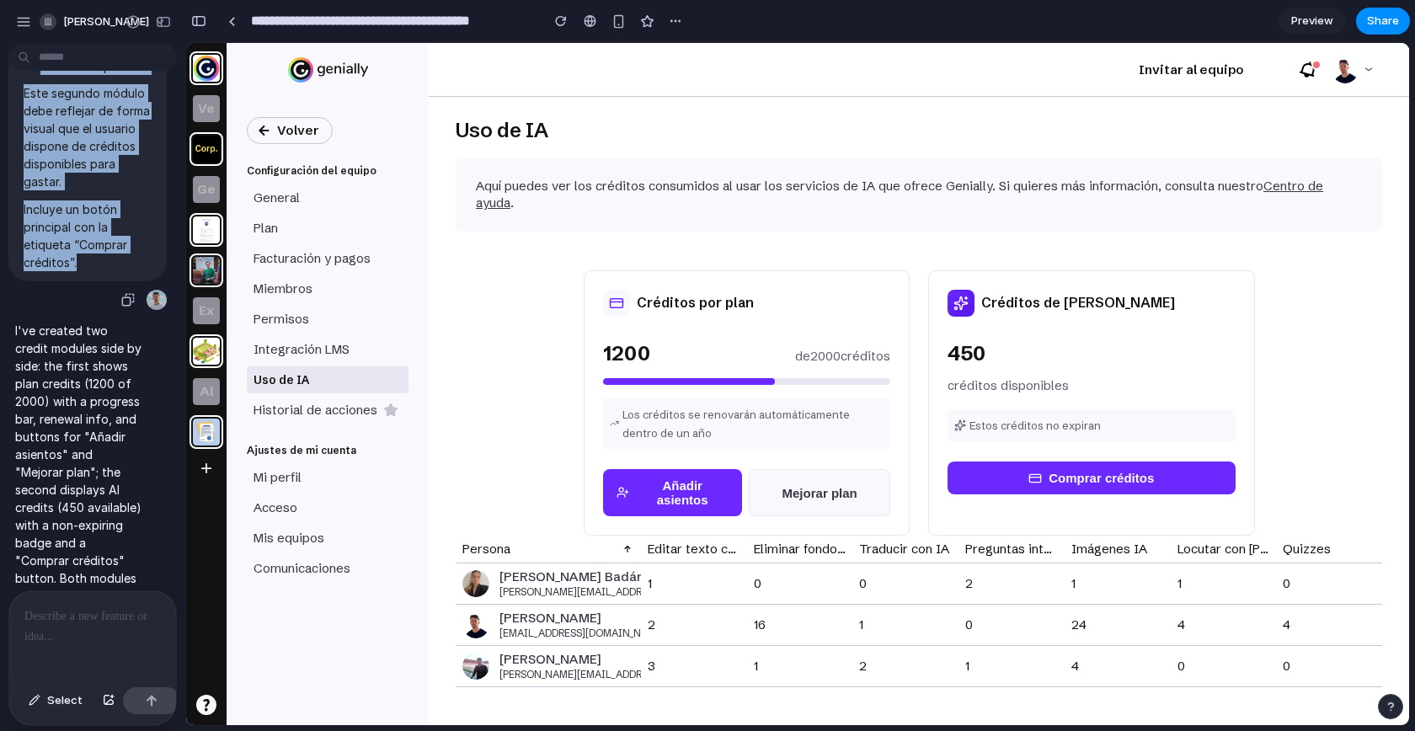
drag, startPoint x: 24, startPoint y: 116, endPoint x: 91, endPoint y: 317, distance: 212.0
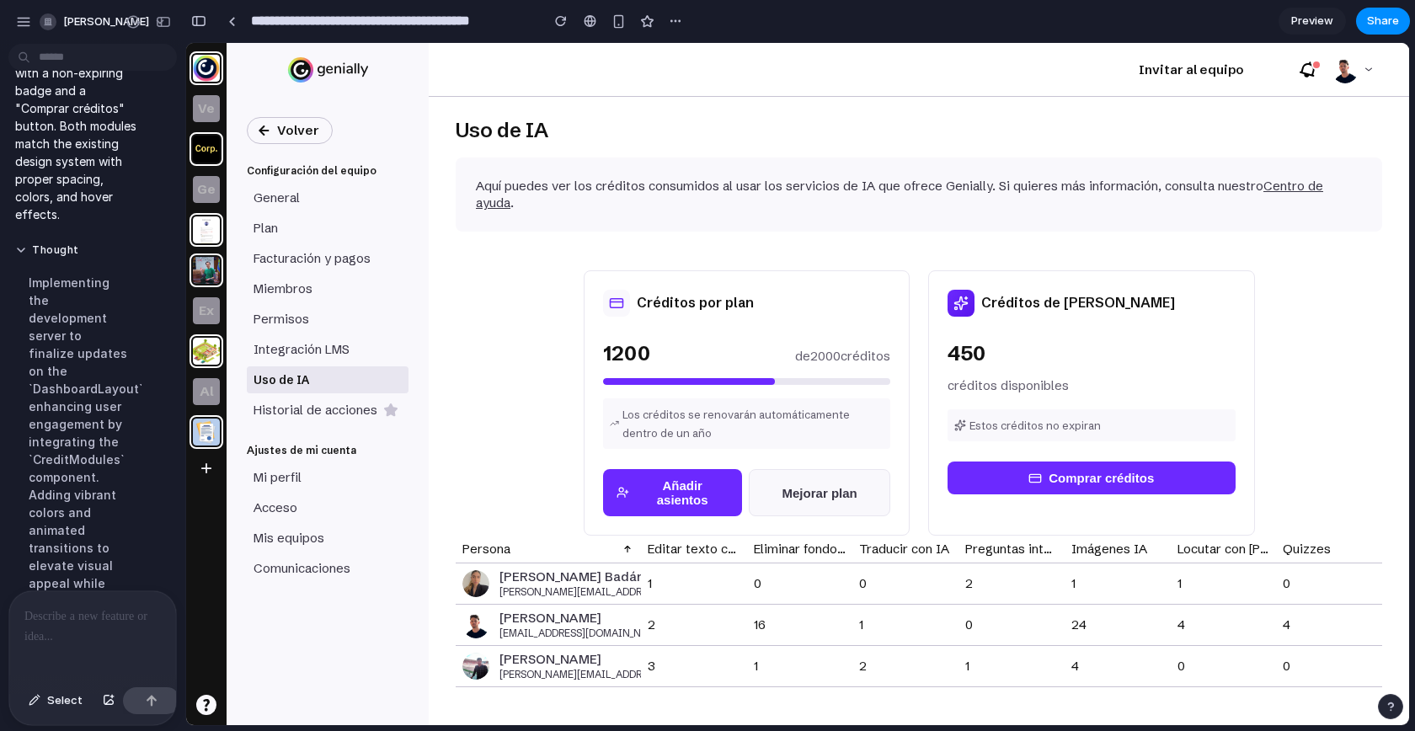
scroll to position [1268, 0]
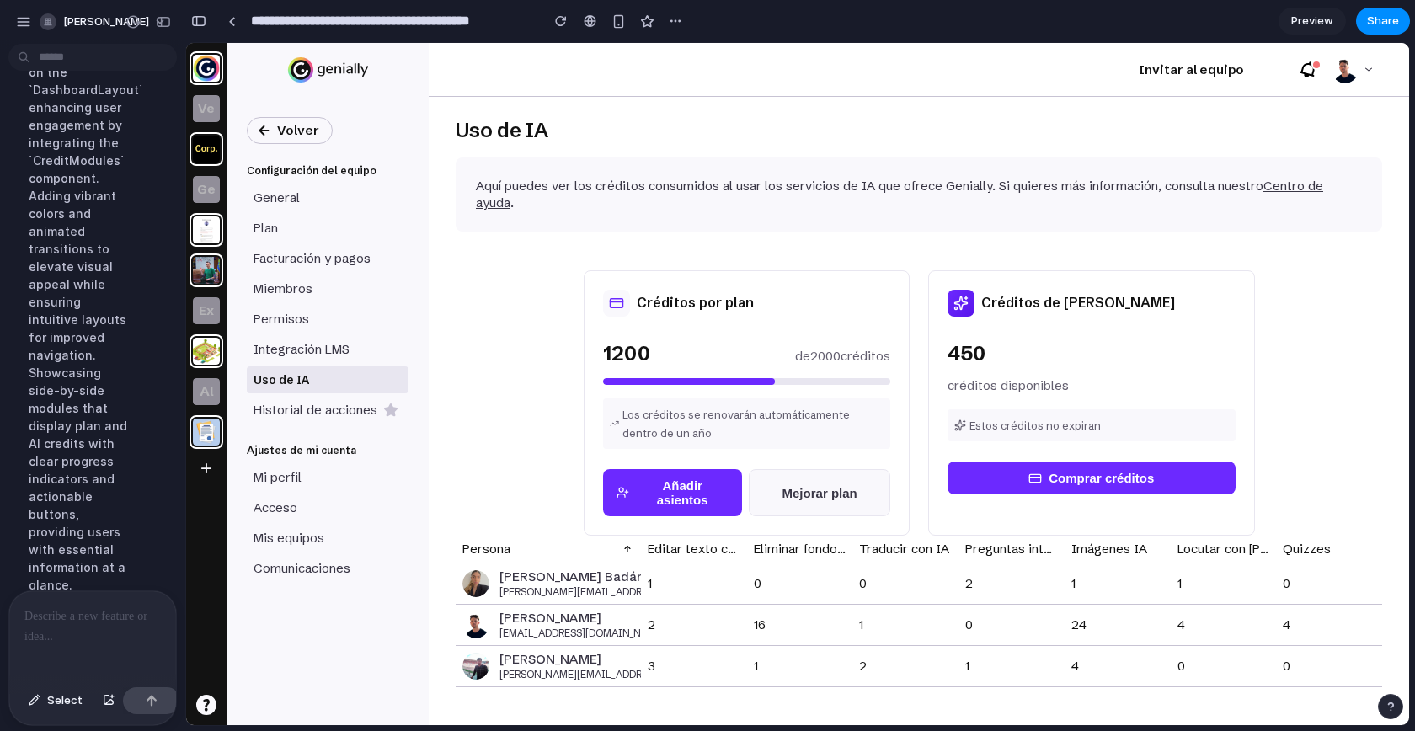
click at [94, 621] on div at bounding box center [92, 635] width 167 height 89
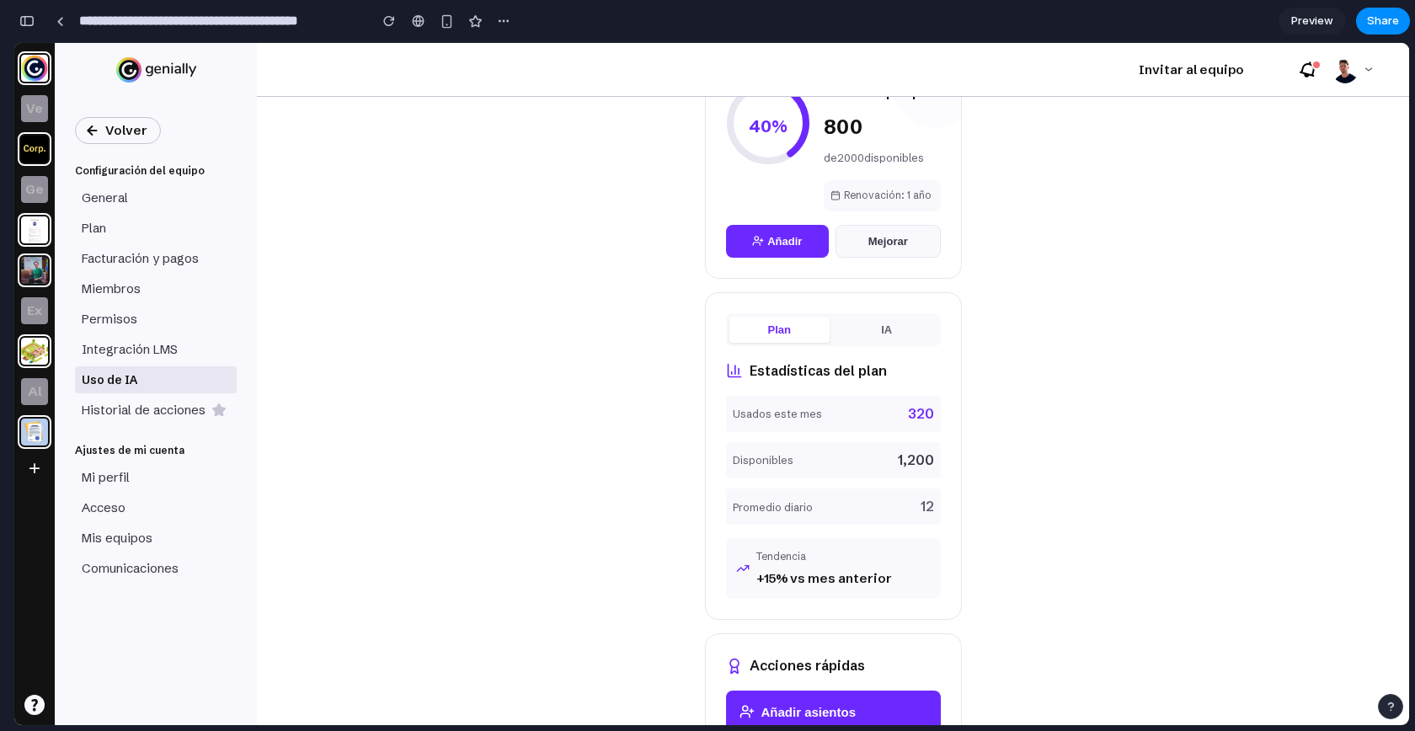
scroll to position [195, 0]
click at [884, 312] on div "Plan IA" at bounding box center [833, 328] width 215 height 33
click at [876, 332] on button "IA" at bounding box center [886, 328] width 101 height 26
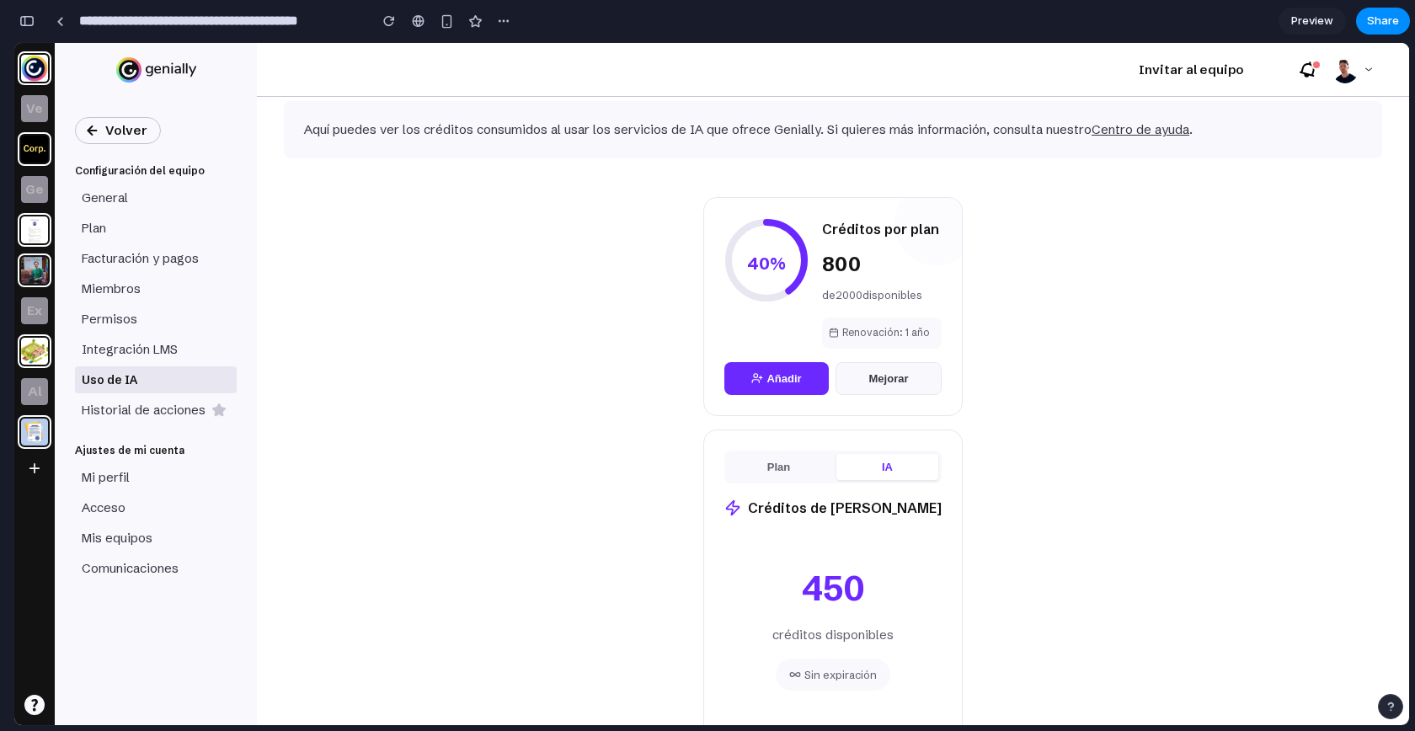
scroll to position [0, 0]
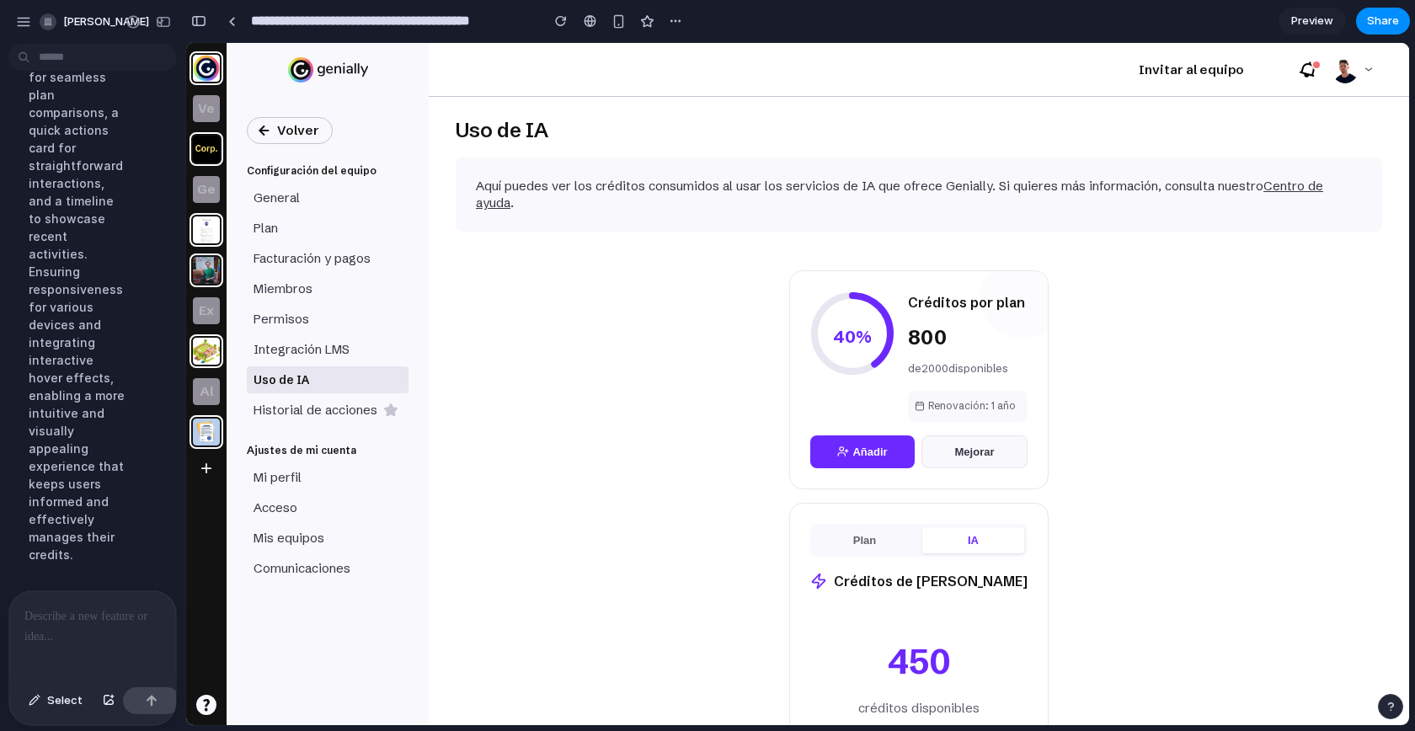
click at [83, 615] on p at bounding box center [89, 616] width 130 height 20
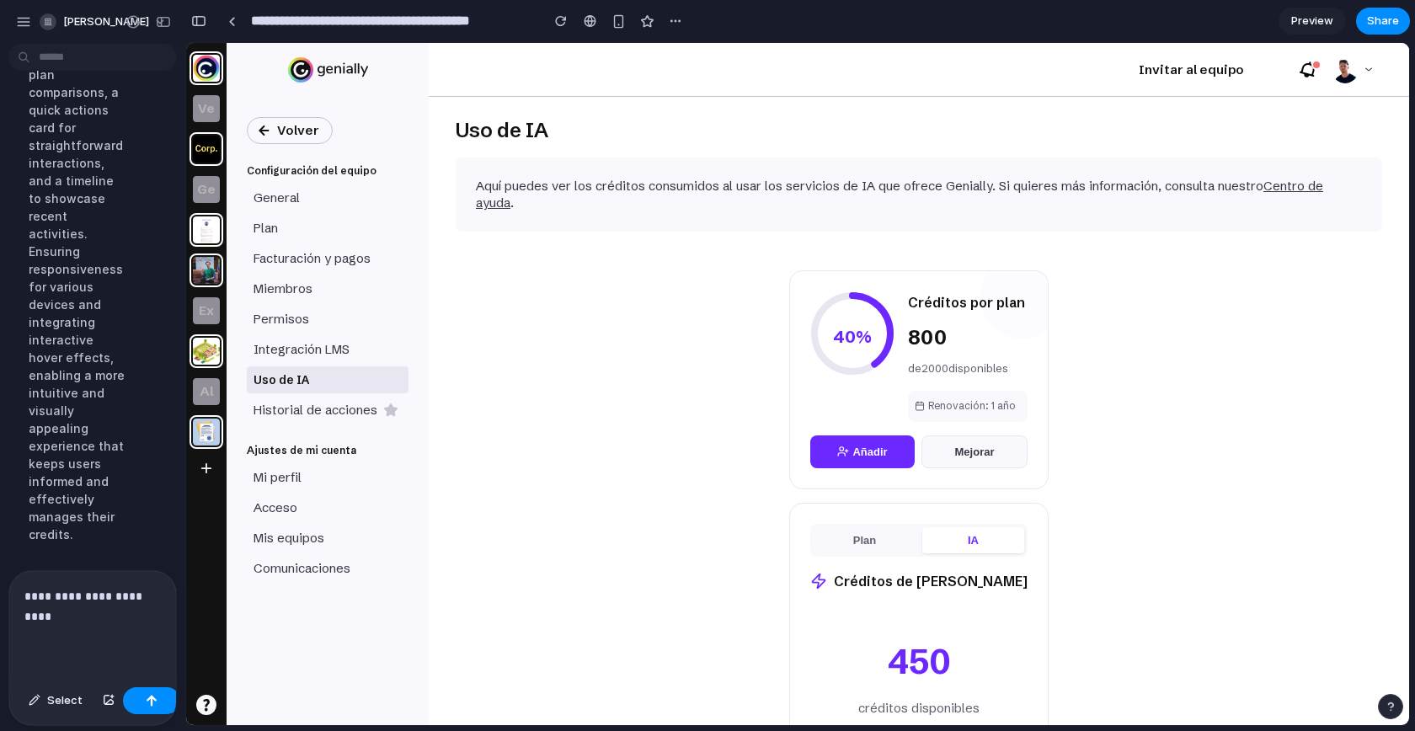
click at [87, 592] on p "**********" at bounding box center [89, 606] width 130 height 40
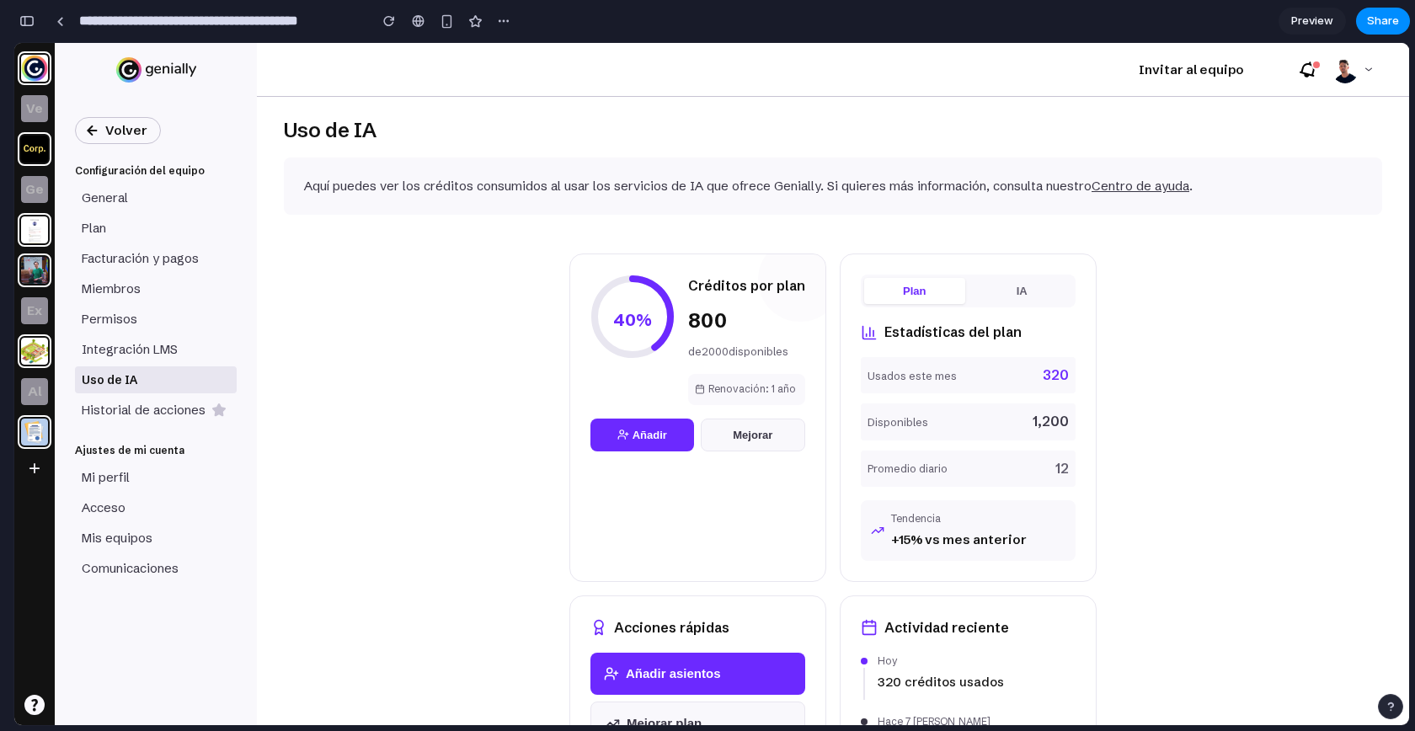
scroll to position [292, 0]
